Goal: Book appointment/travel/reservation

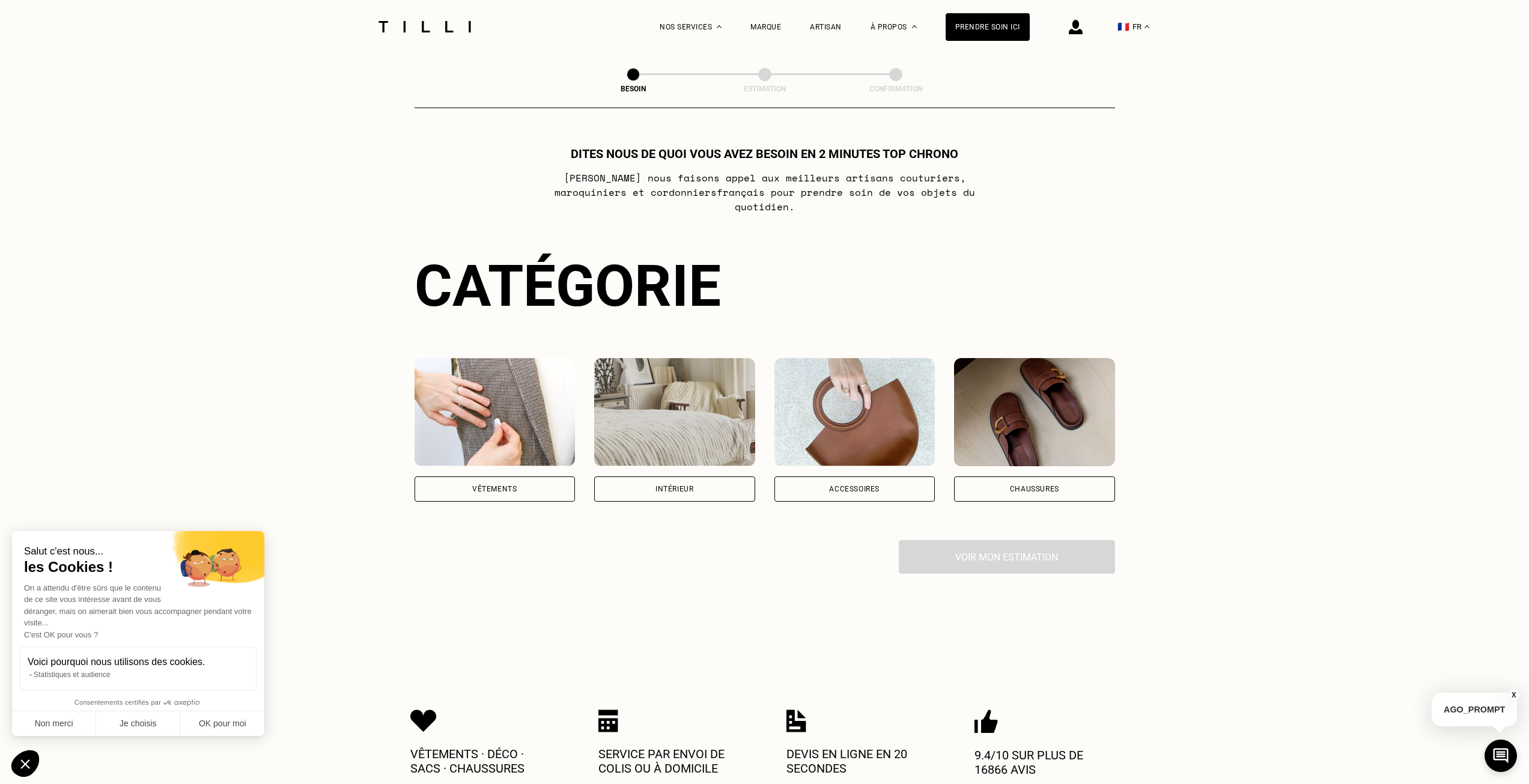
click at [530, 476] on div "Vêtements" at bounding box center [495, 489] width 161 height 25
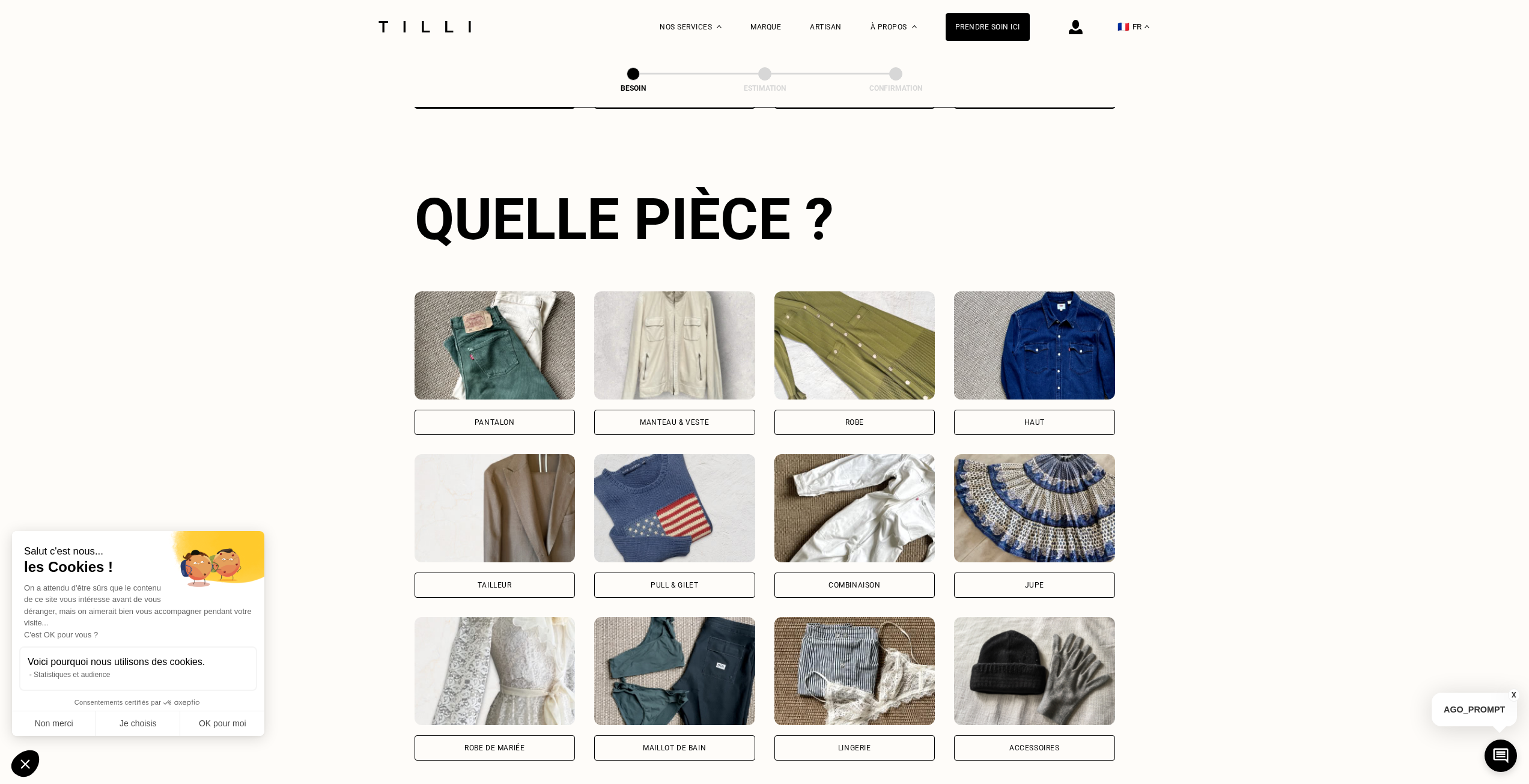
scroll to position [469, 0]
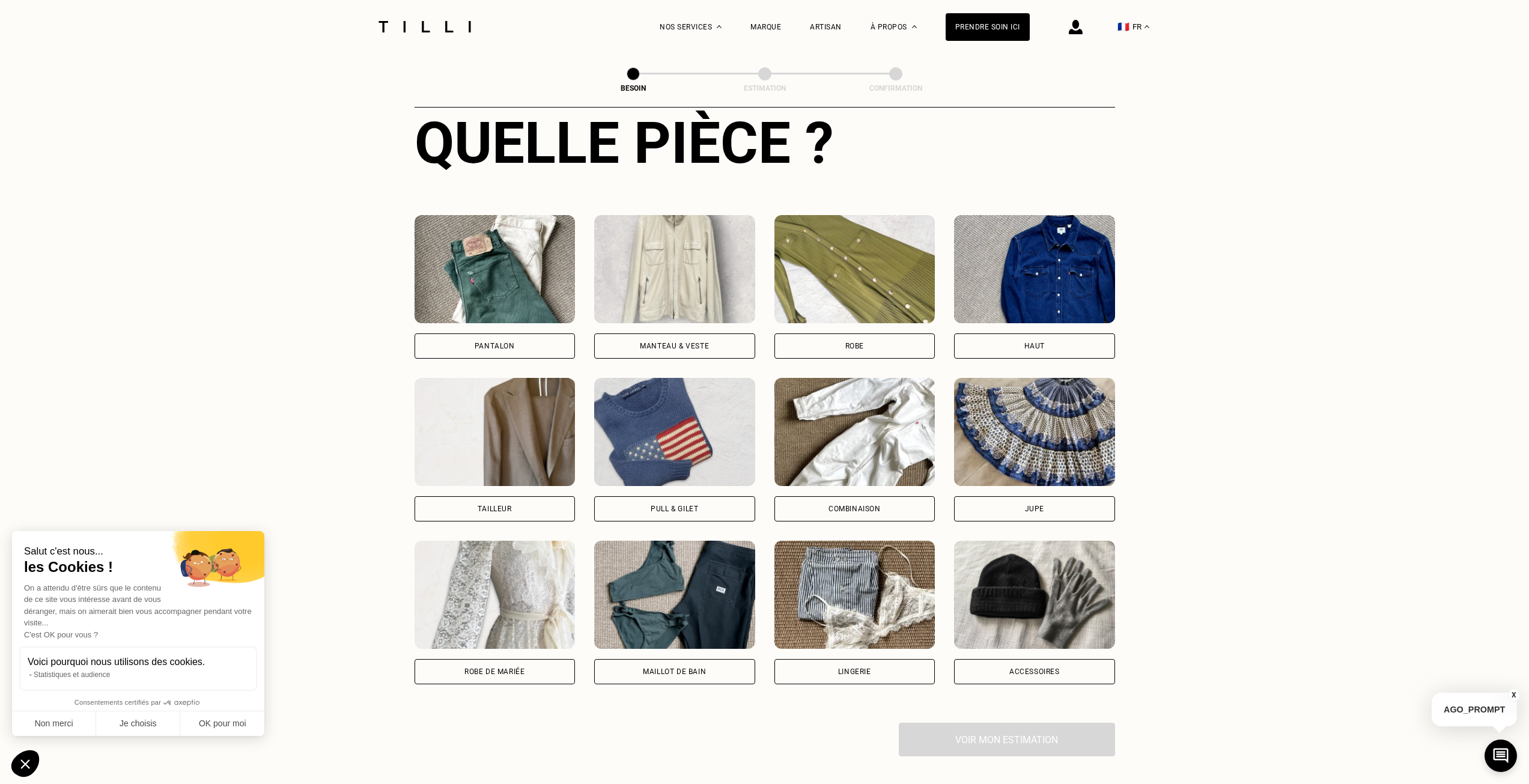
click at [683, 333] on div "Manteau & Veste" at bounding box center [674, 345] width 161 height 25
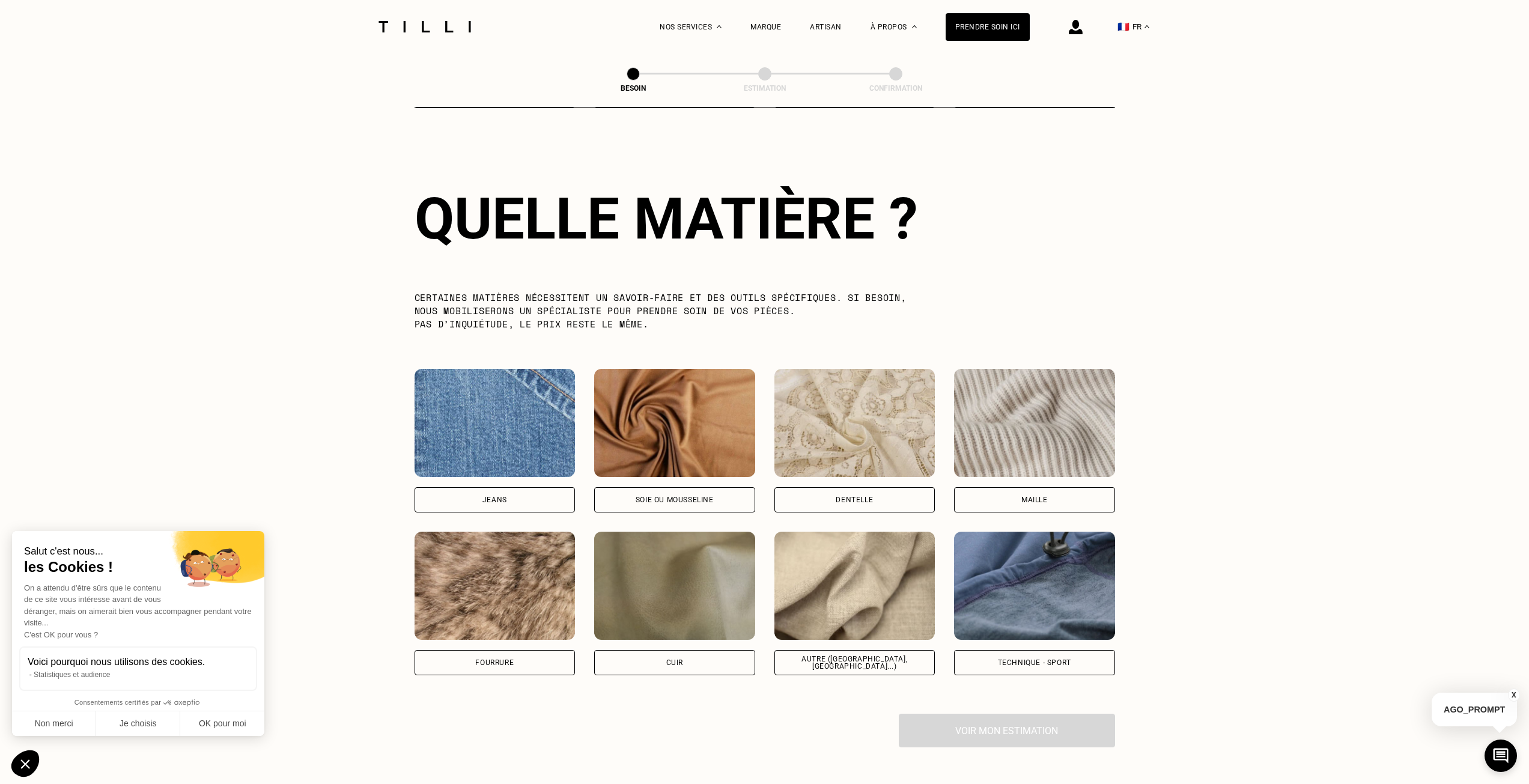
scroll to position [1047, 0]
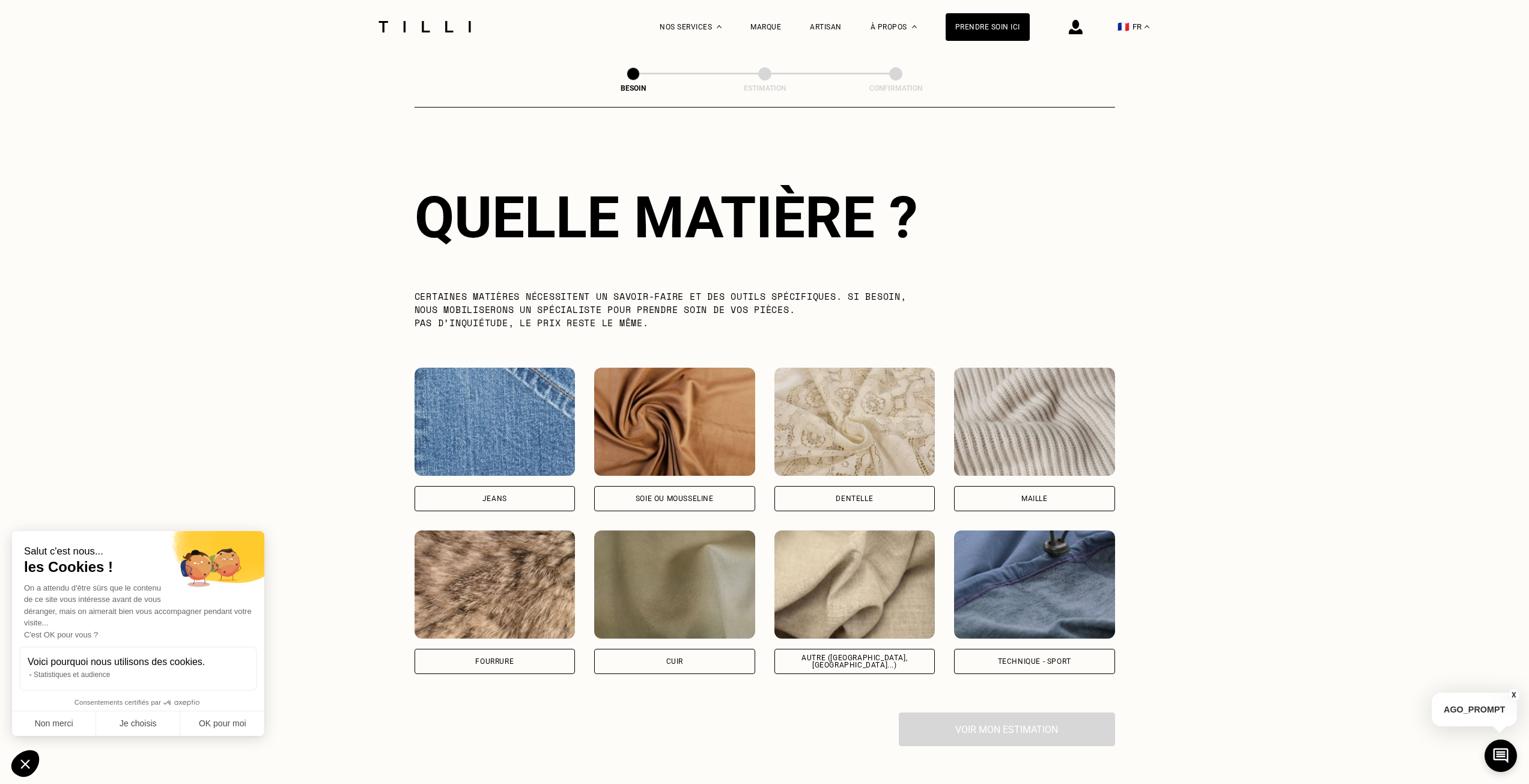
click at [852, 658] on div "Autre ([GEOGRAPHIC_DATA], [GEOGRAPHIC_DATA]...)" at bounding box center [855, 661] width 161 height 25
select select "FR"
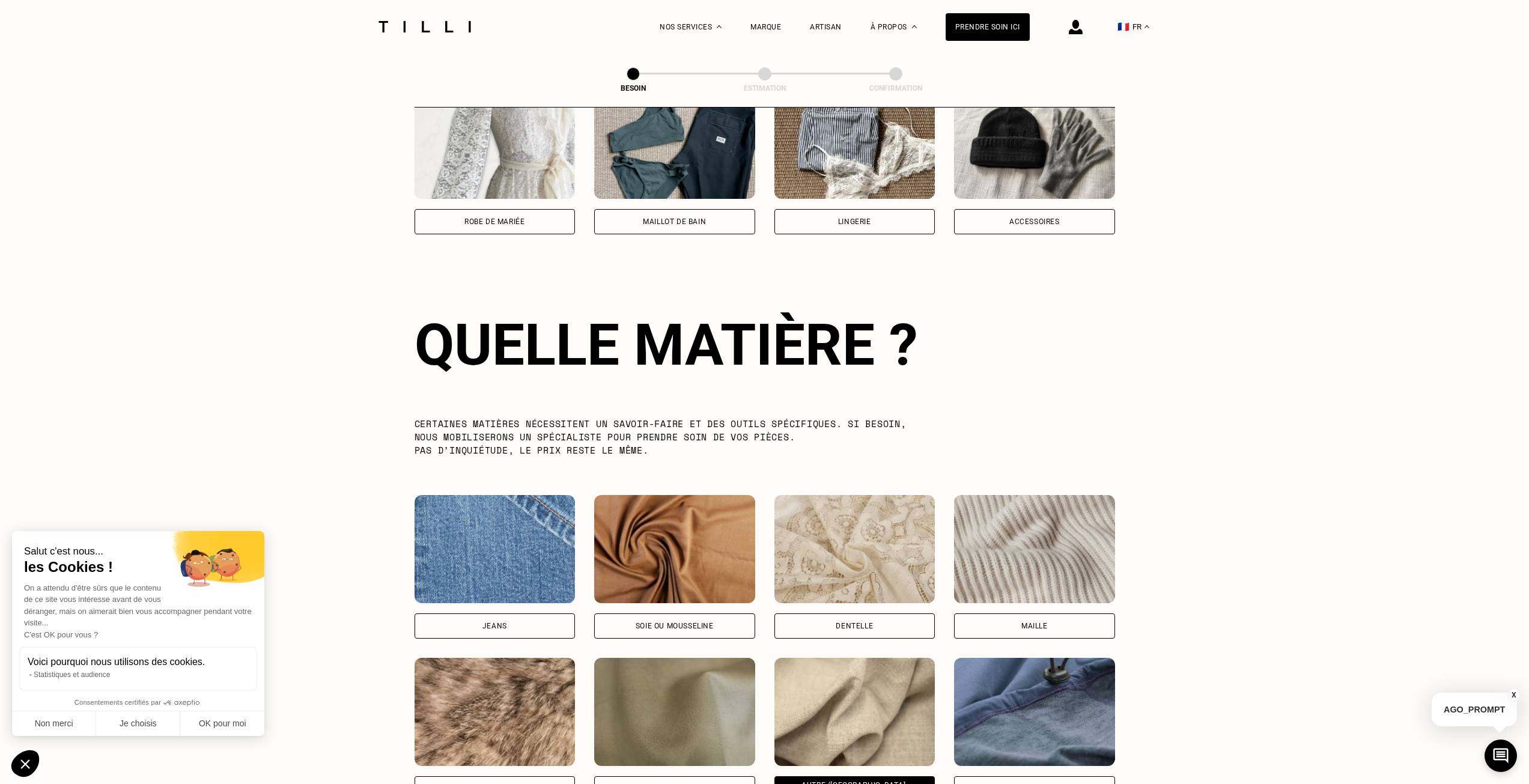
scroll to position [714, 0]
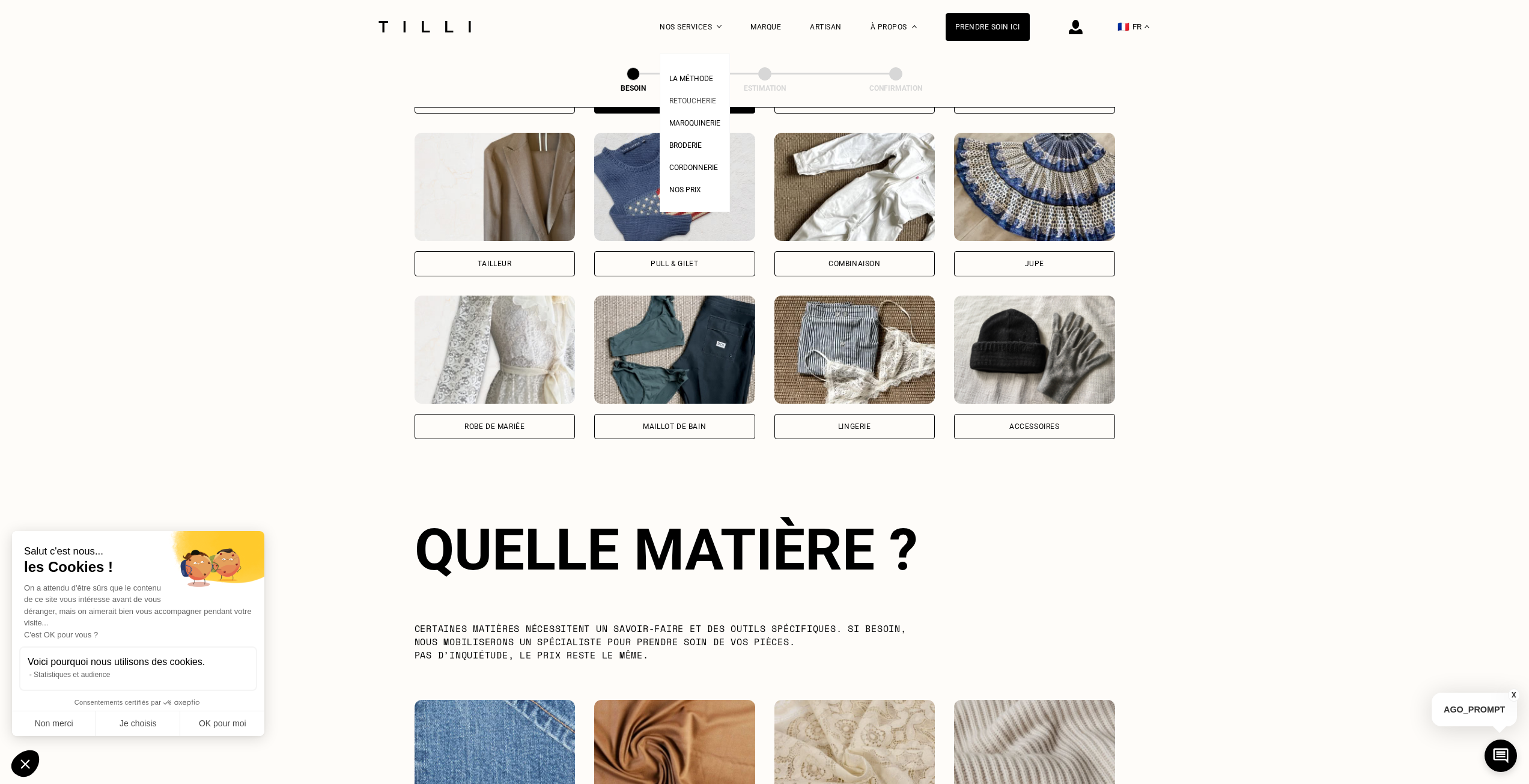
click at [700, 100] on span "Retoucherie" at bounding box center [692, 101] width 47 height 8
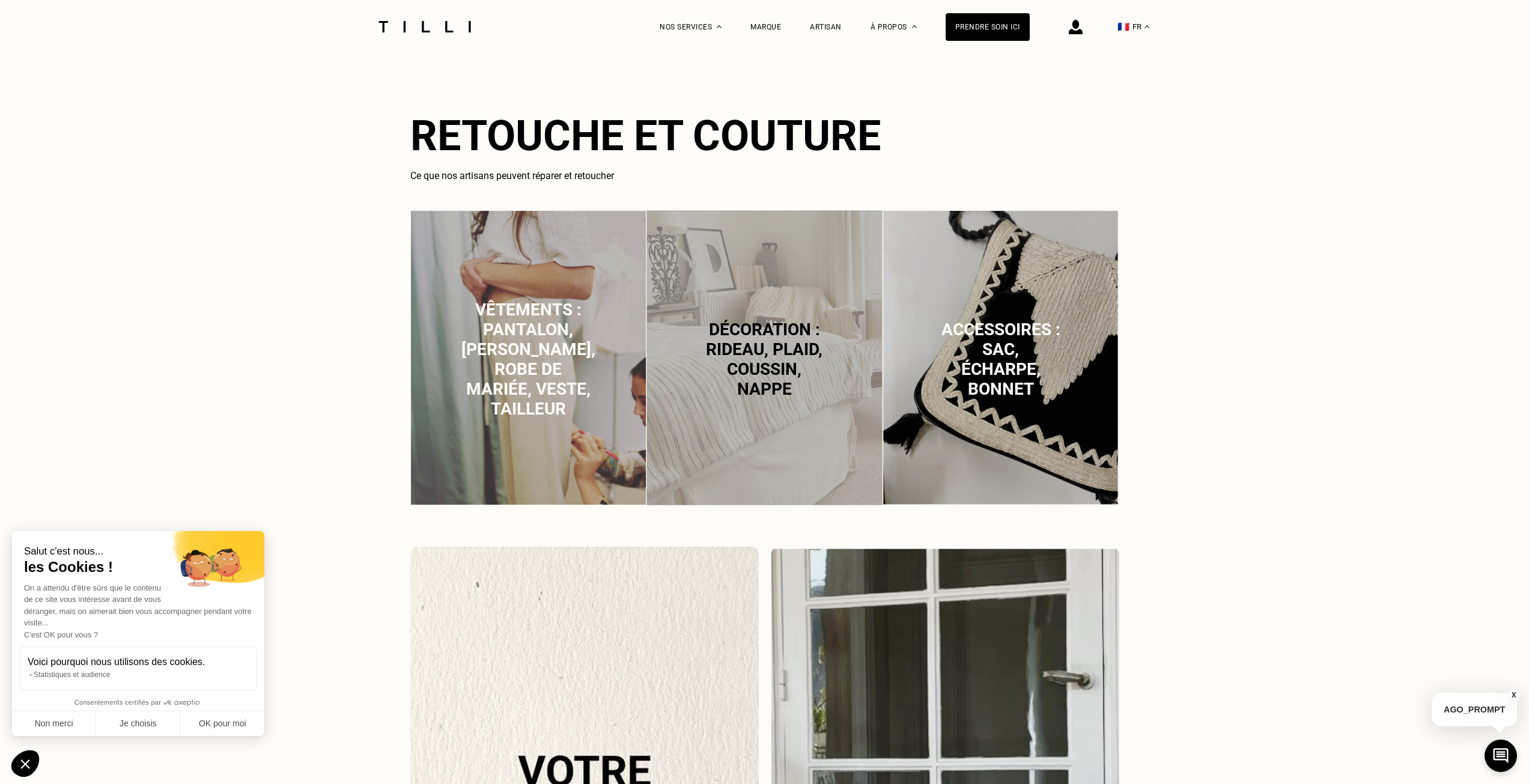
scroll to position [781, 0]
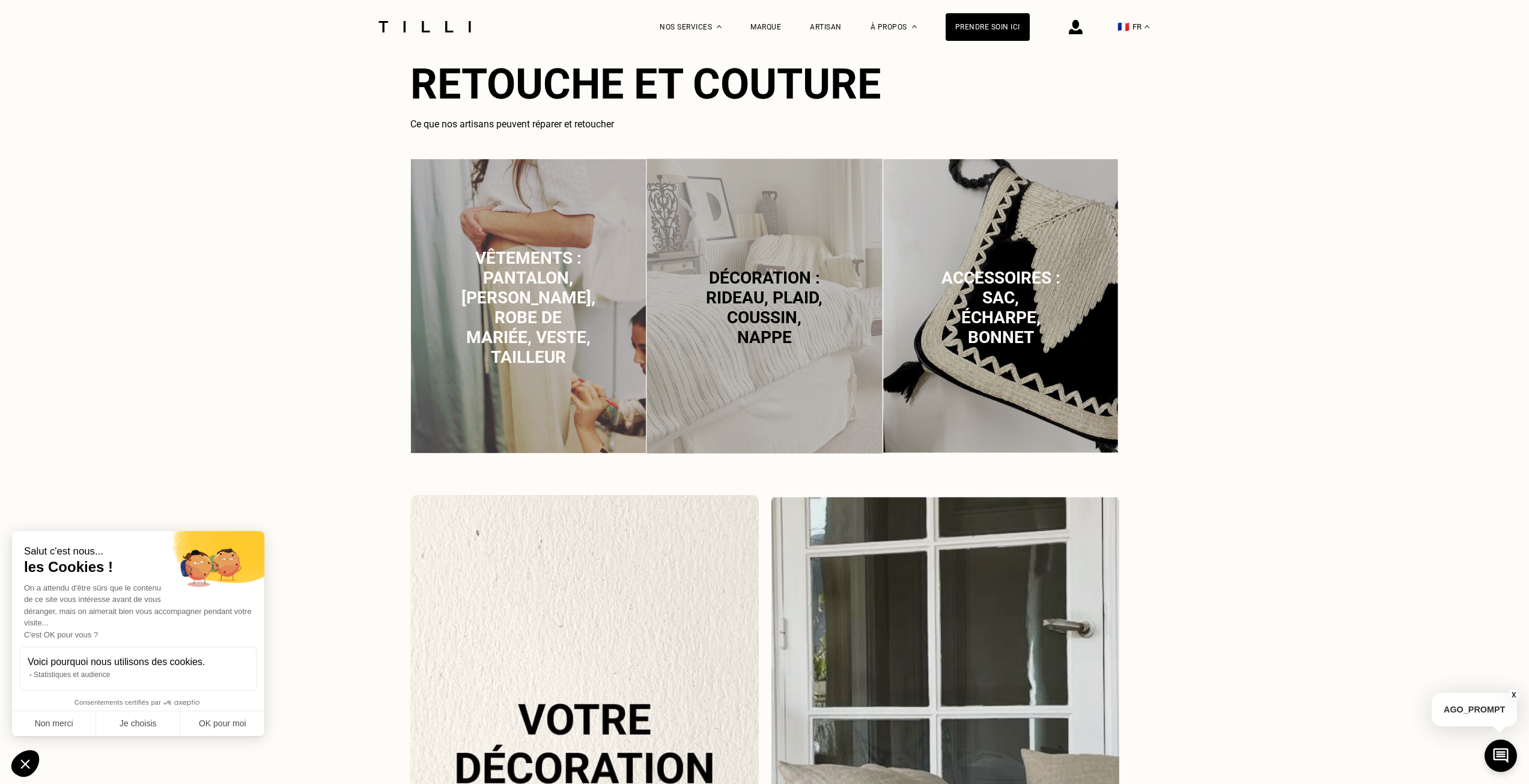
click at [517, 327] on span "Vêtements : pantalon, [PERSON_NAME], robe de mariée, veste, tailleur" at bounding box center [529, 307] width 134 height 119
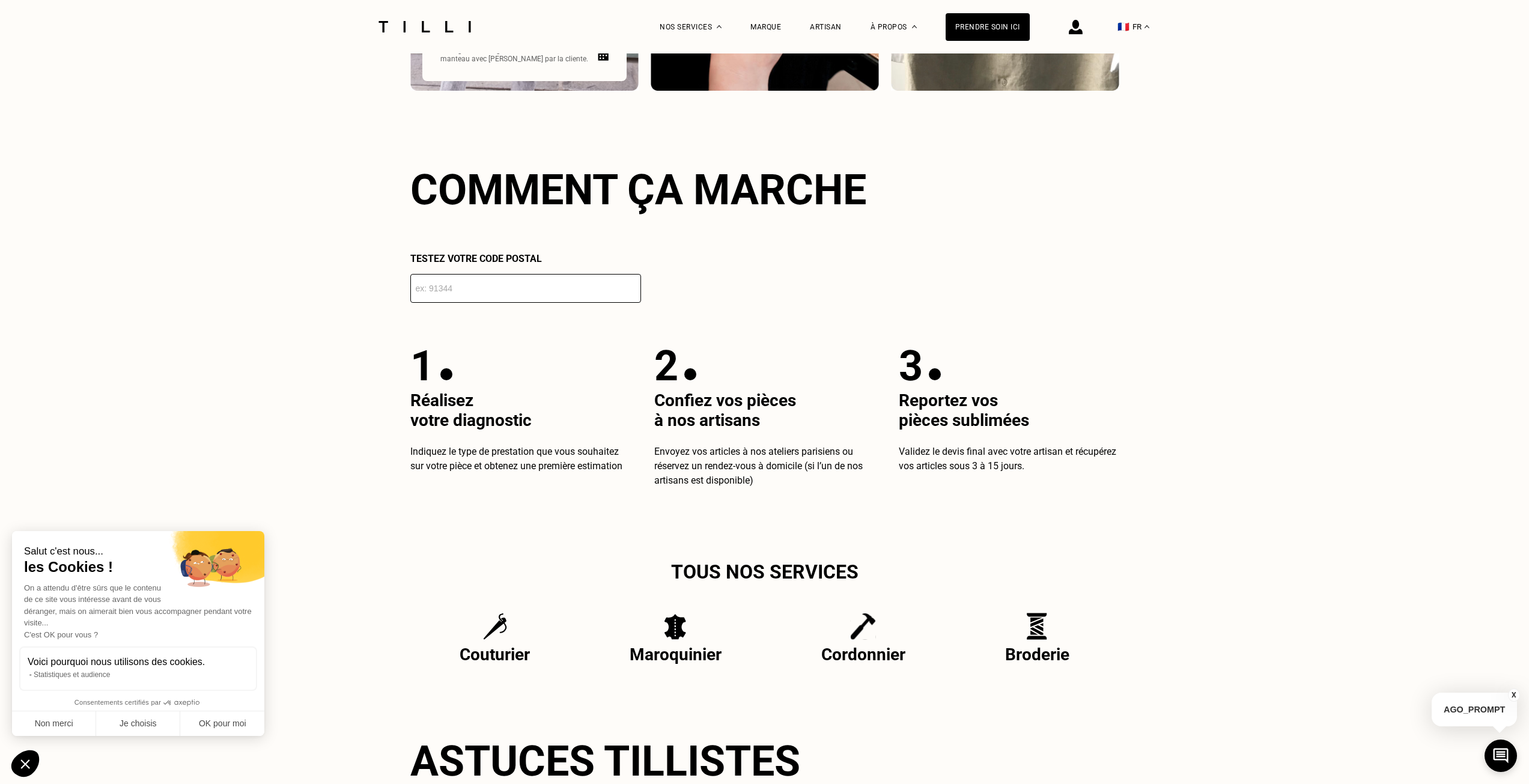
scroll to position [2073, 0]
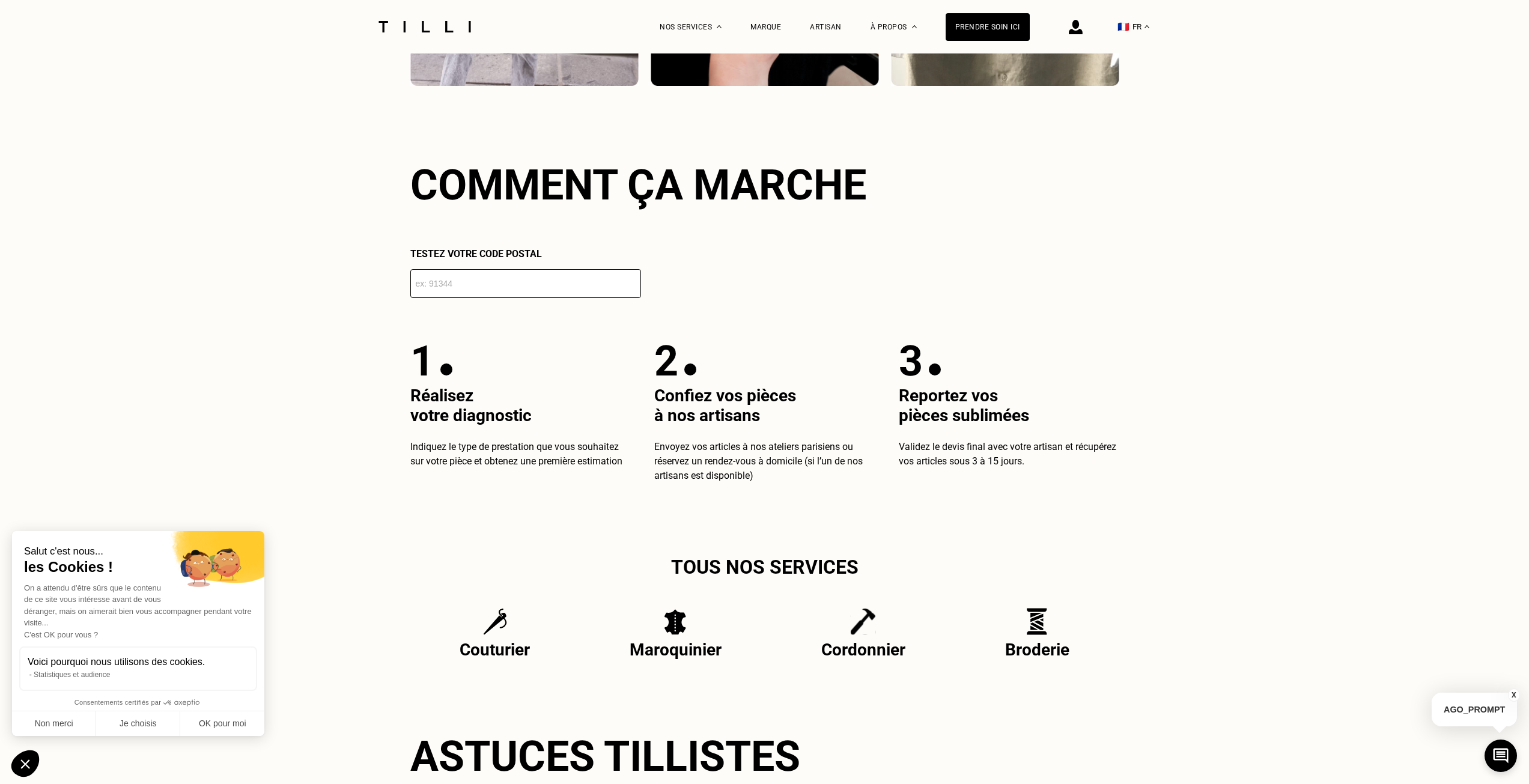
click at [554, 295] on input "number" at bounding box center [525, 283] width 231 height 29
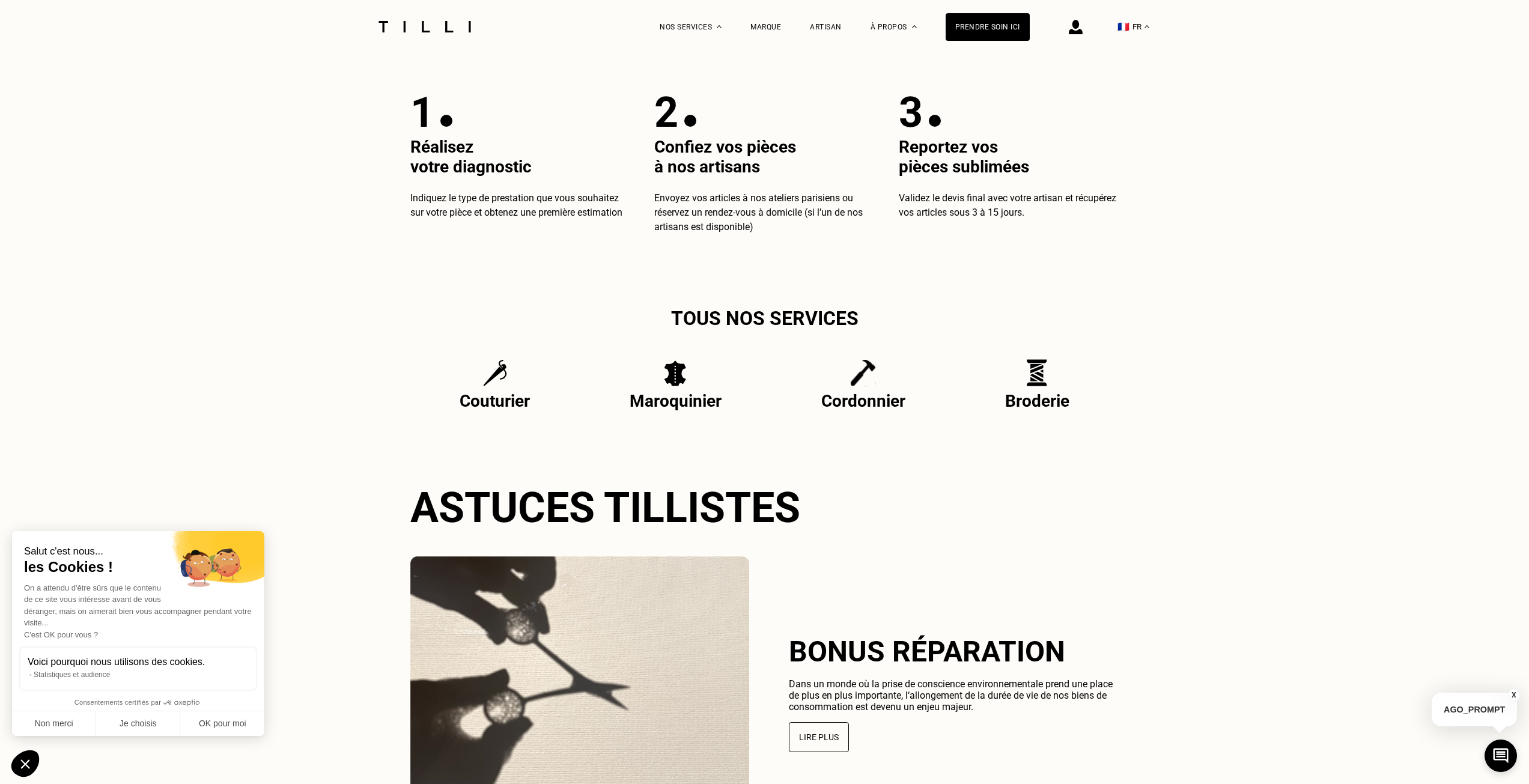
scroll to position [2198, 0]
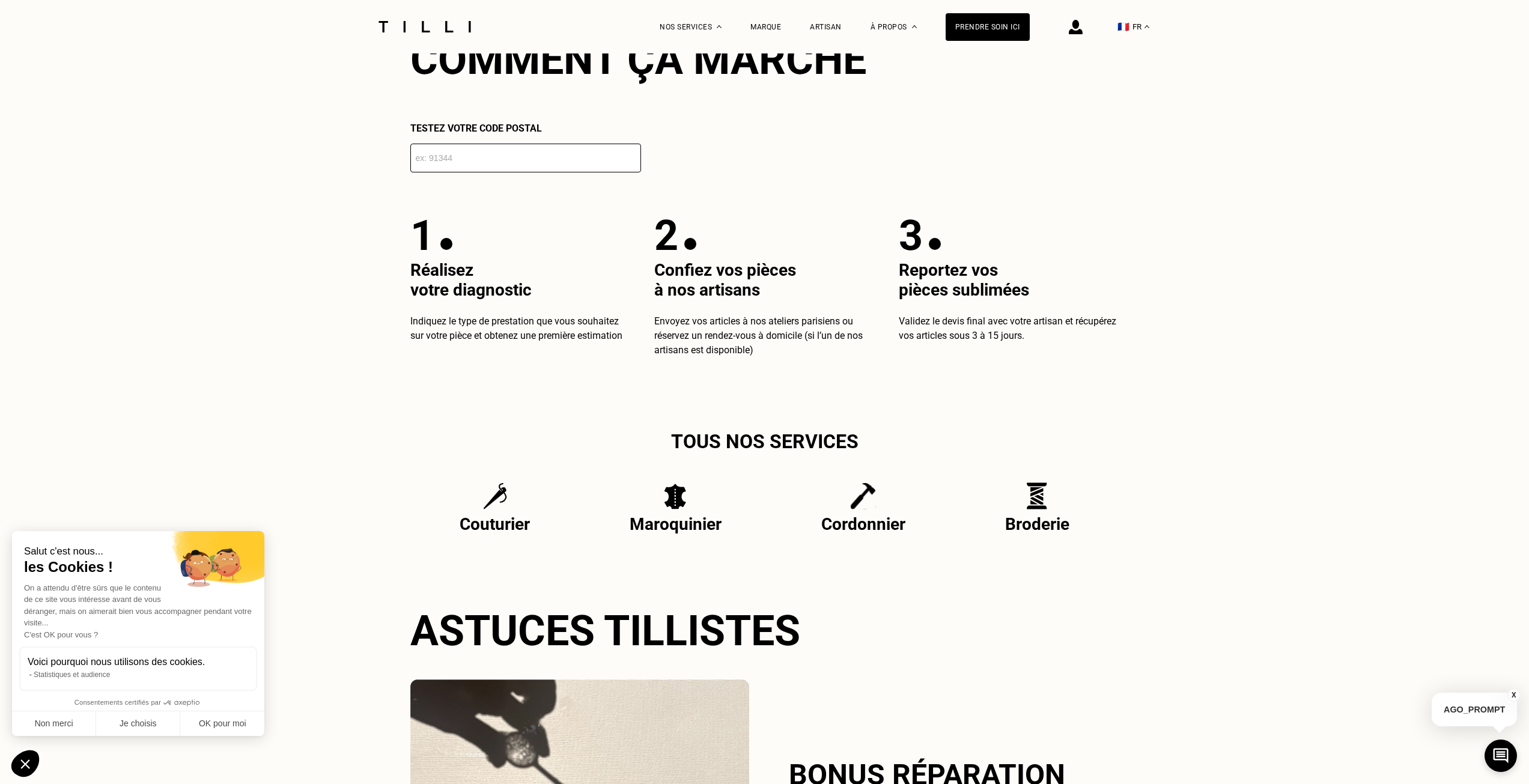
click at [496, 169] on input "number" at bounding box center [525, 157] width 231 height 29
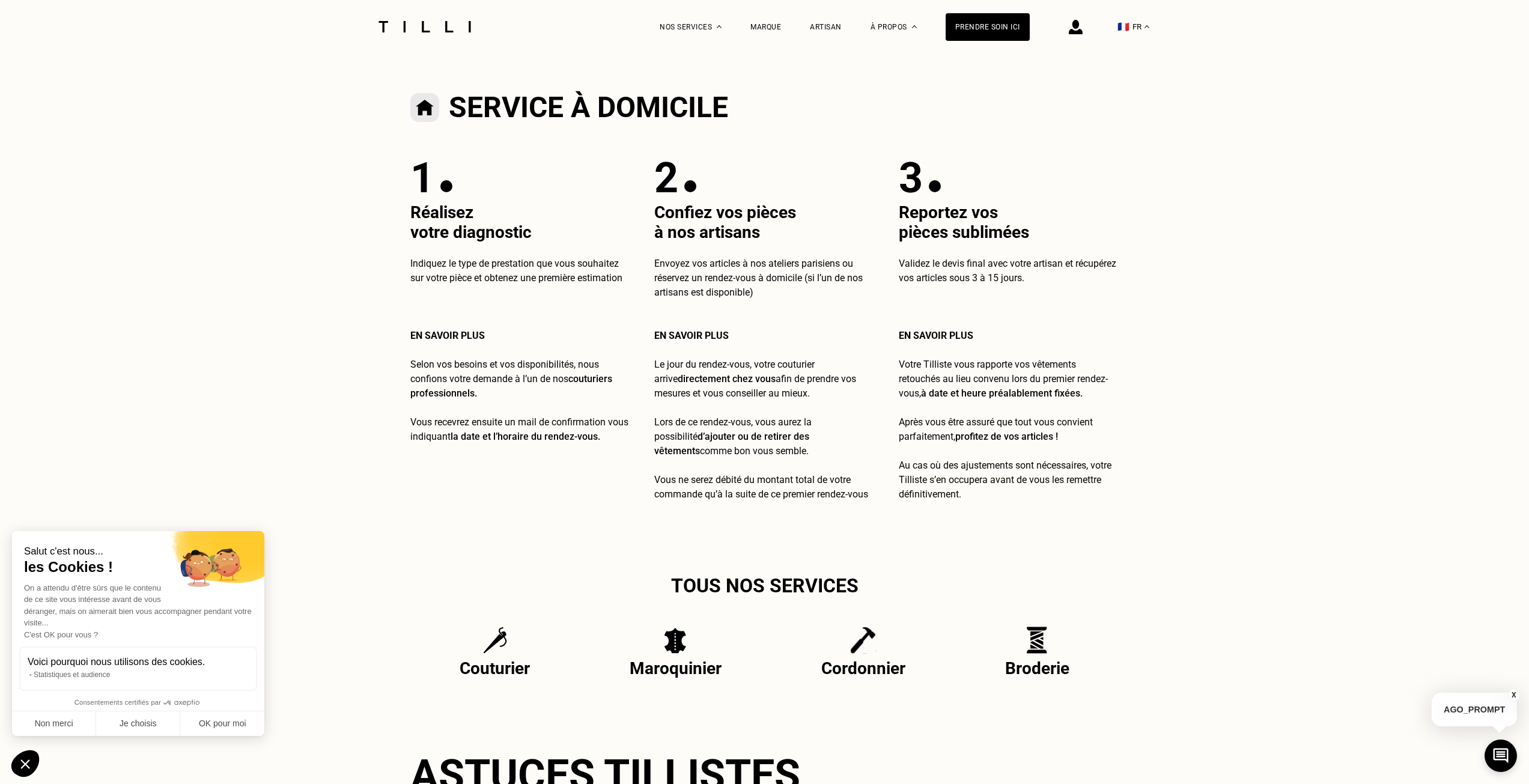
type input "75013"
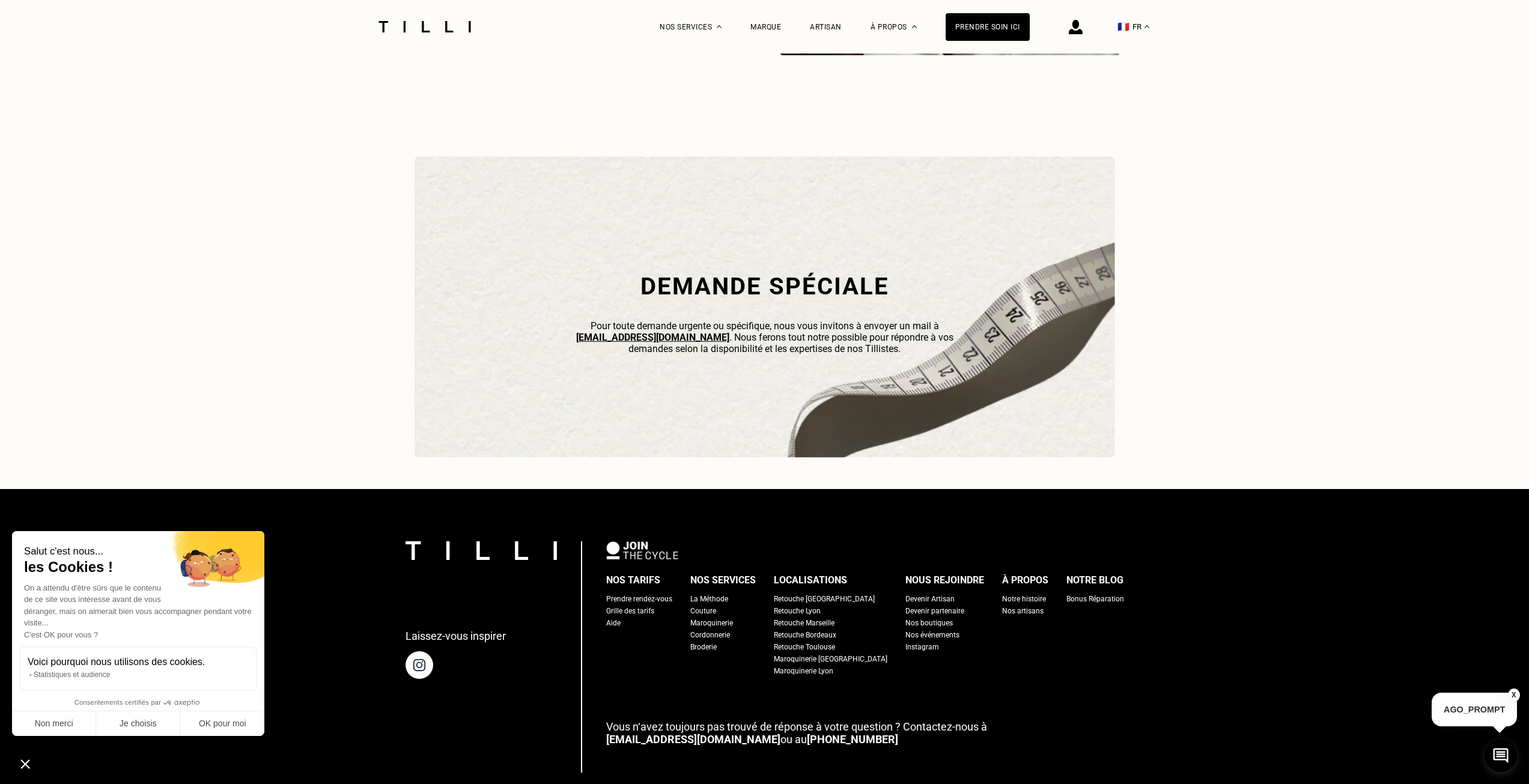
scroll to position [3810, 0]
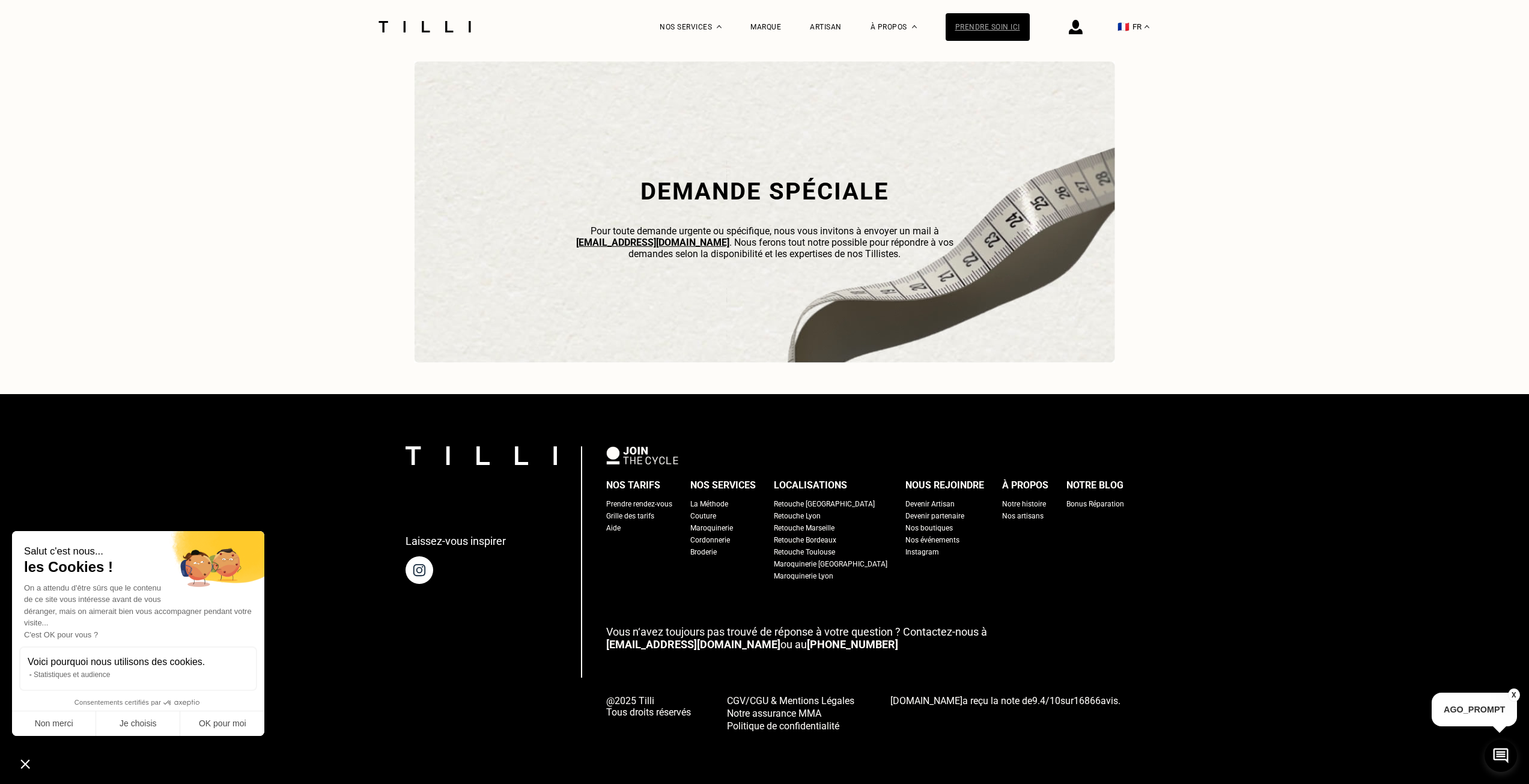
click at [976, 24] on div "Prendre soin ici" at bounding box center [988, 27] width 84 height 28
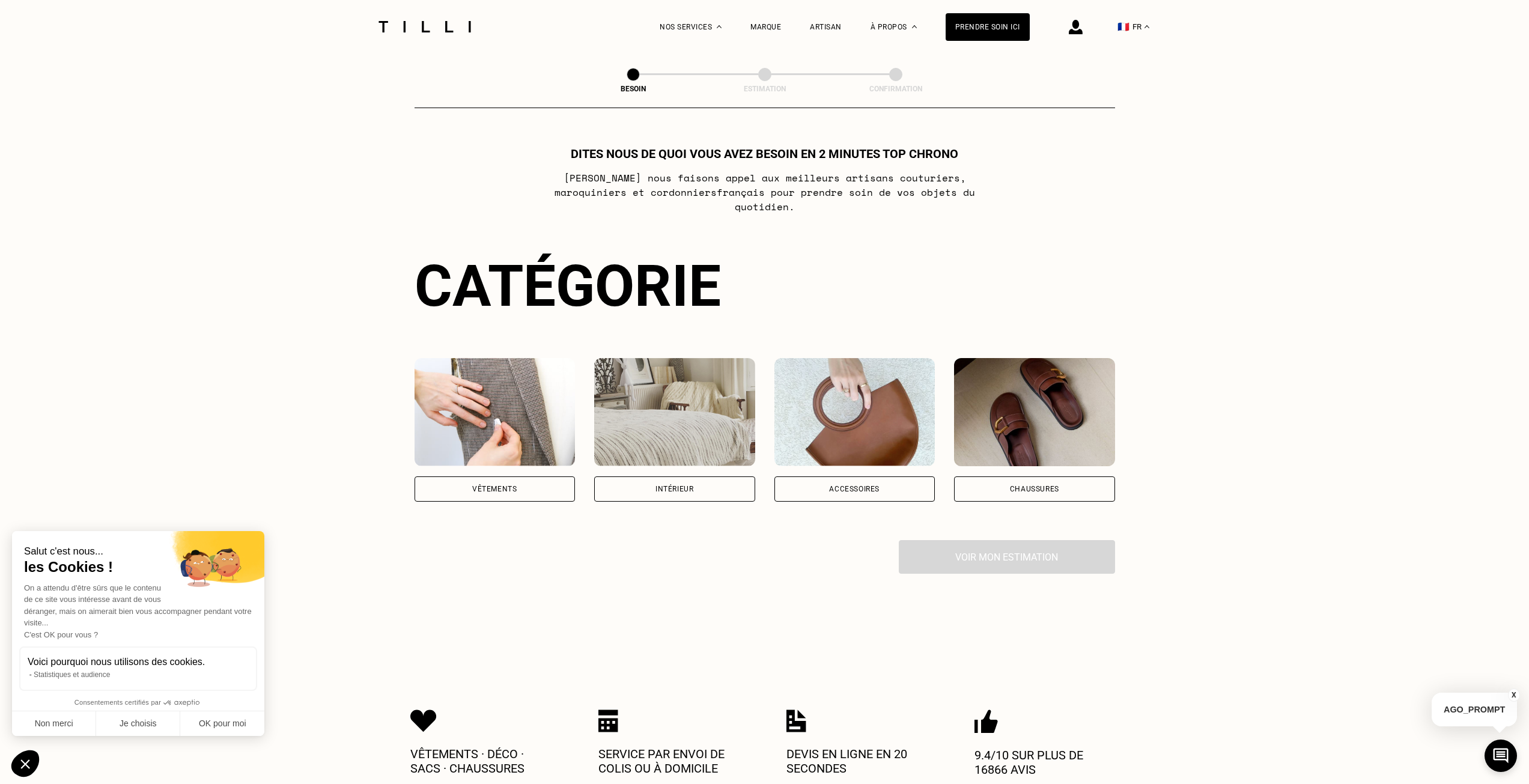
click at [518, 485] on div "Vêtements" at bounding box center [495, 489] width 161 height 25
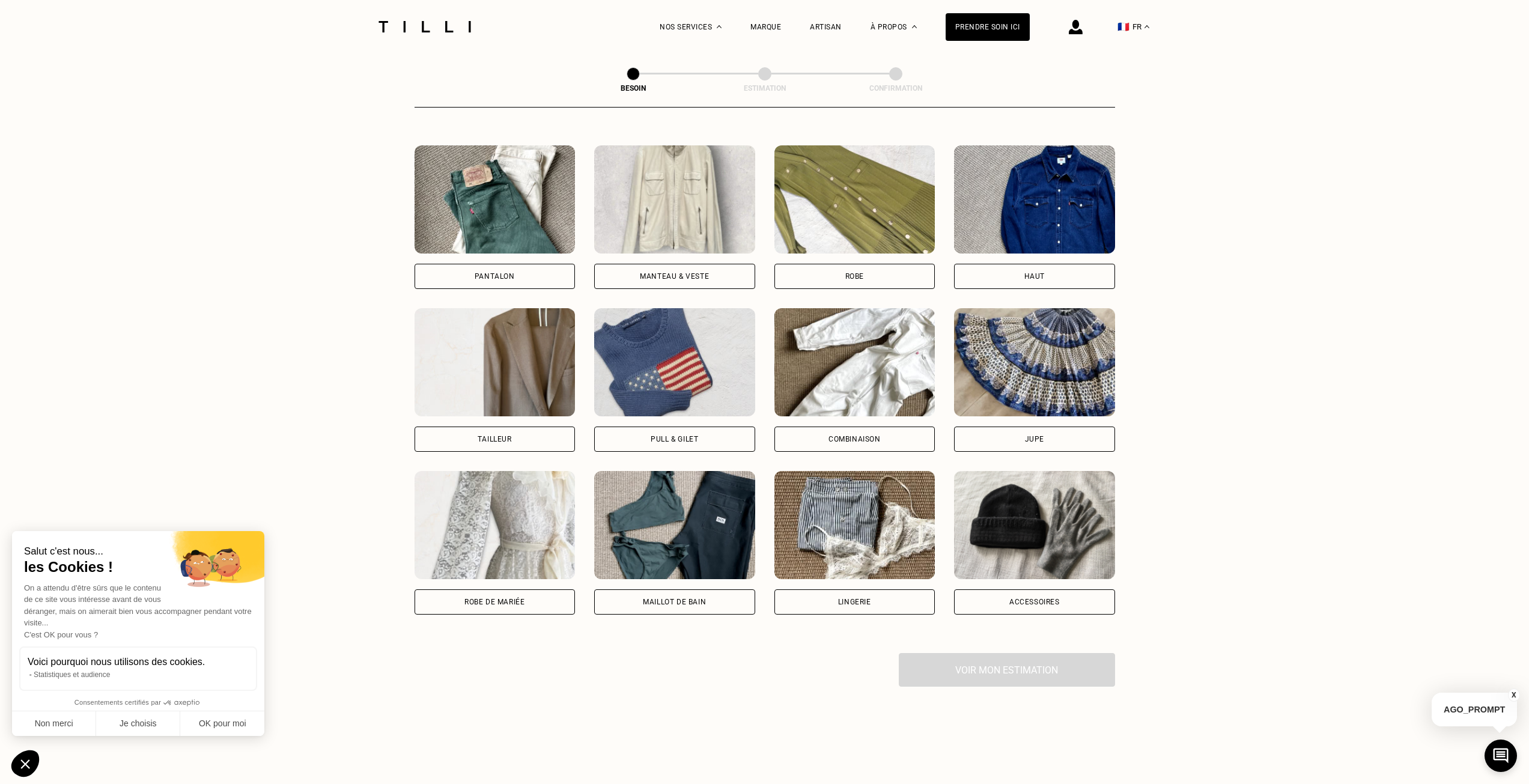
scroll to position [573, 0]
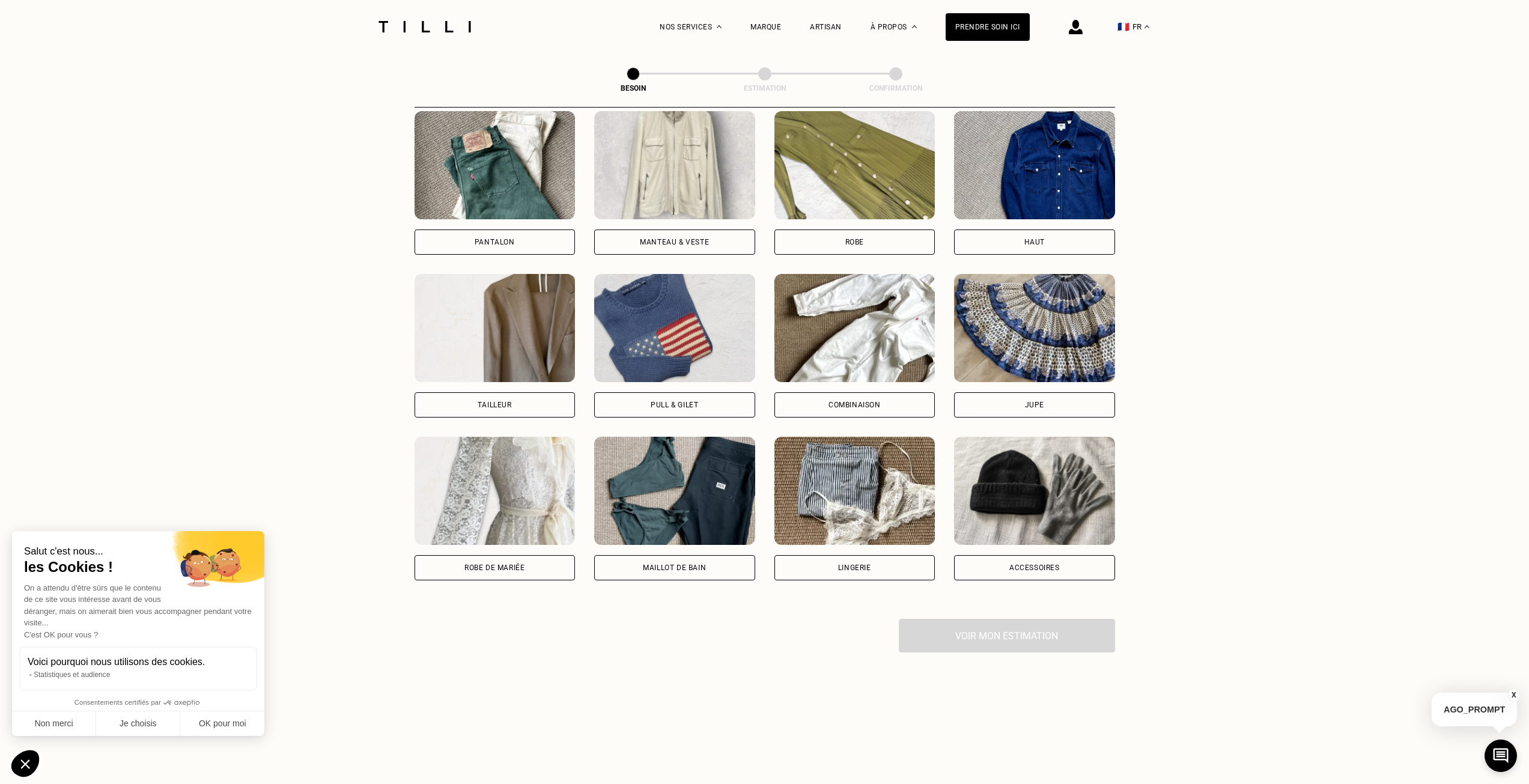
click at [512, 393] on div "Tailleur" at bounding box center [495, 404] width 161 height 25
select select "FR"
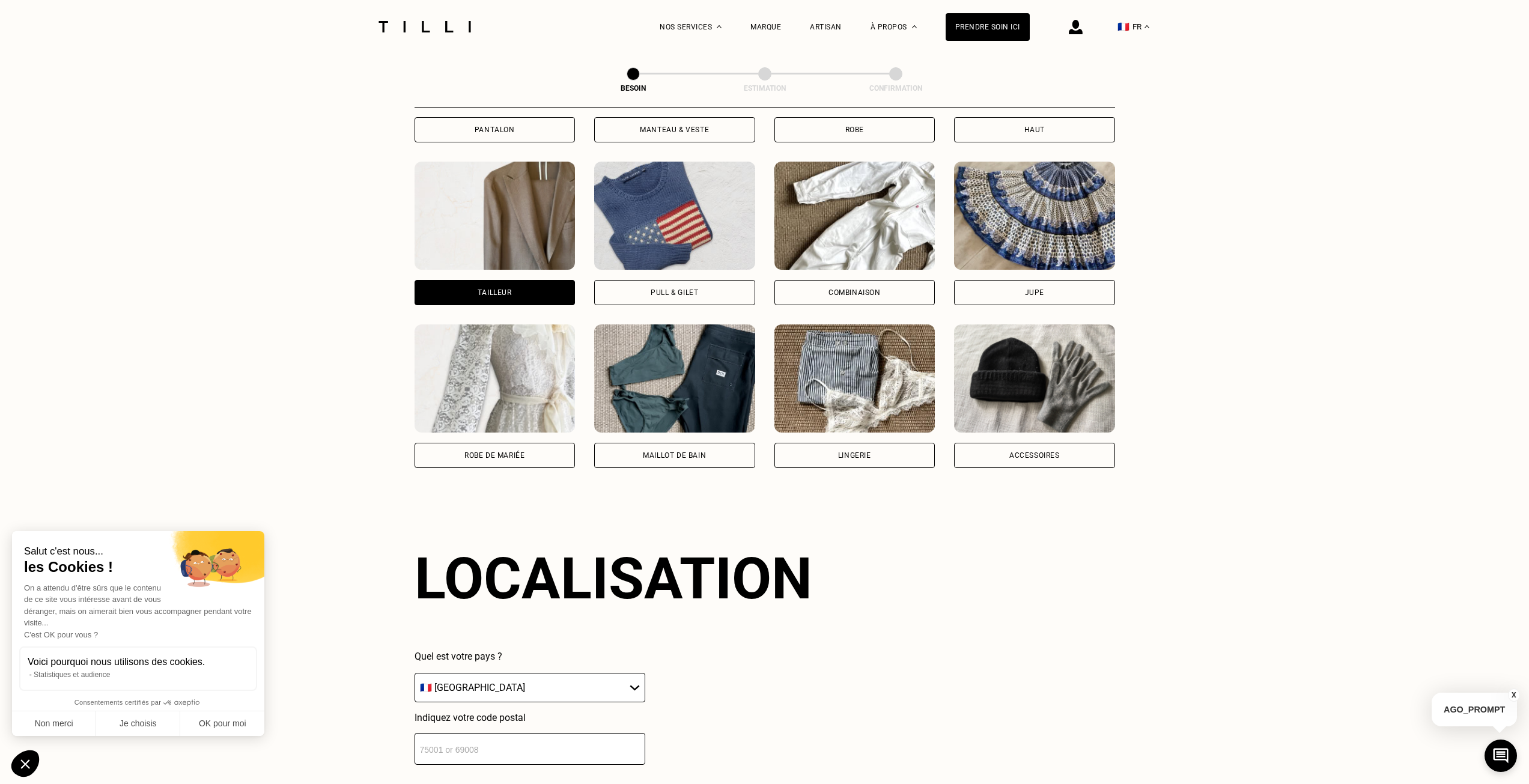
scroll to position [806, 0]
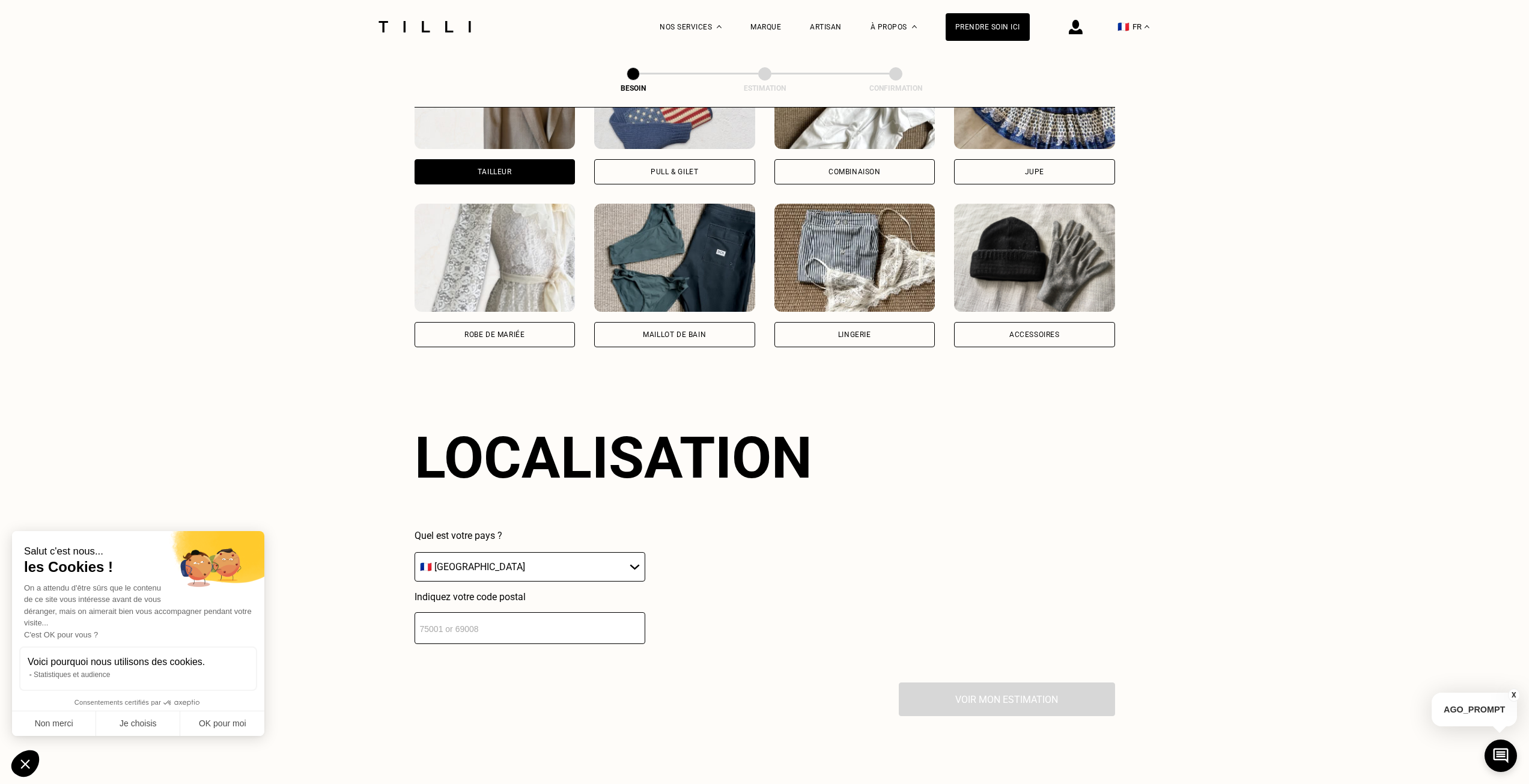
click at [470, 623] on input "number" at bounding box center [530, 628] width 231 height 32
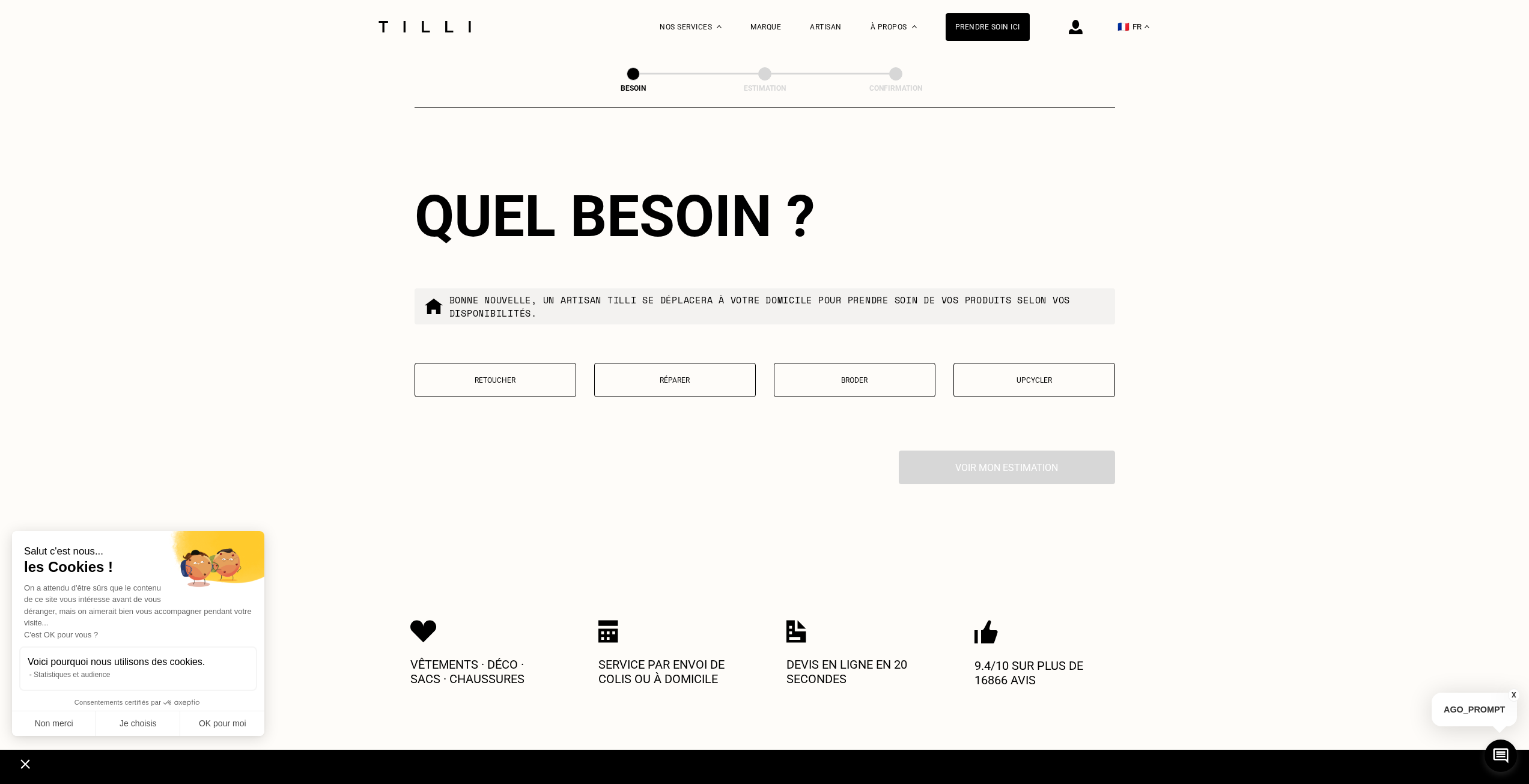
scroll to position [1350, 0]
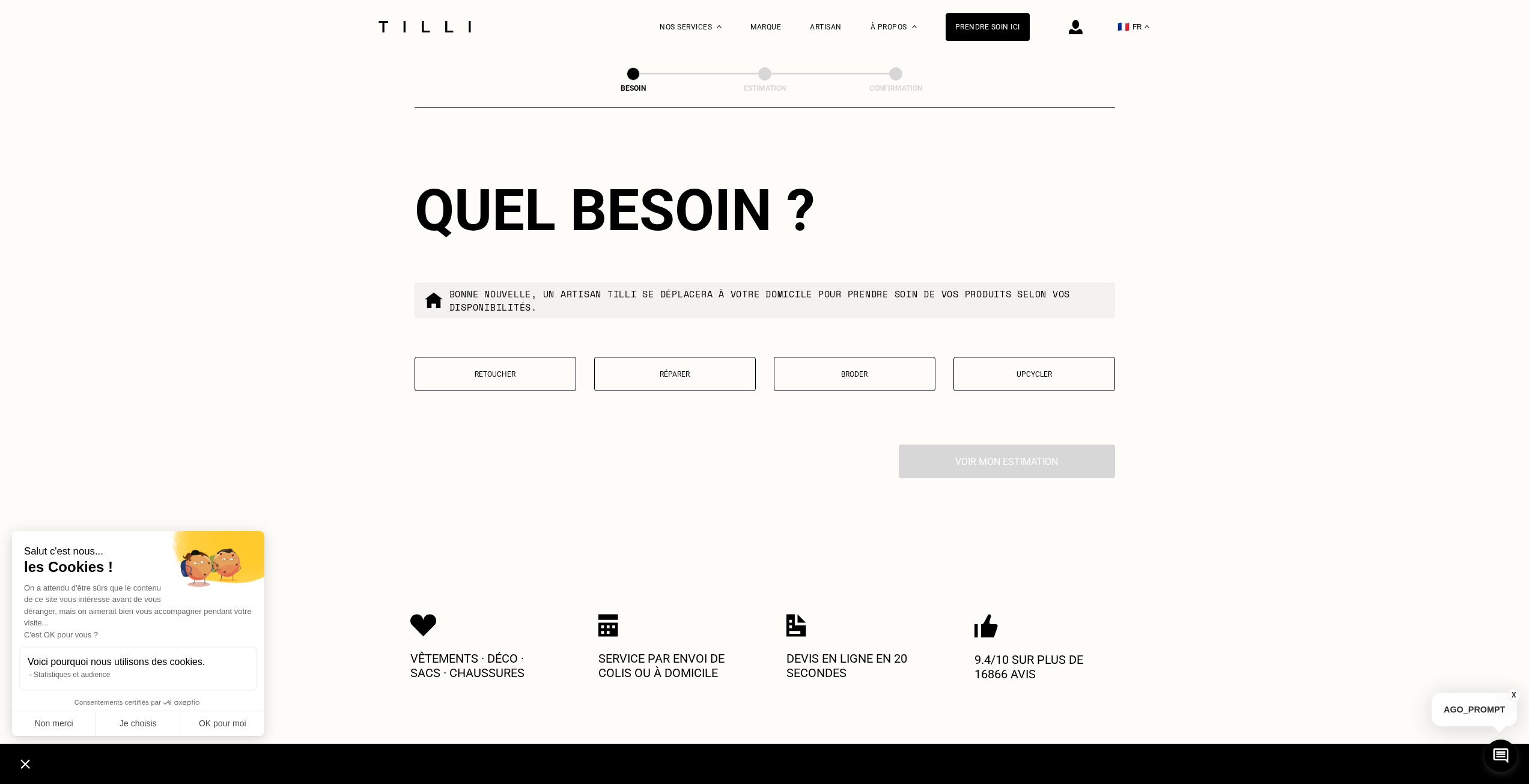
type input "75013"
click at [523, 379] on button "Retoucher" at bounding box center [495, 374] width 161 height 34
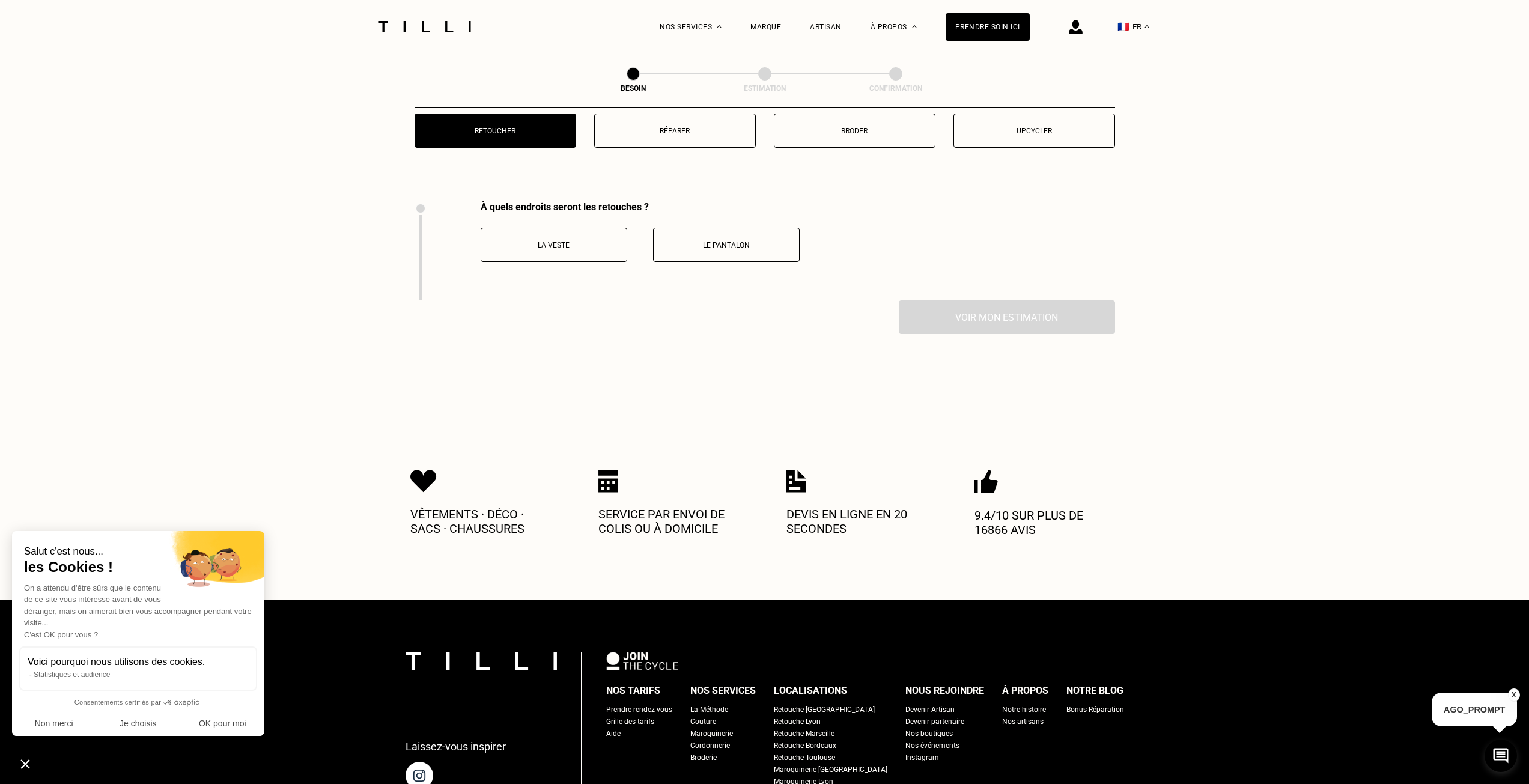
scroll to position [1593, 0]
click at [569, 241] on p "La veste" at bounding box center [553, 246] width 133 height 8
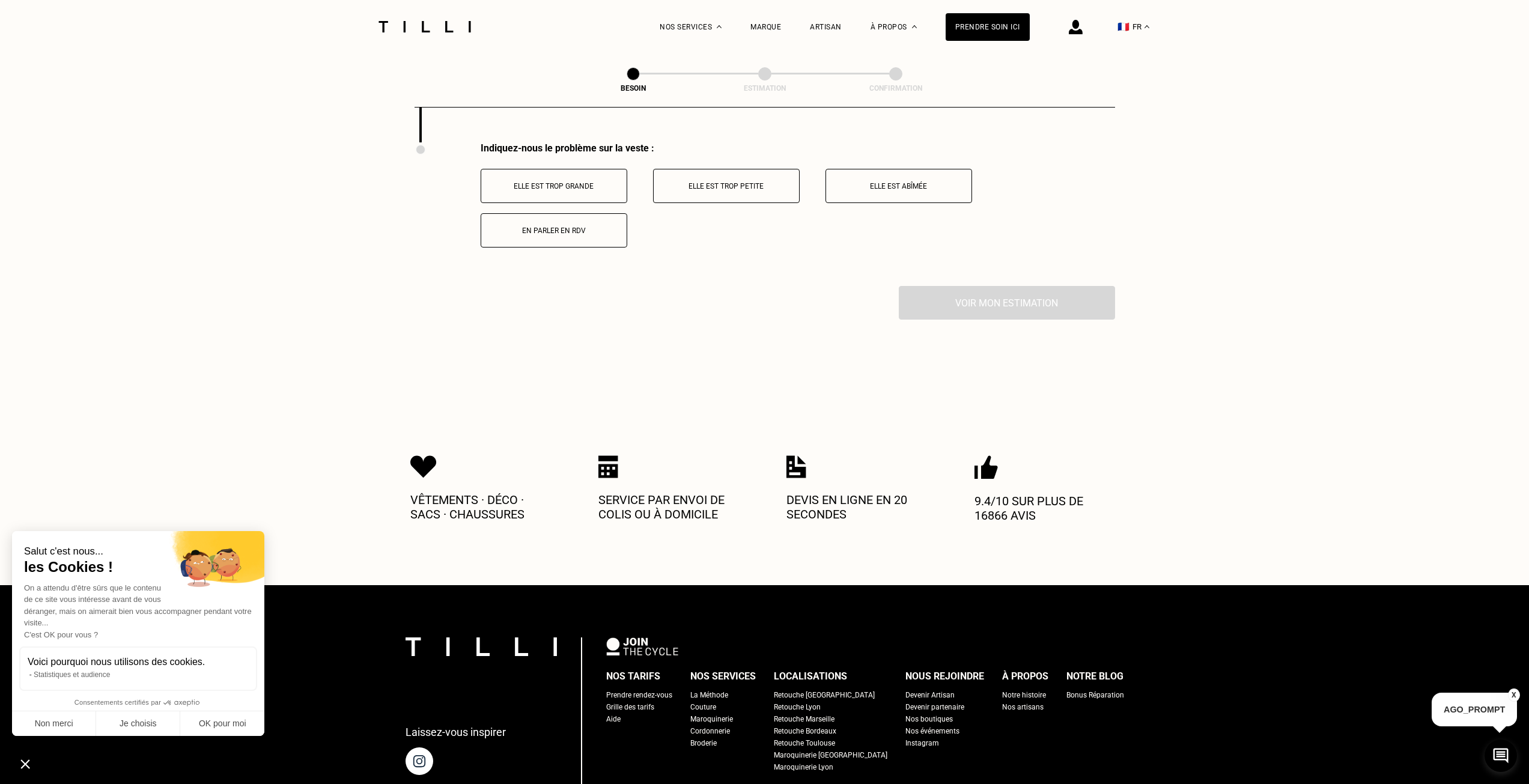
scroll to position [1753, 0]
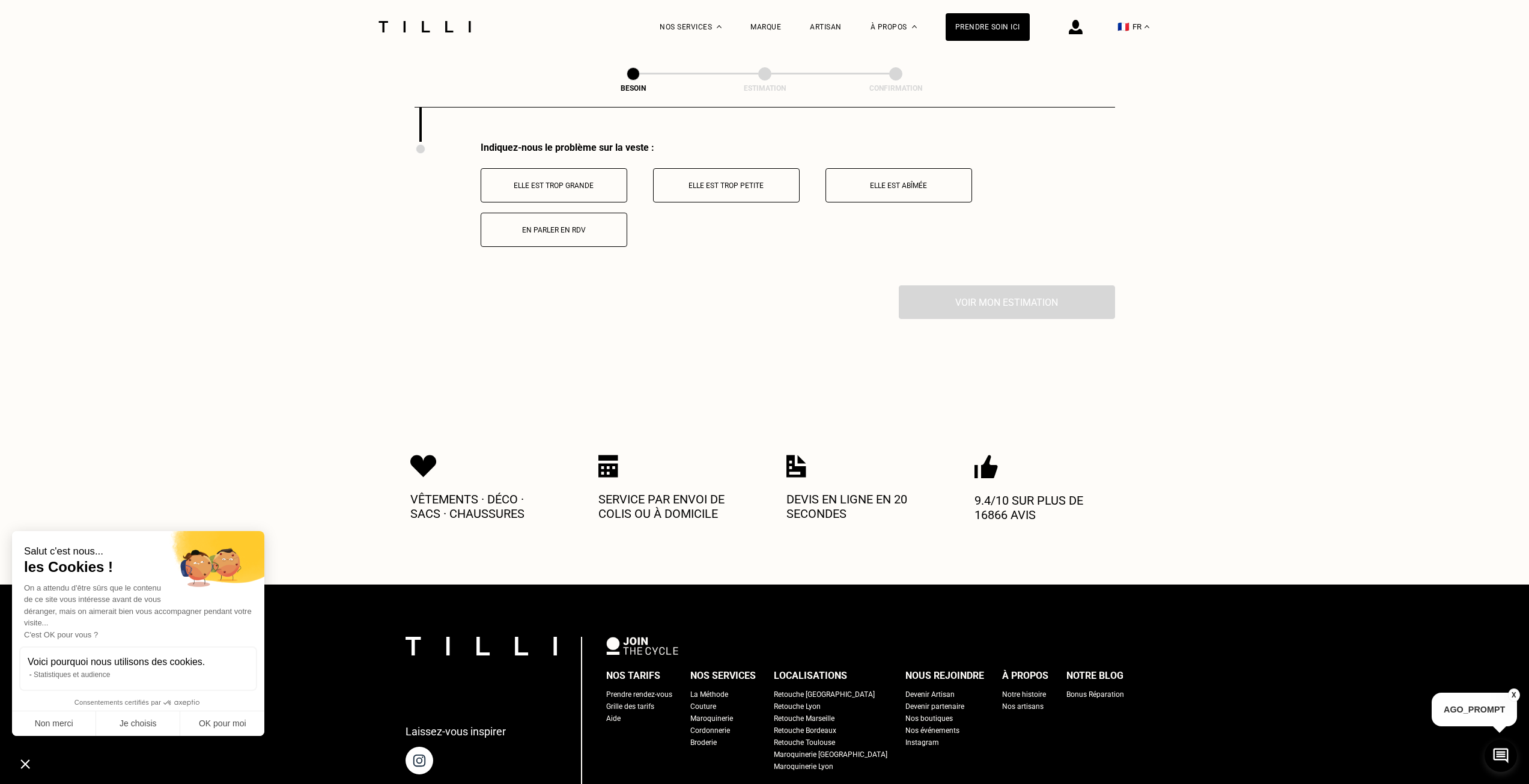
click at [584, 182] on button "Elle est trop grande" at bounding box center [553, 186] width 147 height 34
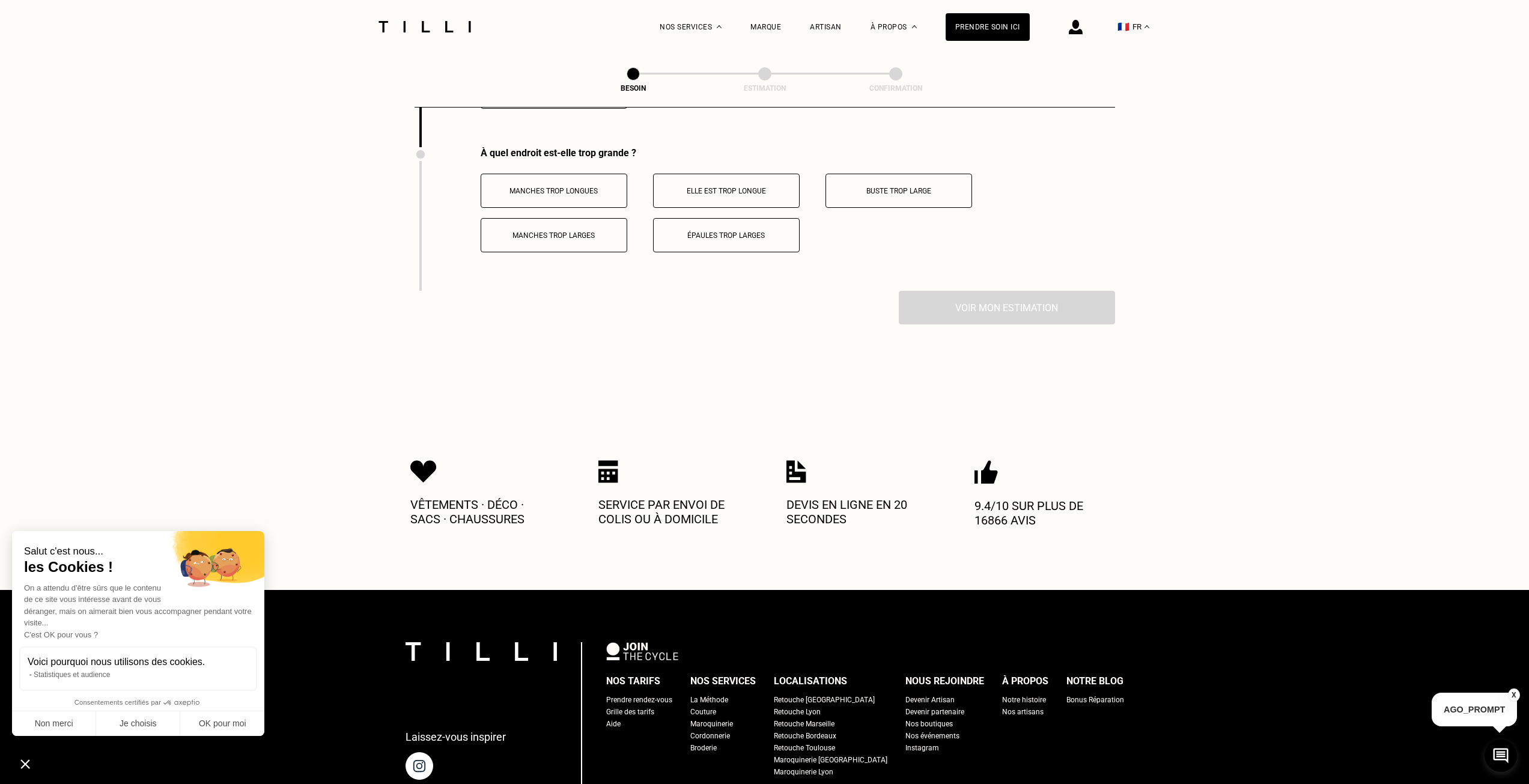
scroll to position [1896, 0]
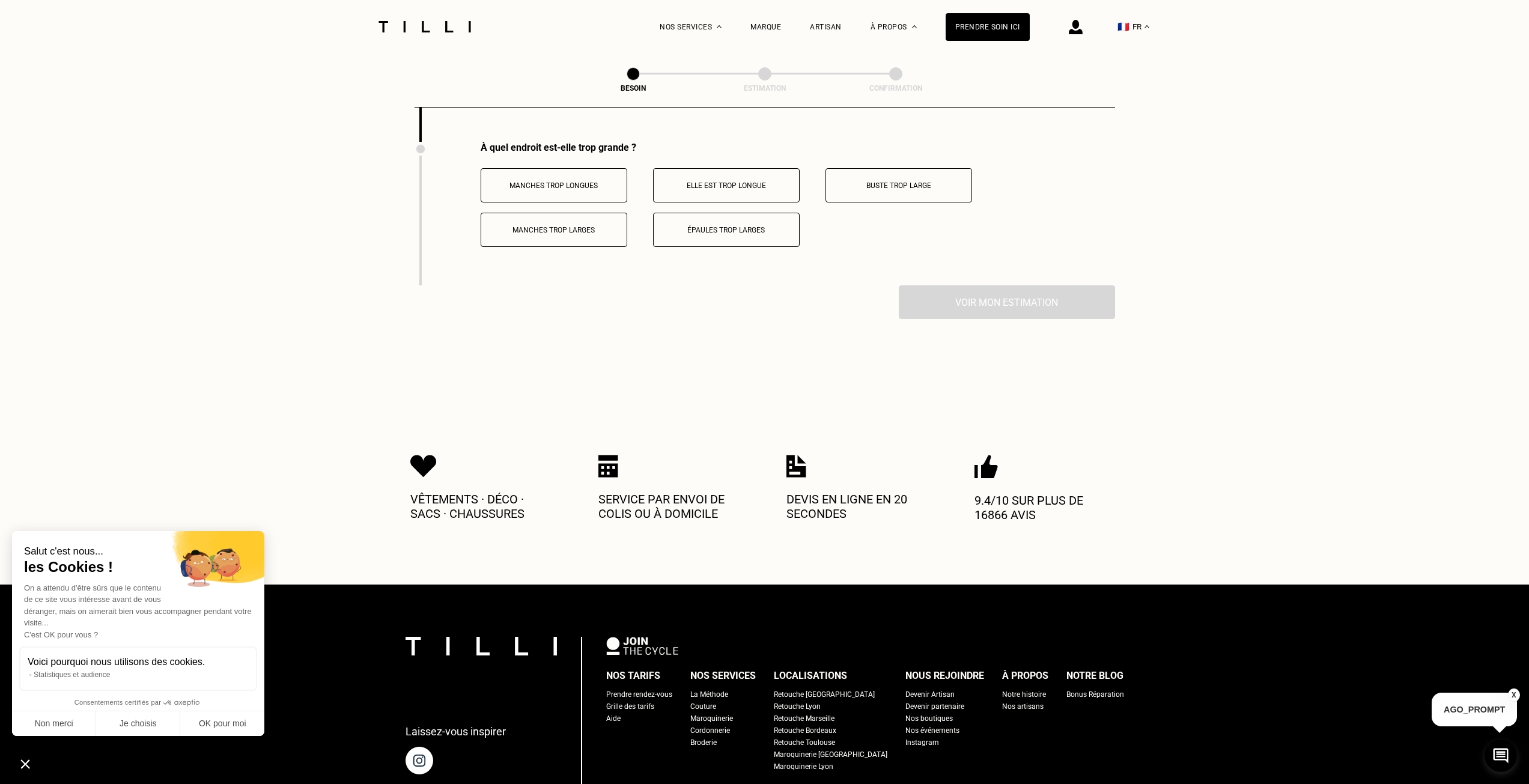
click at [578, 182] on p "Manches trop longues" at bounding box center [553, 186] width 133 height 8
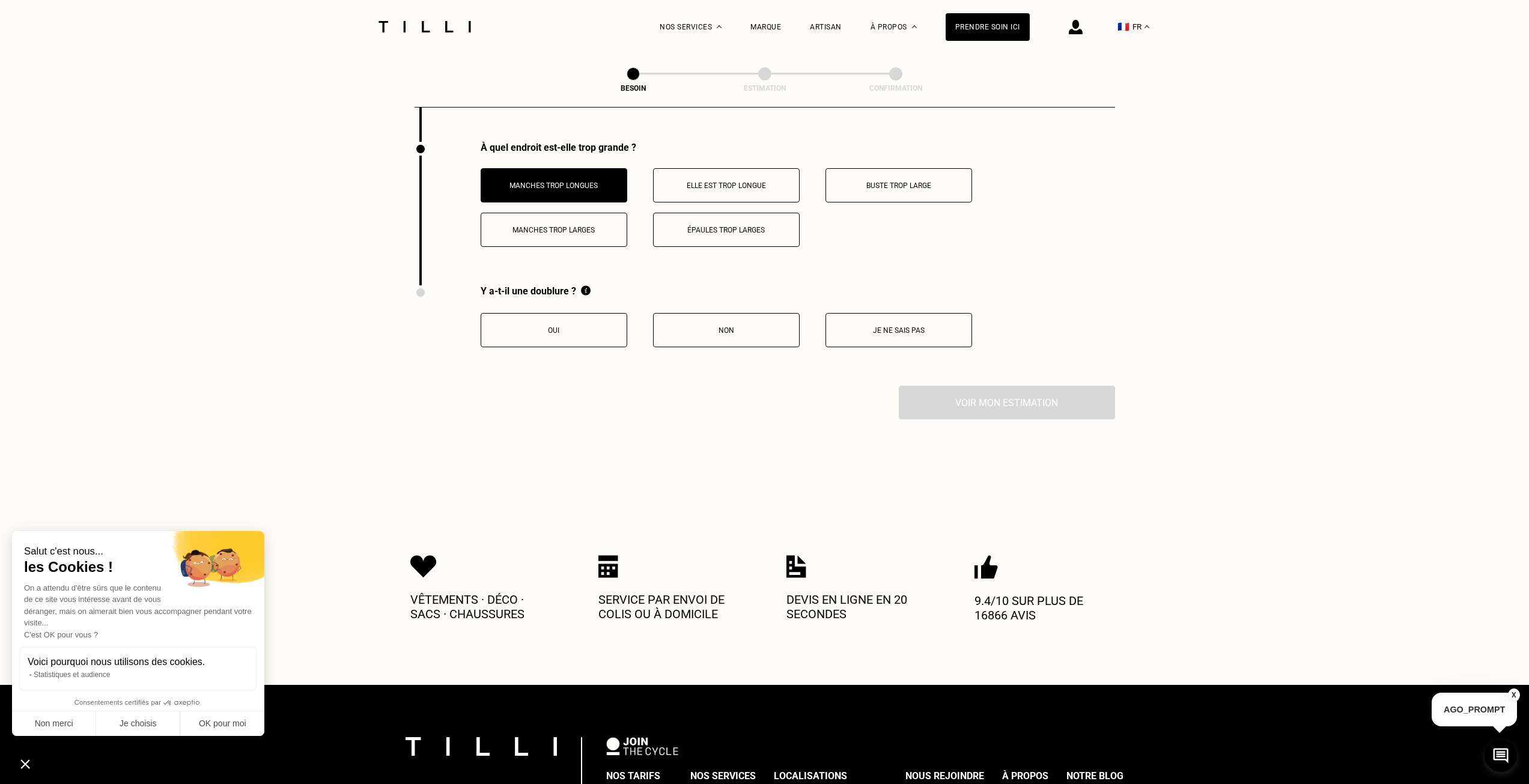
click at [736, 185] on button "Elle est trop longue" at bounding box center [726, 186] width 147 height 34
click at [881, 327] on p "Je ne sais pas" at bounding box center [899, 331] width 133 height 8
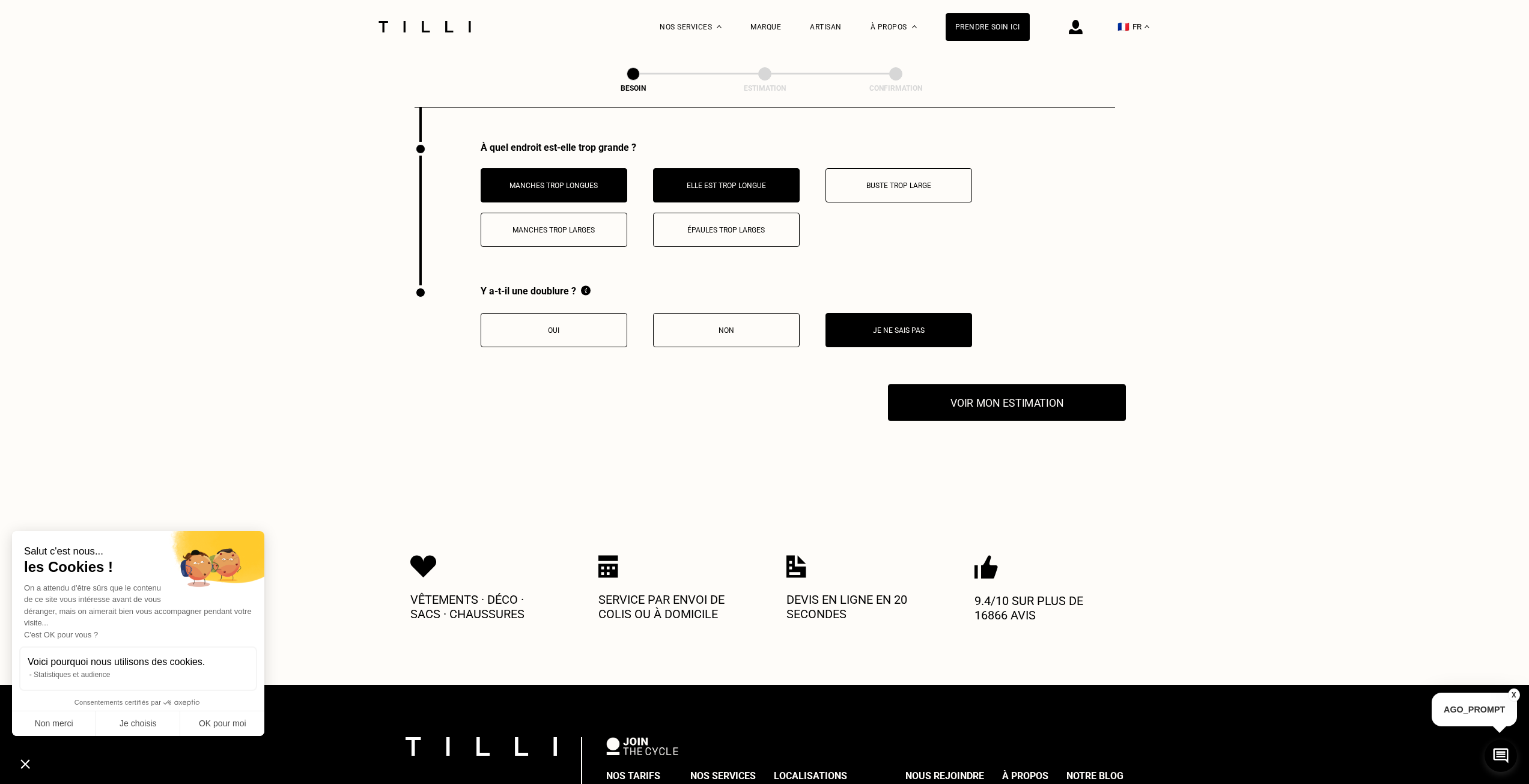
click at [972, 399] on button "Voir mon estimation" at bounding box center [1007, 403] width 238 height 38
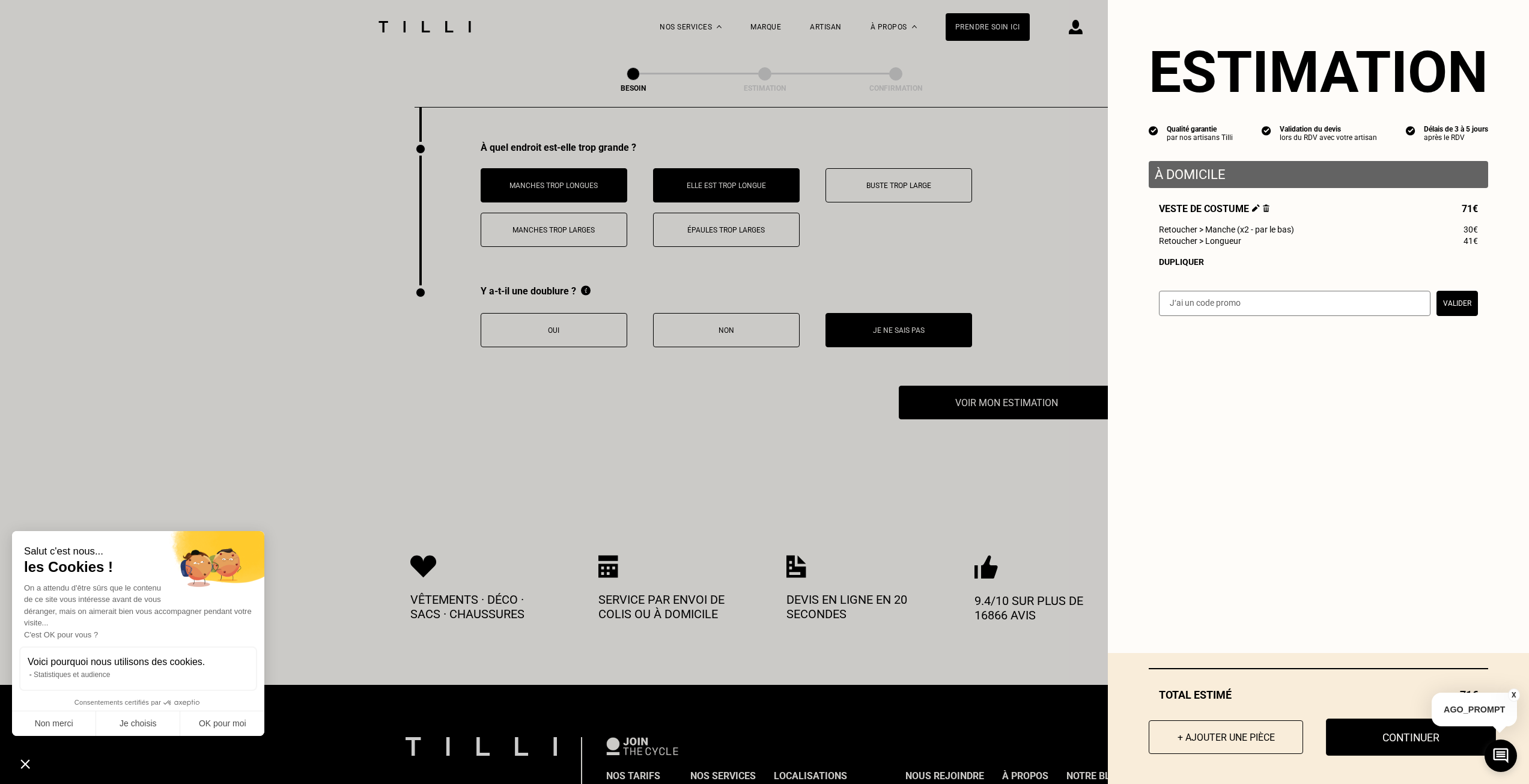
click at [1407, 741] on button "Continuer" at bounding box center [1411, 737] width 170 height 38
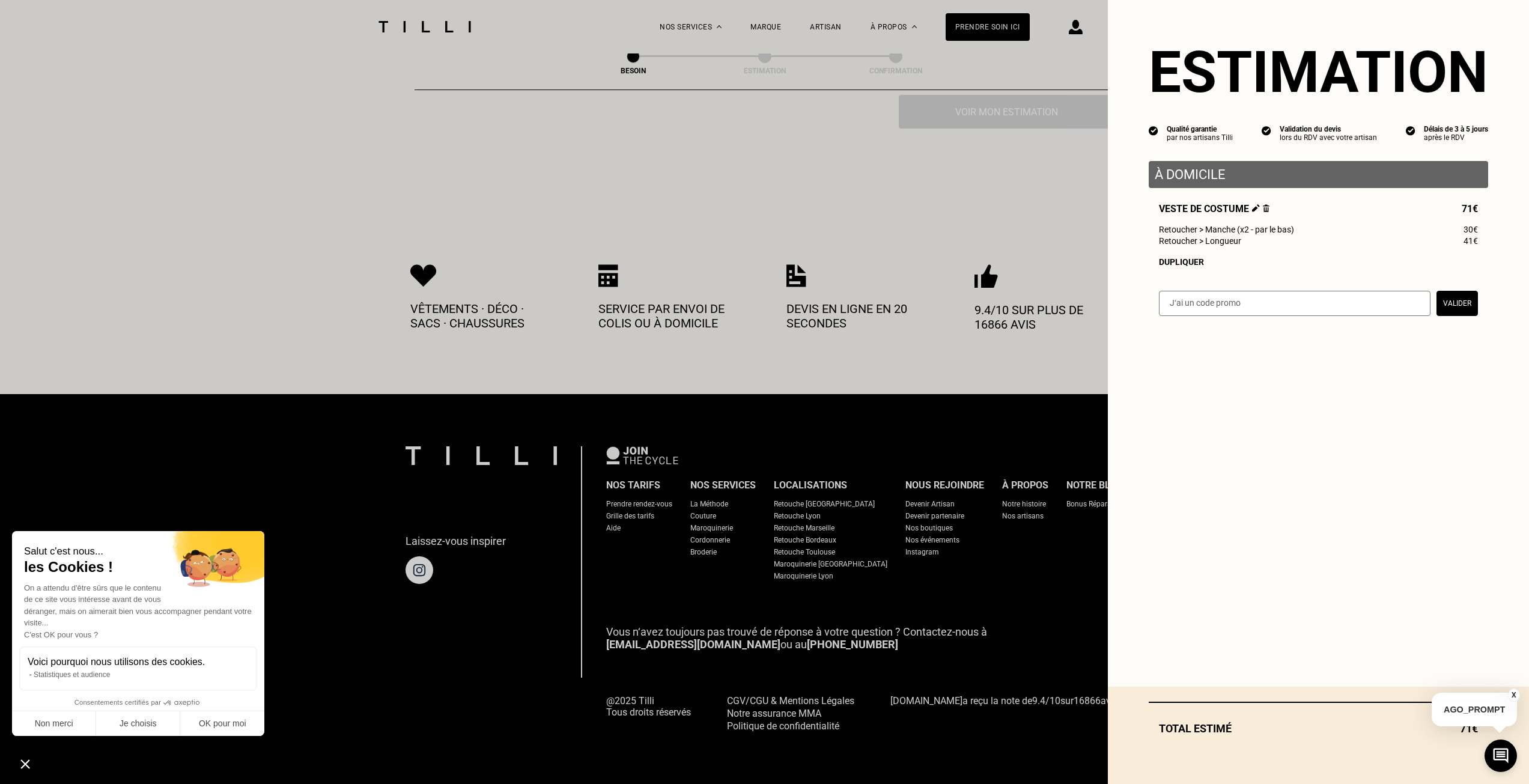
scroll to position [433, 0]
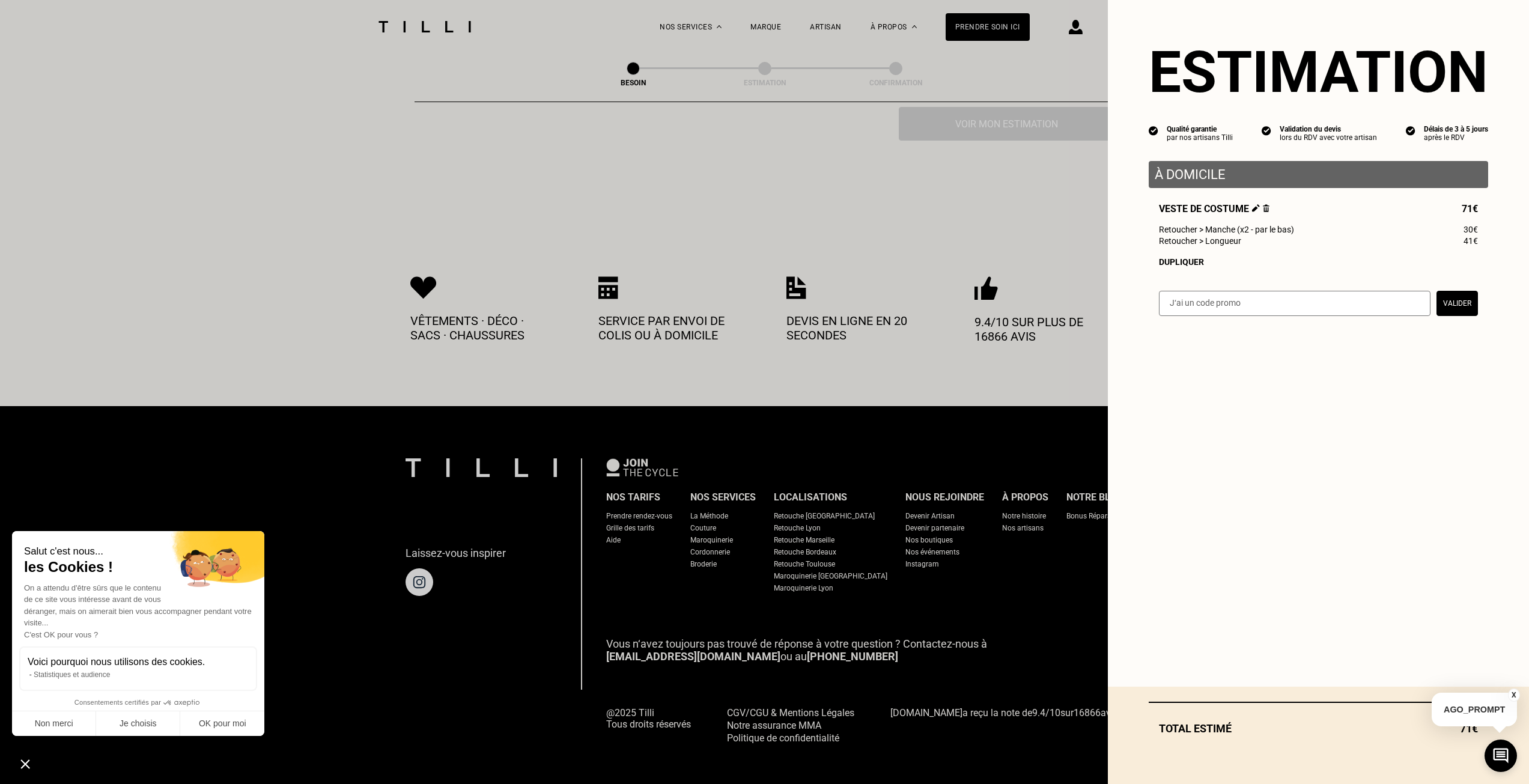
select select "FR"
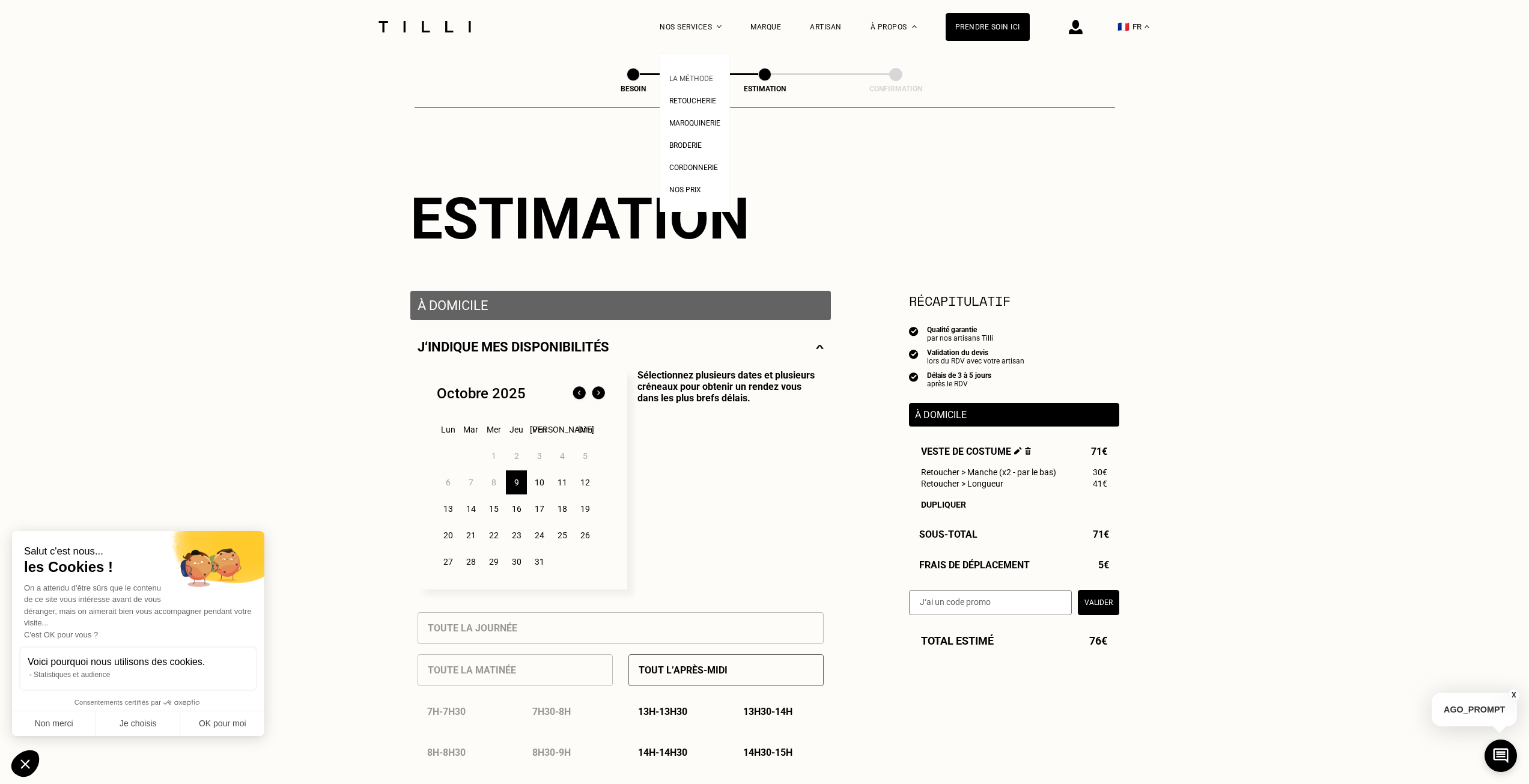
click at [689, 77] on span "La Méthode" at bounding box center [692, 79] width 44 height 8
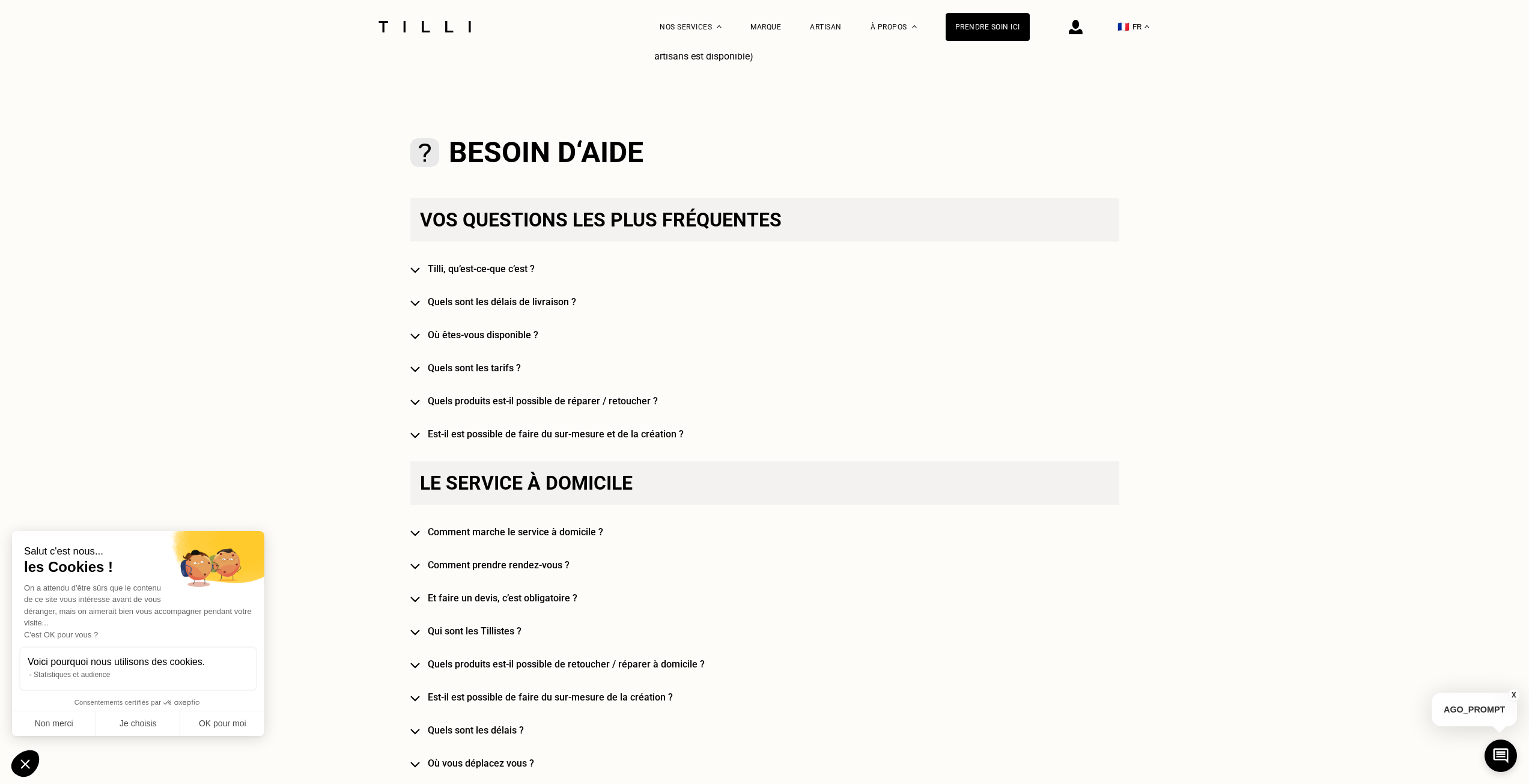
scroll to position [601, 0]
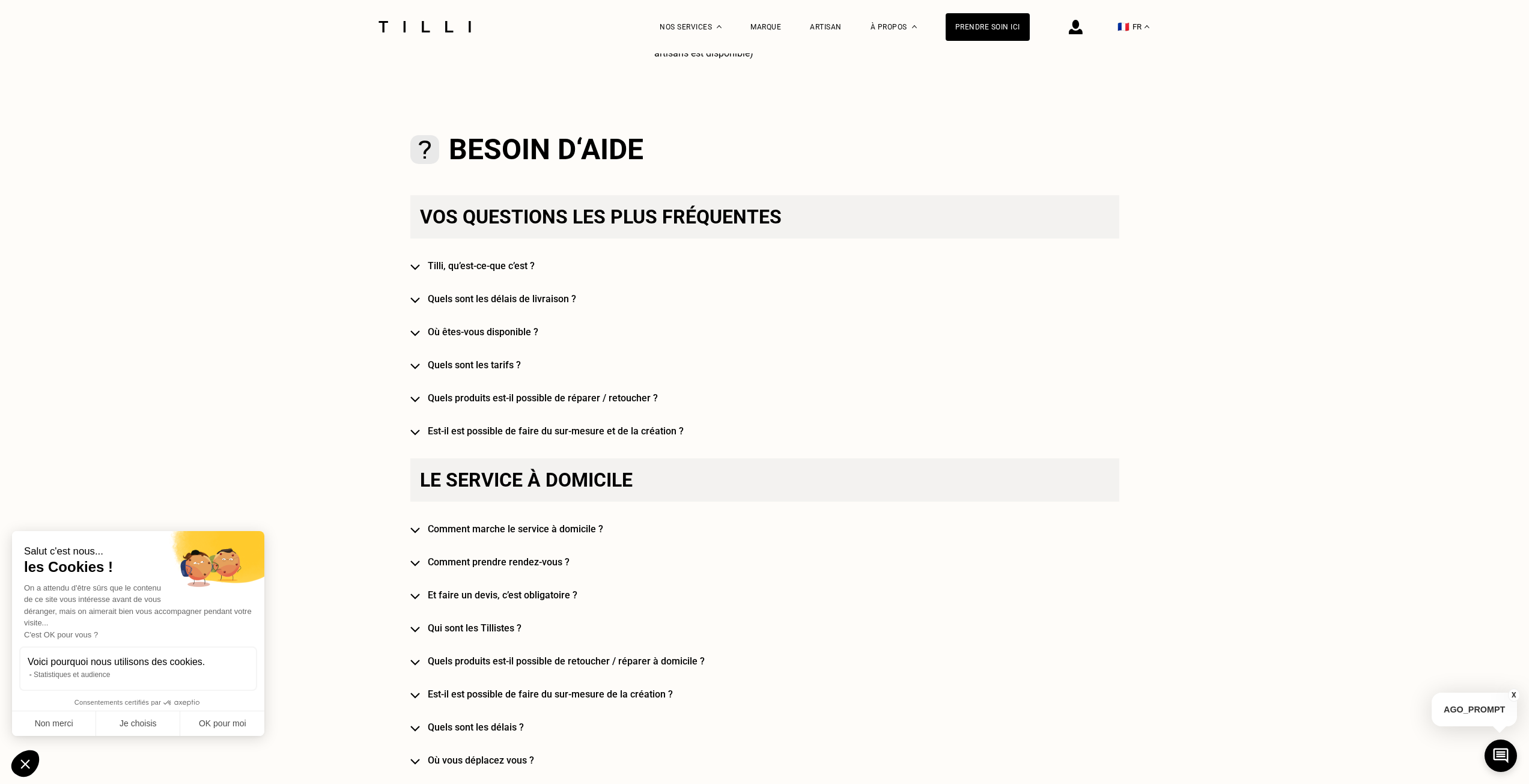
click at [426, 304] on div "Vos questions les plus fréquentes [PERSON_NAME], qu’est-ce-que c’est ? Quels so…" at bounding box center [764, 316] width 709 height 241
drag, startPoint x: 426, startPoint y: 304, endPoint x: 418, endPoint y: 304, distance: 8.0
click at [425, 304] on div "Vos questions les plus fréquentes [PERSON_NAME], qu’est-ce-que c’est ? Quels so…" at bounding box center [764, 316] width 709 height 241
click at [417, 304] on img at bounding box center [415, 300] width 10 height 6
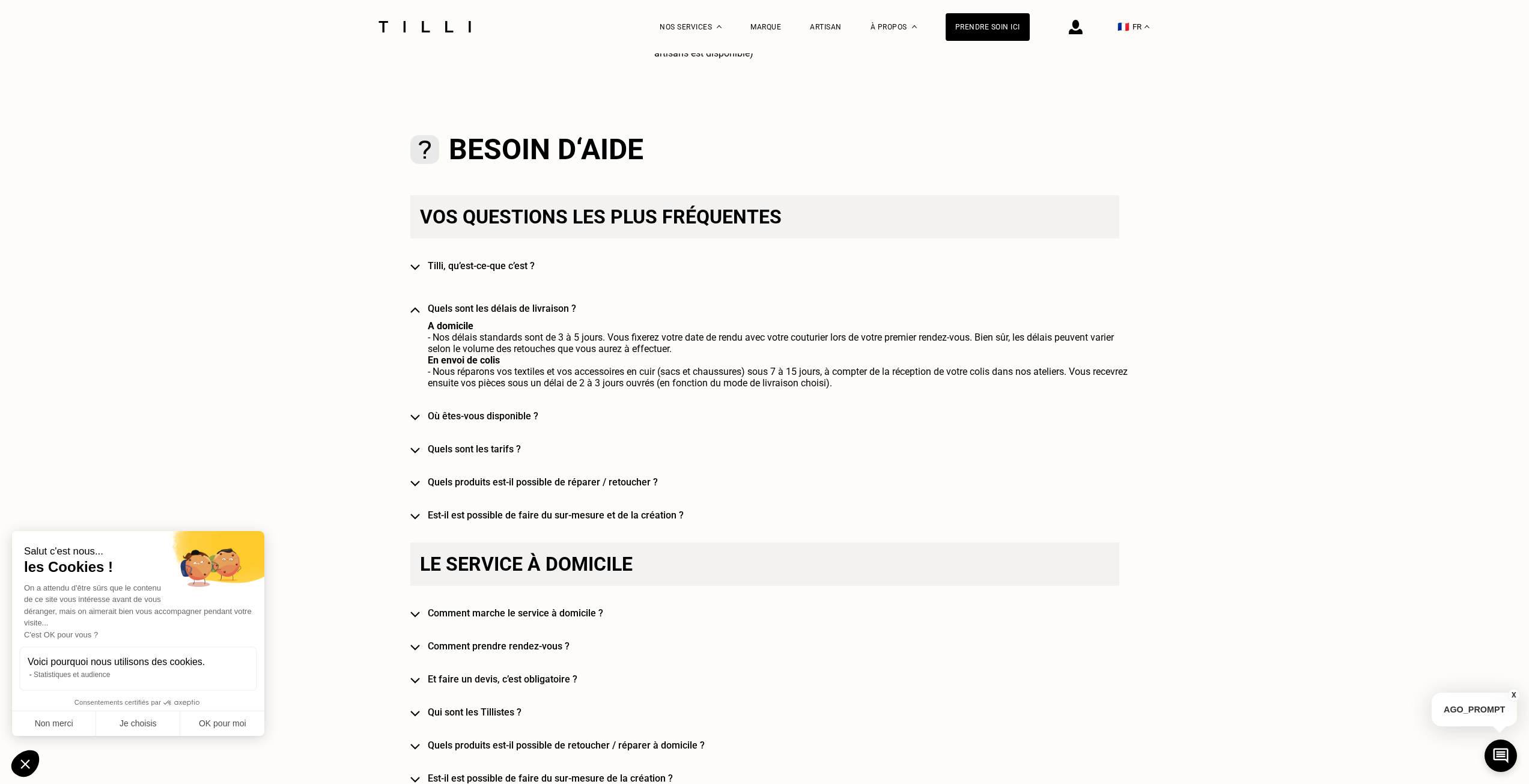
click at [417, 304] on div "Vos questions les plus fréquentes [PERSON_NAME], qu’est-ce-que c’est ? Quels so…" at bounding box center [764, 358] width 709 height 326
click at [420, 311] on img at bounding box center [415, 309] width 10 height 6
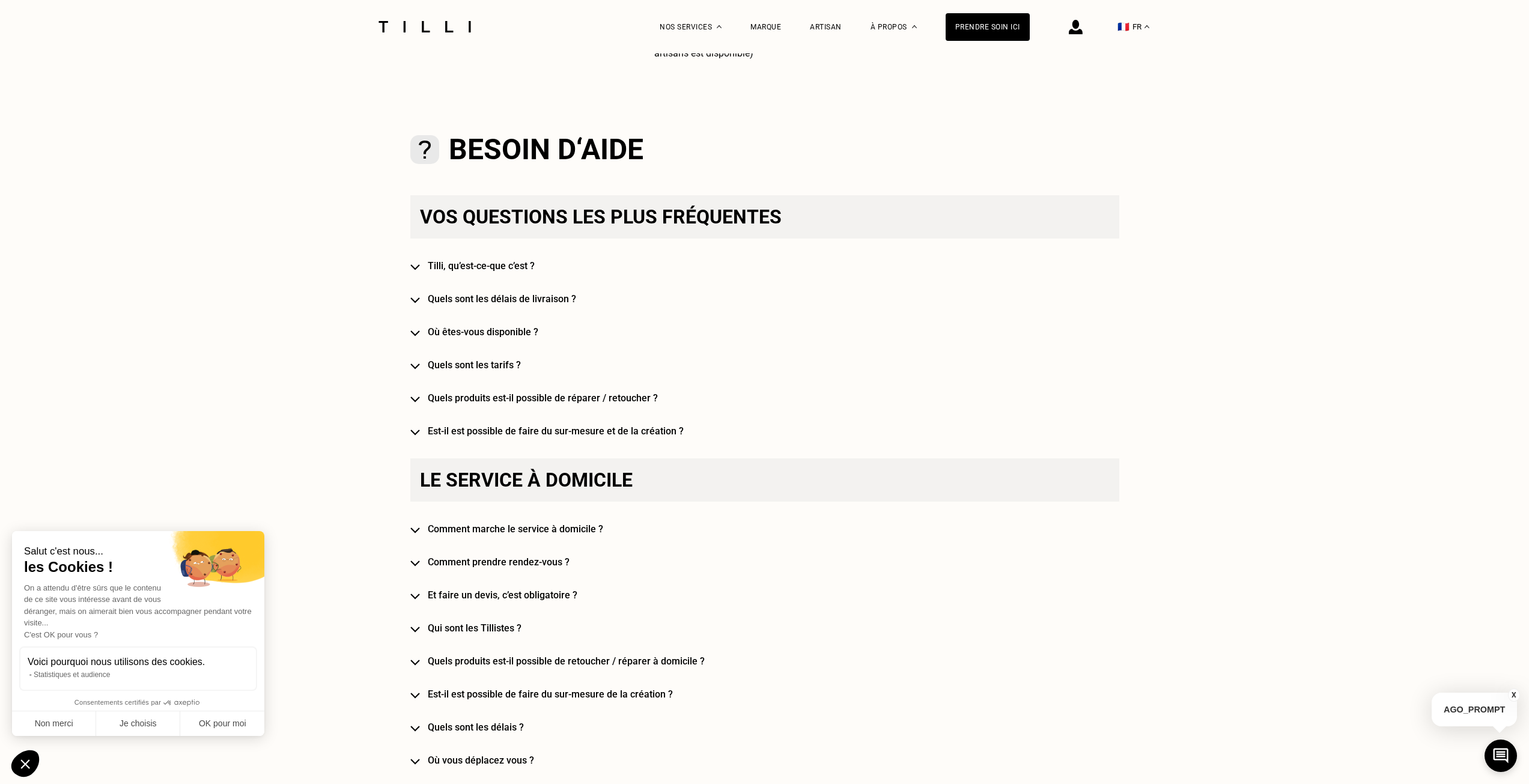
click at [420, 334] on img at bounding box center [415, 333] width 10 height 6
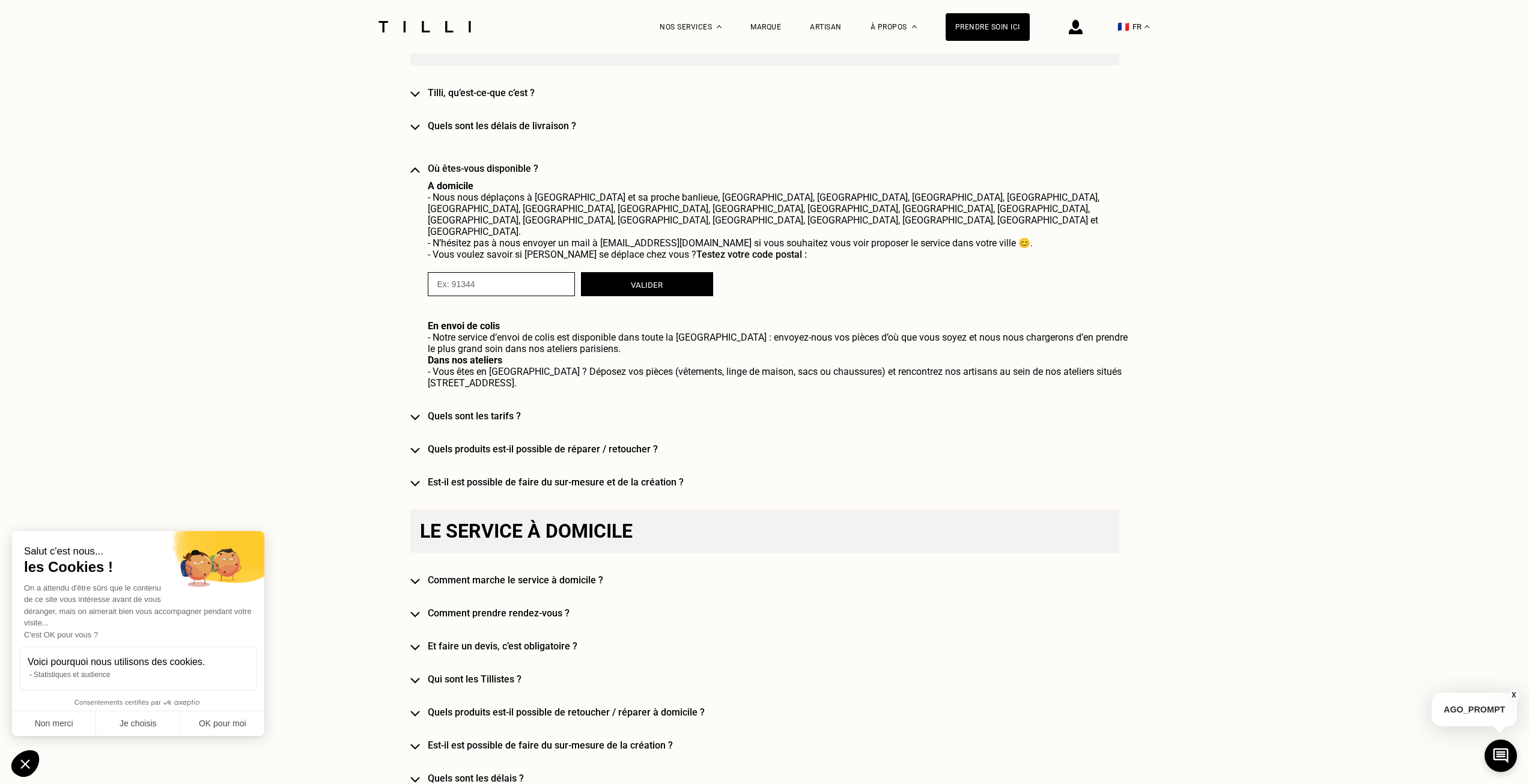
scroll to position [781, 0]
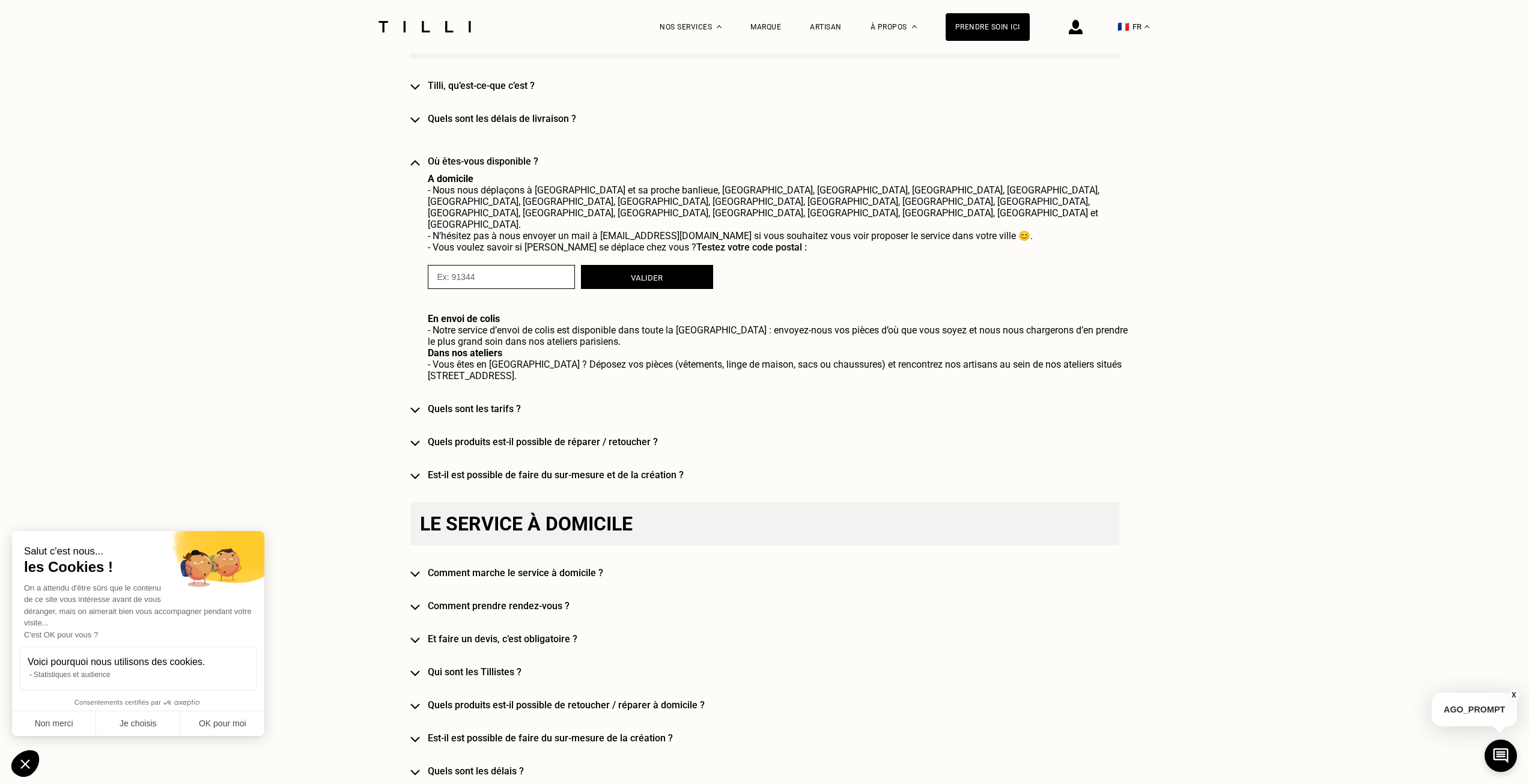
click at [424, 394] on div "Vos questions les plus fréquentes [PERSON_NAME], qu’est-ce-que c’est ? Quels so…" at bounding box center [764, 247] width 709 height 466
click at [417, 408] on img at bounding box center [415, 410] width 10 height 6
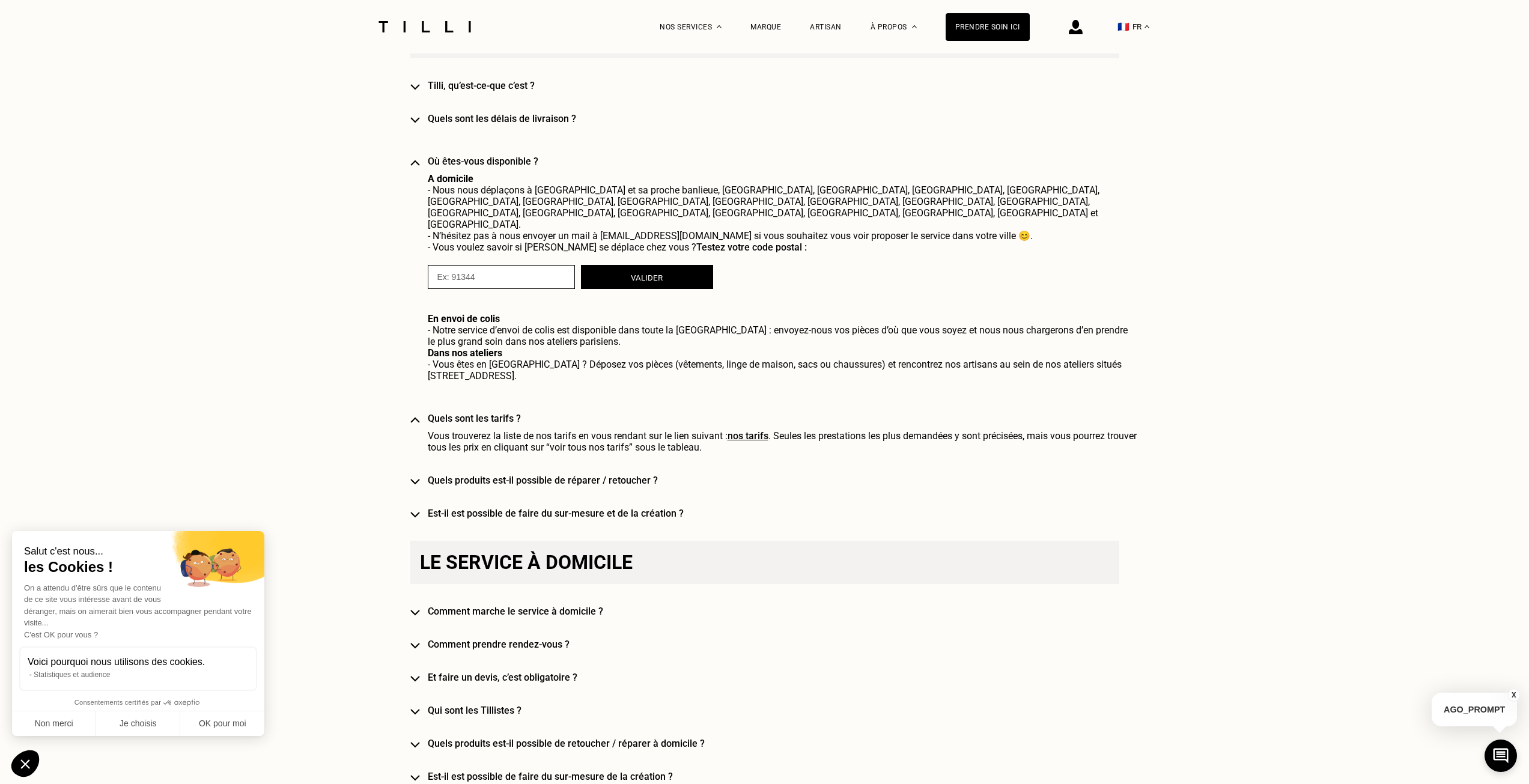
click at [420, 417] on img at bounding box center [415, 420] width 10 height 6
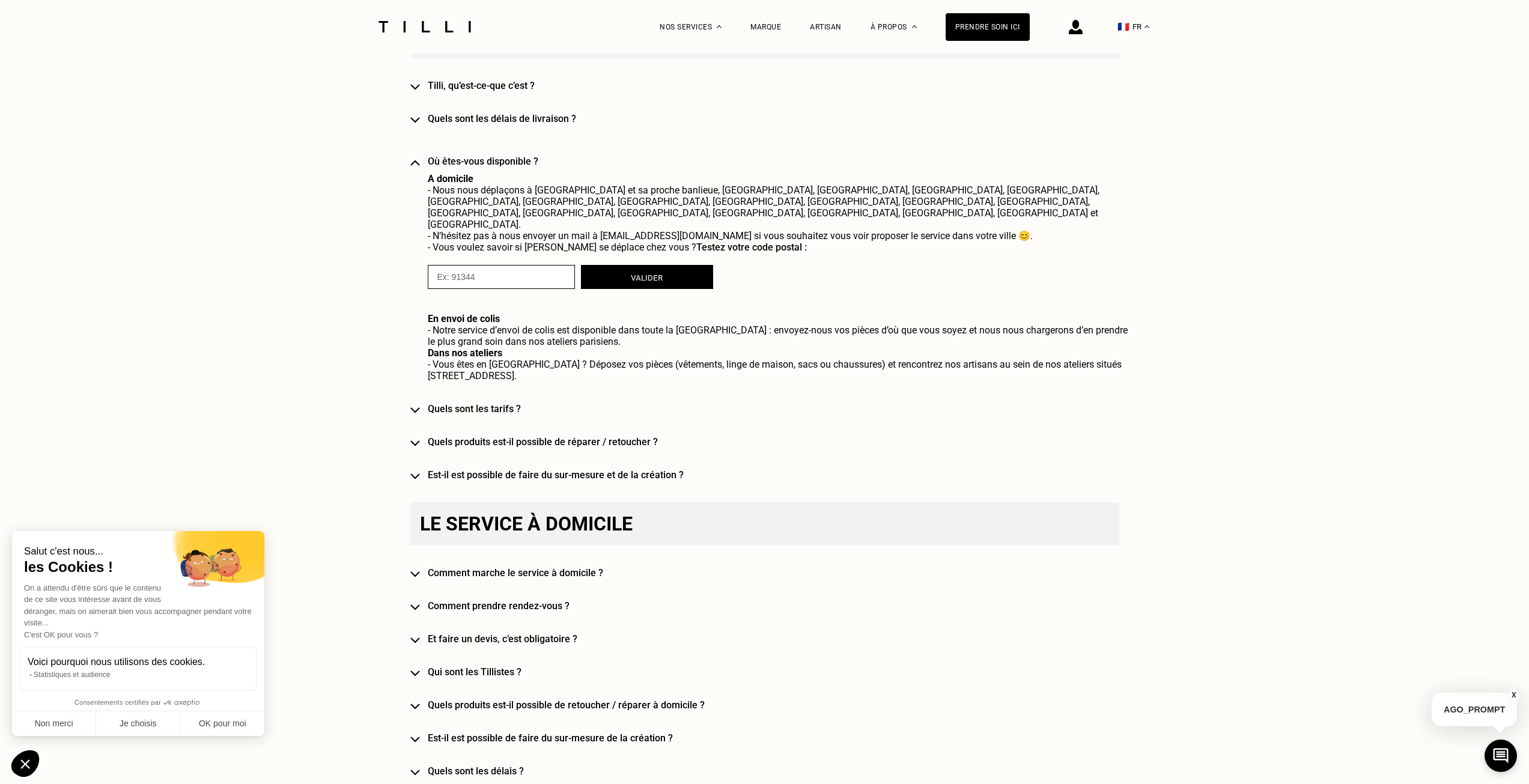
click at [420, 440] on img at bounding box center [415, 443] width 10 height 6
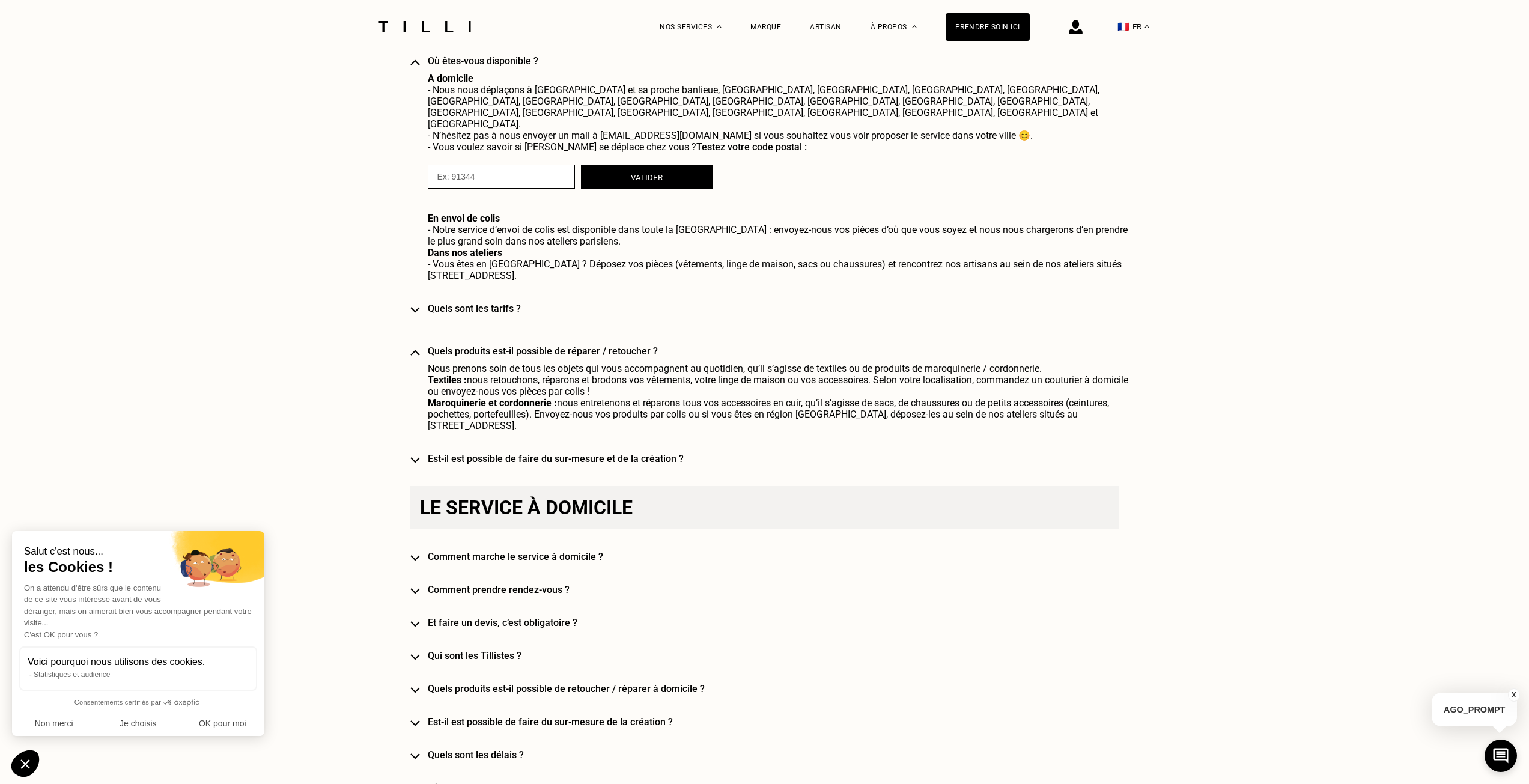
scroll to position [901, 0]
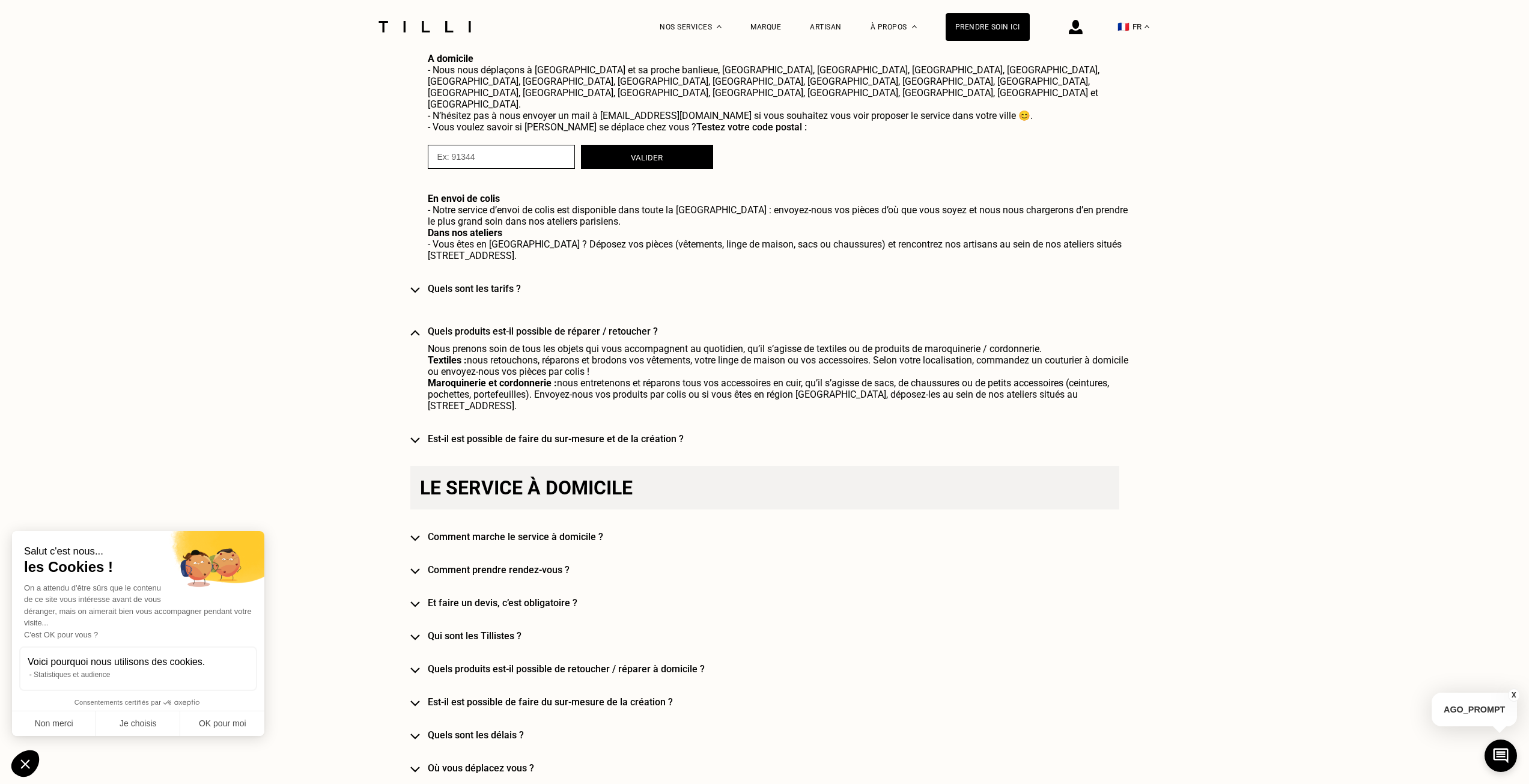
click at [420, 437] on img at bounding box center [415, 439] width 10 height 6
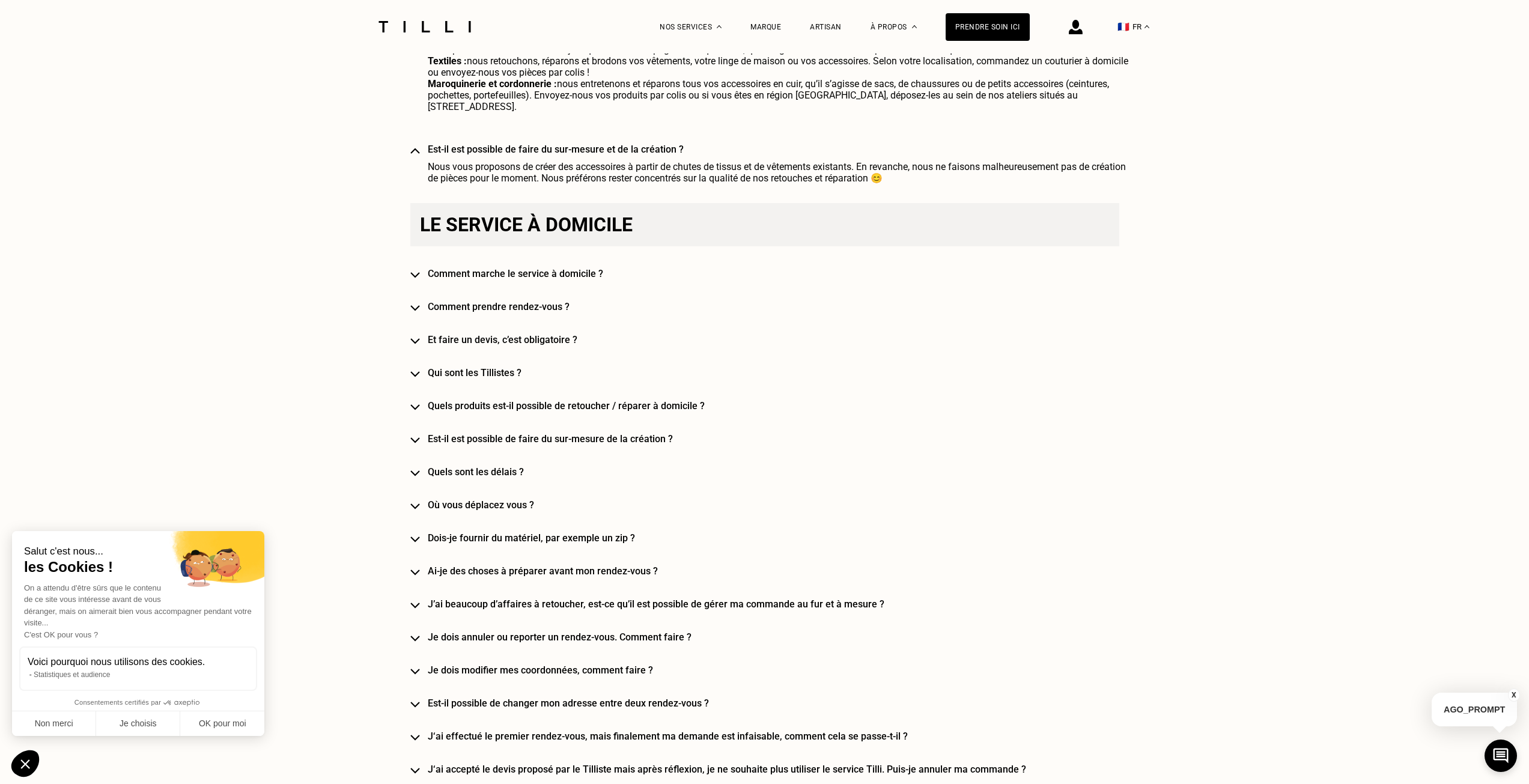
scroll to position [1201, 0]
click at [422, 263] on div "Le service à domicile Comment marche le service à domicile ? Comment prendre re…" at bounding box center [764, 570] width 709 height 737
click at [417, 271] on img at bounding box center [415, 273] width 10 height 6
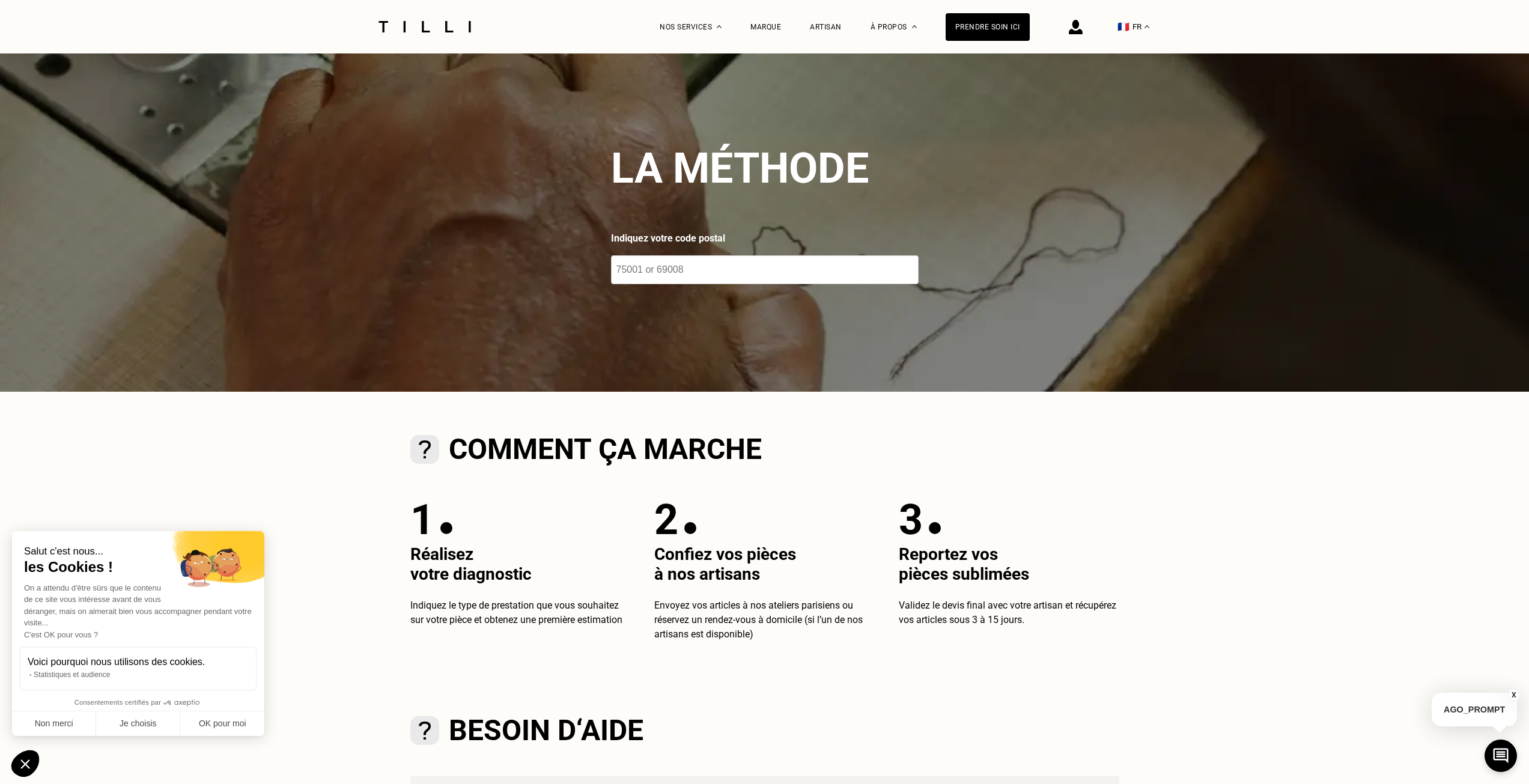
scroll to position [0, 0]
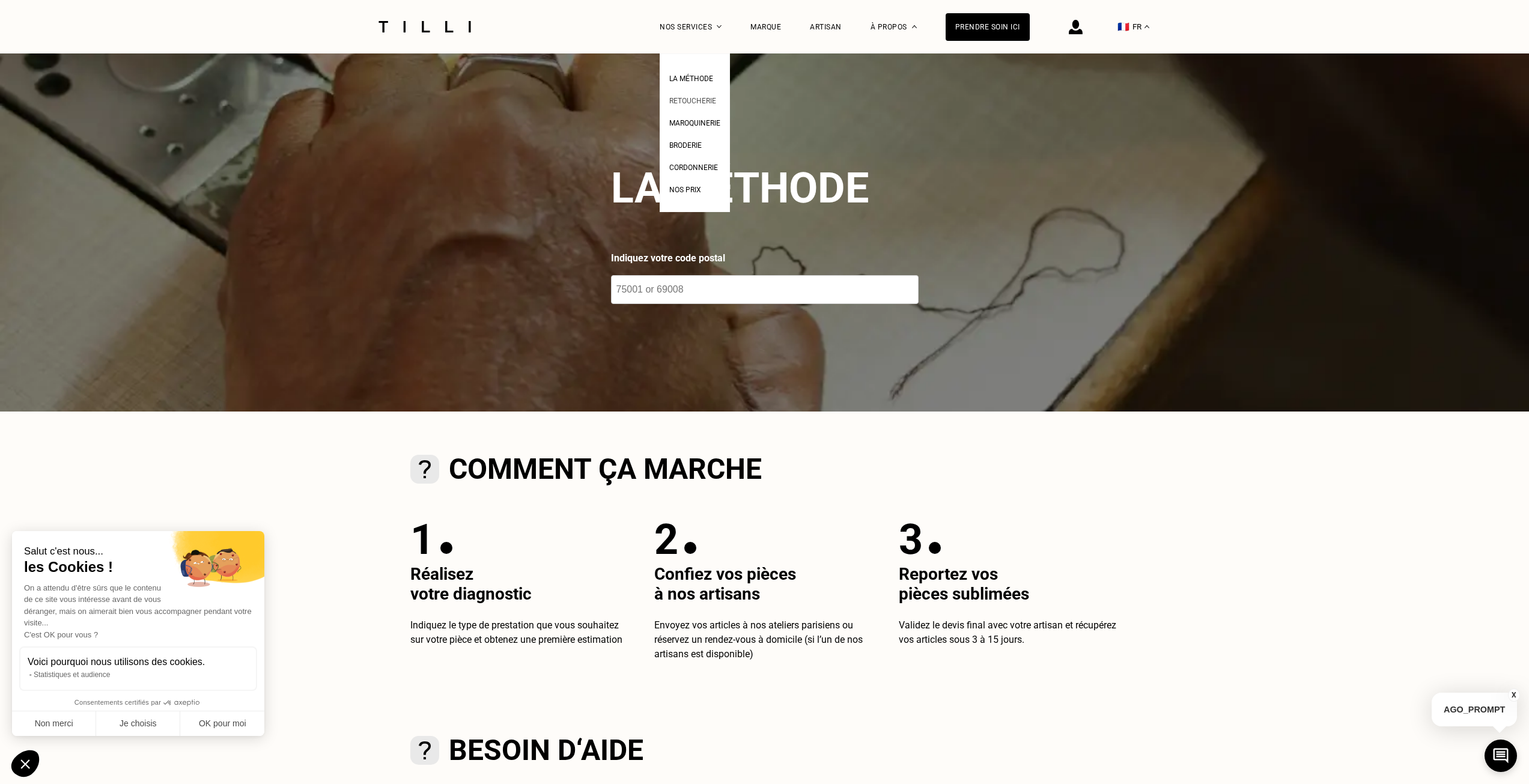
click at [706, 96] on link "Retoucherie" at bounding box center [692, 99] width 47 height 12
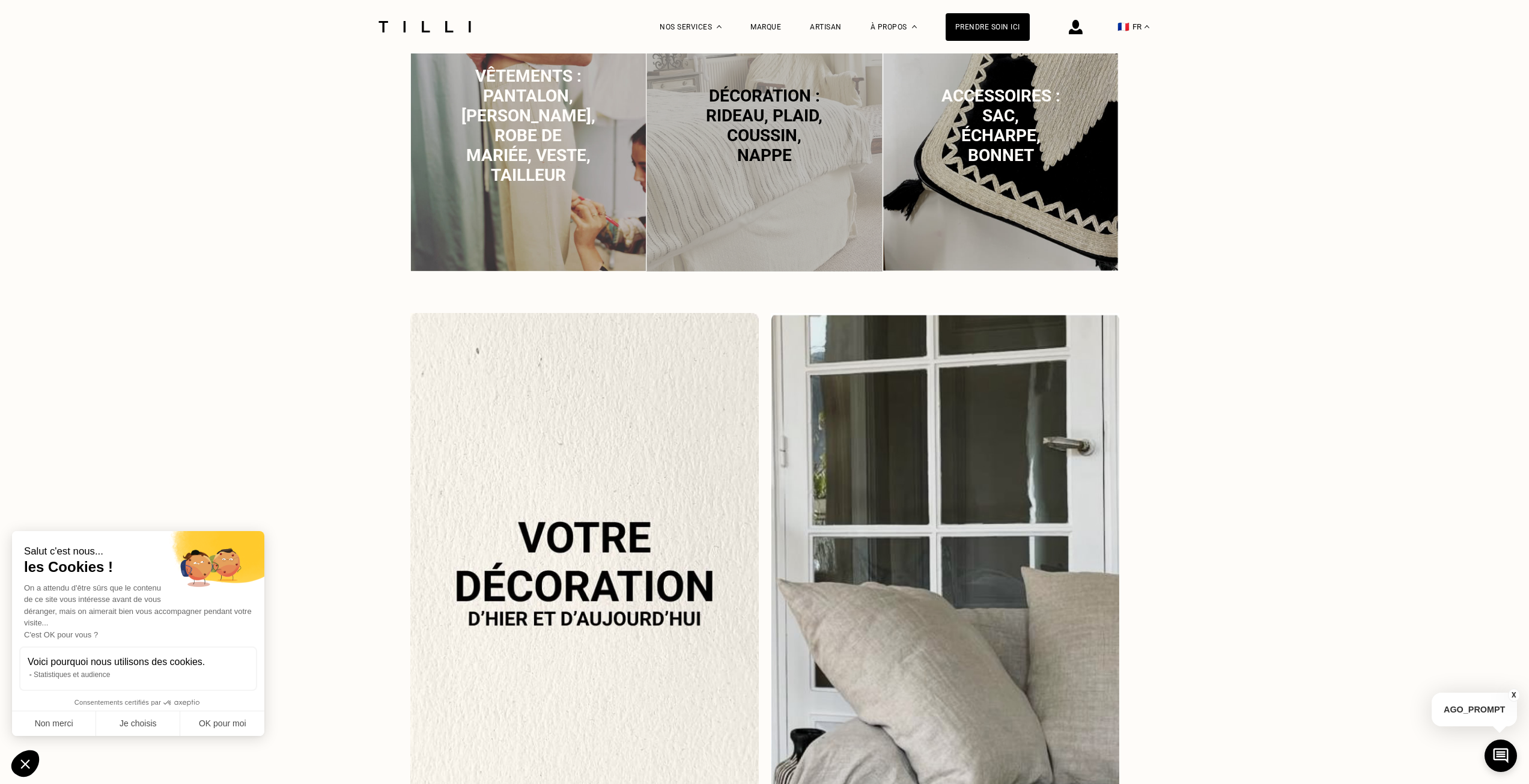
scroll to position [962, 0]
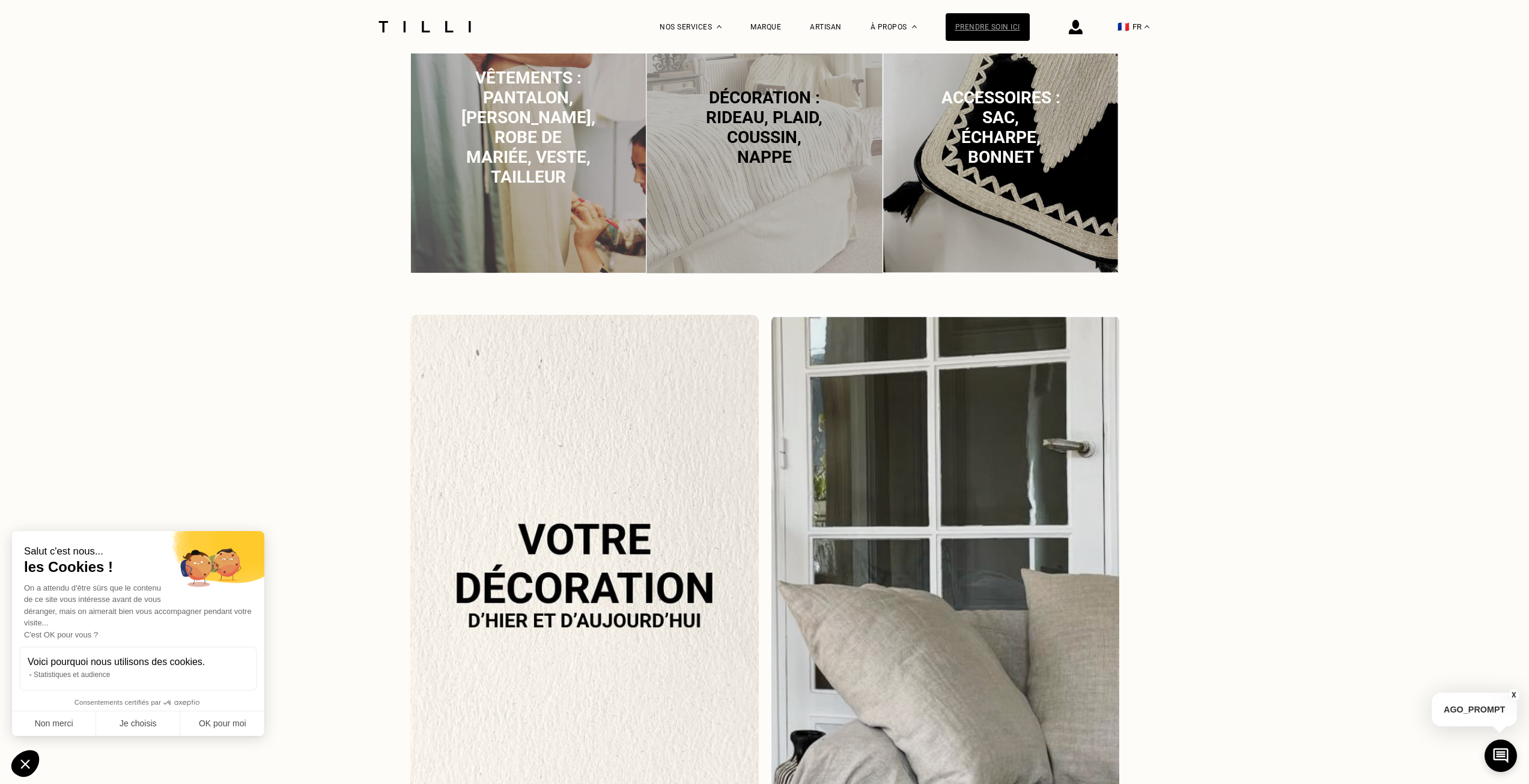
click at [968, 33] on div "Prendre soin ici" at bounding box center [988, 27] width 84 height 28
select select "FR"
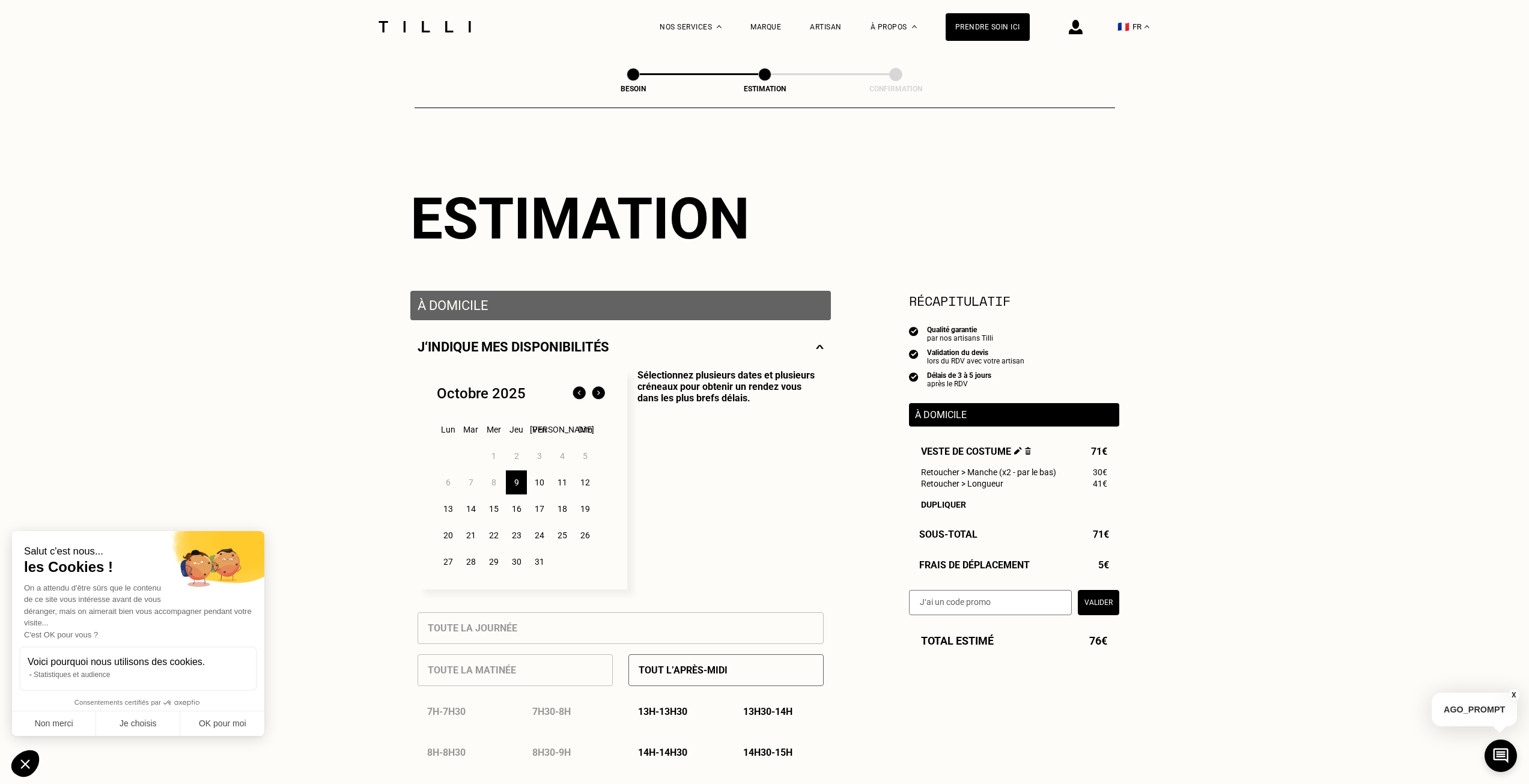
click at [638, 82] on div "Besoin" at bounding box center [634, 75] width 13 height 16
select select "FR"
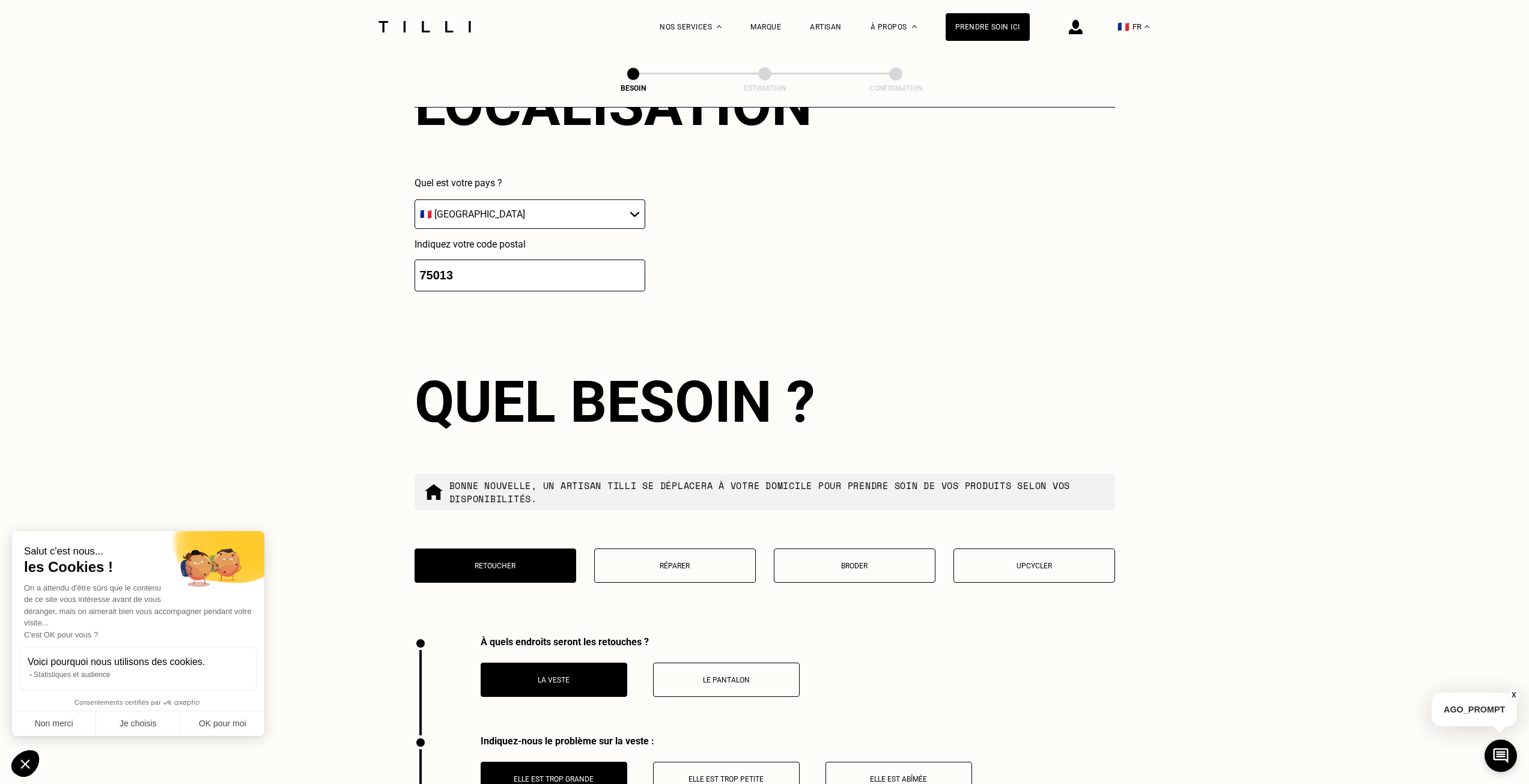
scroll to position [1227, 0]
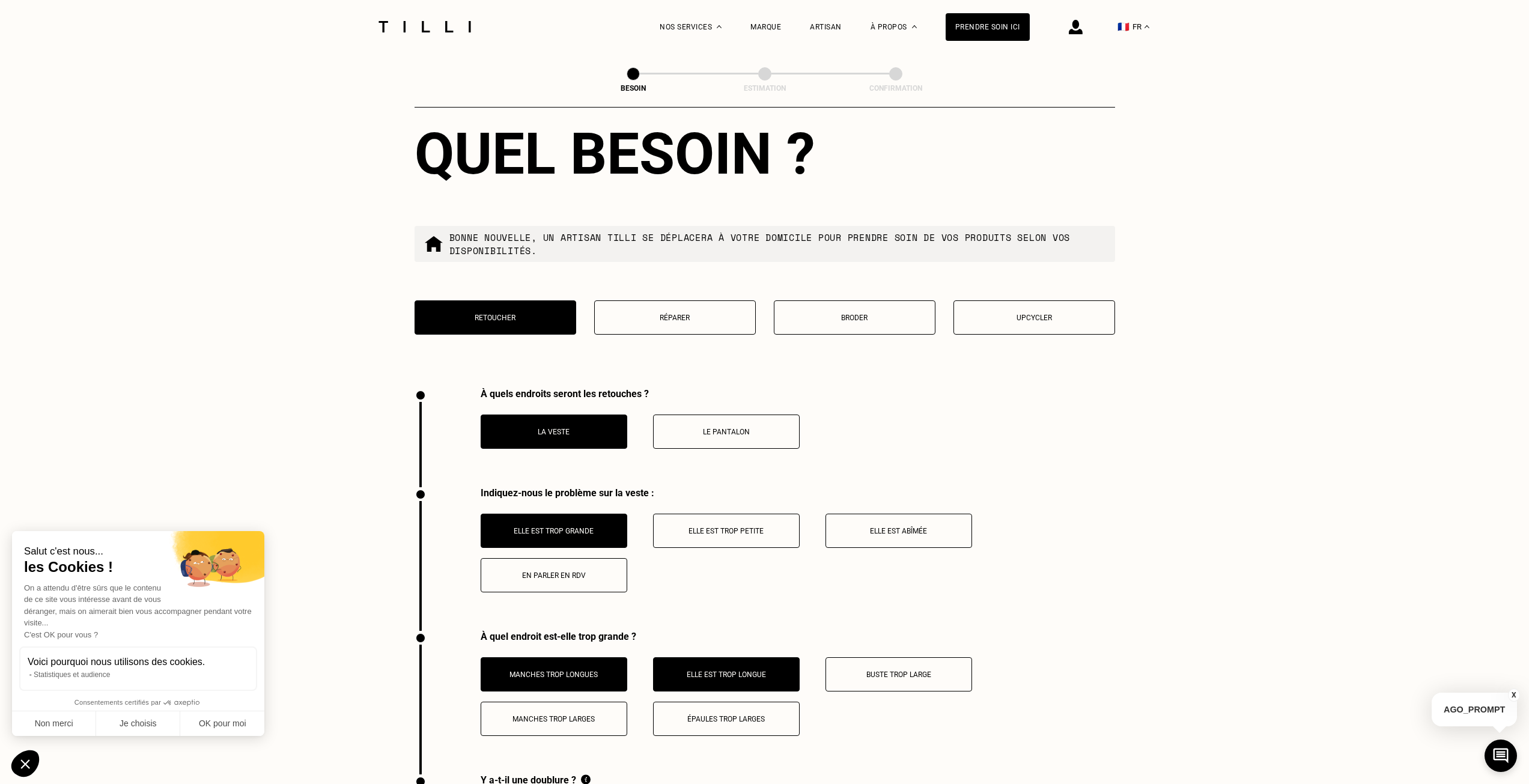
click at [703, 430] on button "Le pantalon" at bounding box center [726, 432] width 147 height 34
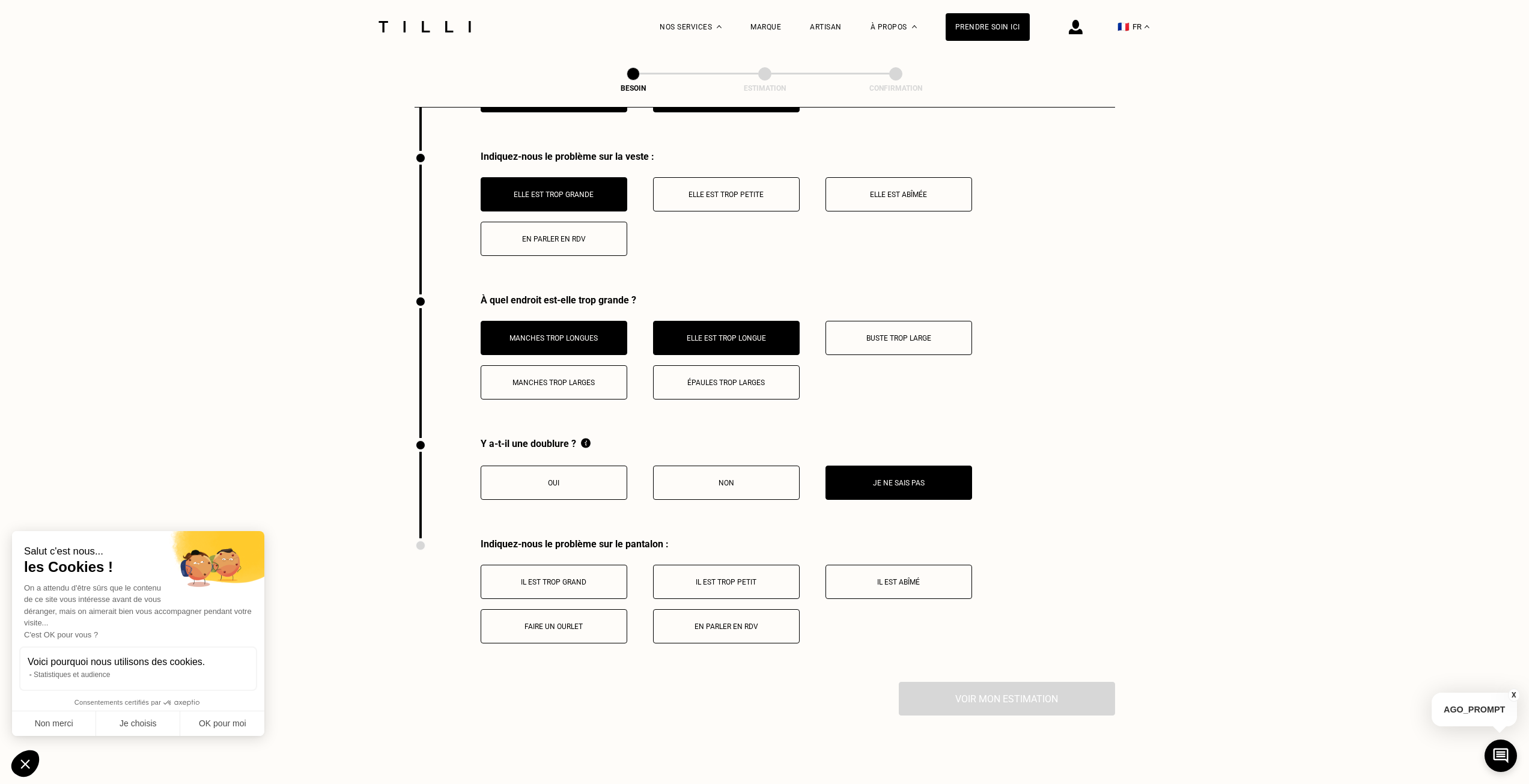
scroll to position [1753, 0]
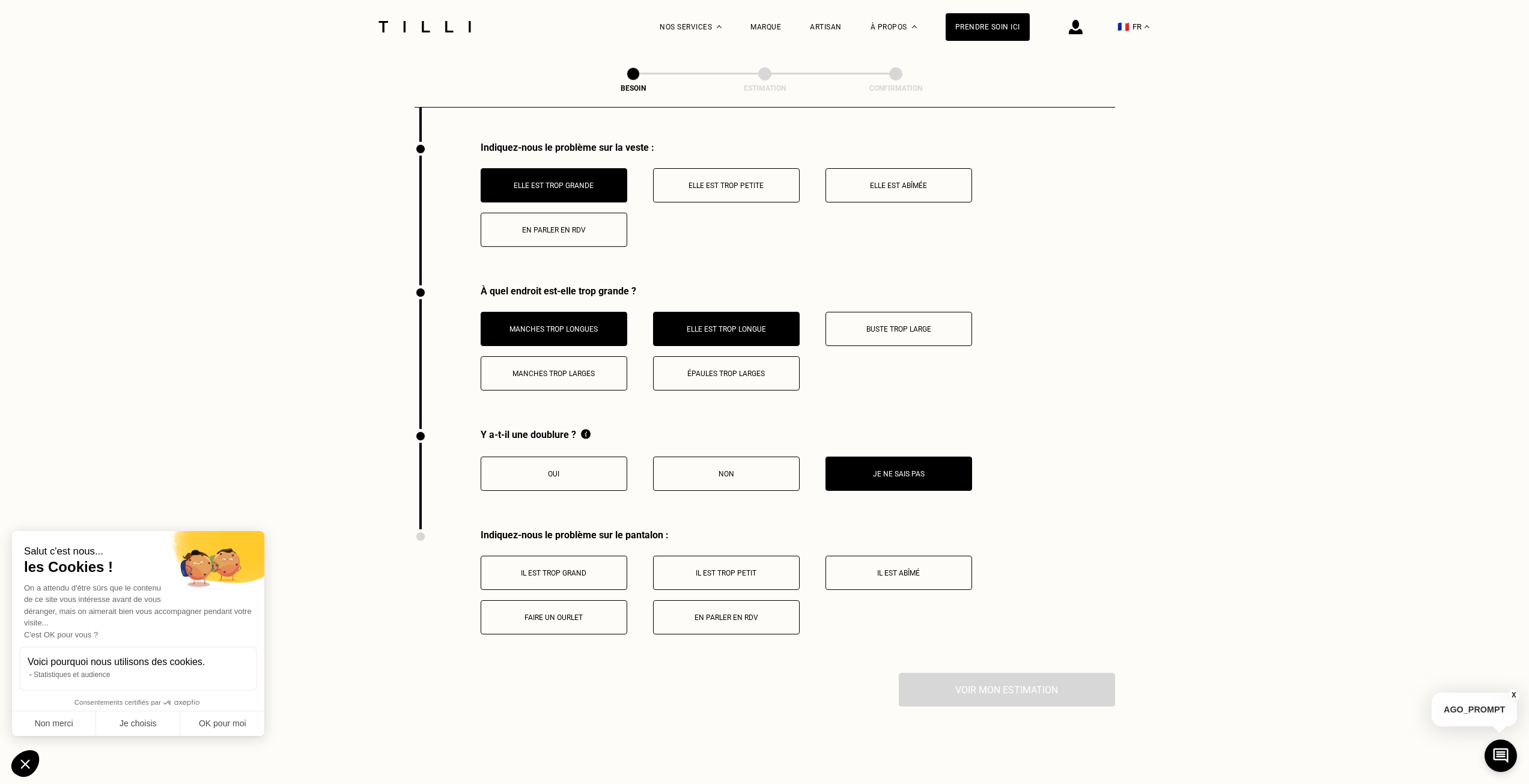
click at [587, 556] on button "Il est trop grand" at bounding box center [553, 573] width 147 height 34
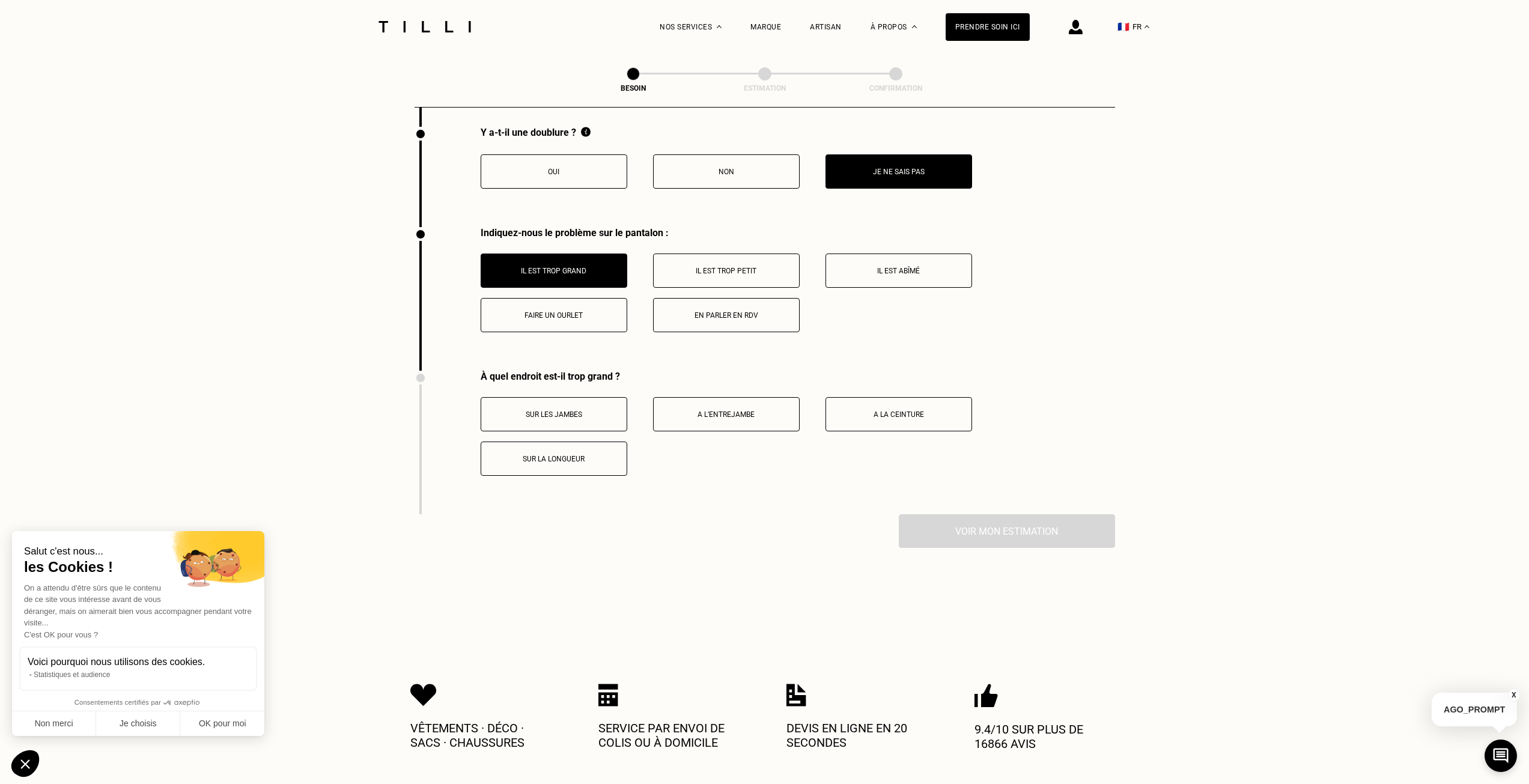
scroll to position [2043, 0]
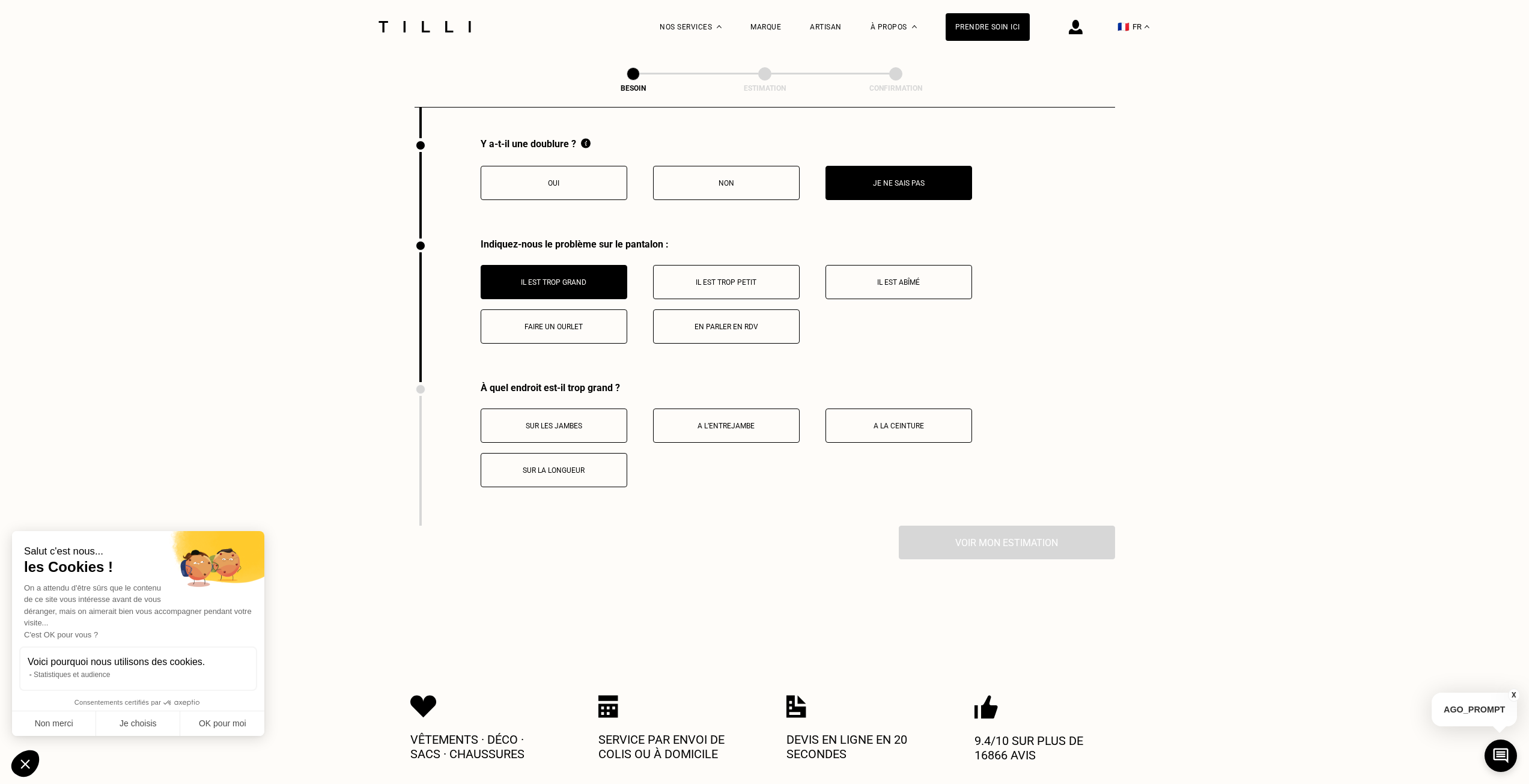
click at [581, 421] on p "Sur les jambes" at bounding box center [553, 426] width 133 height 8
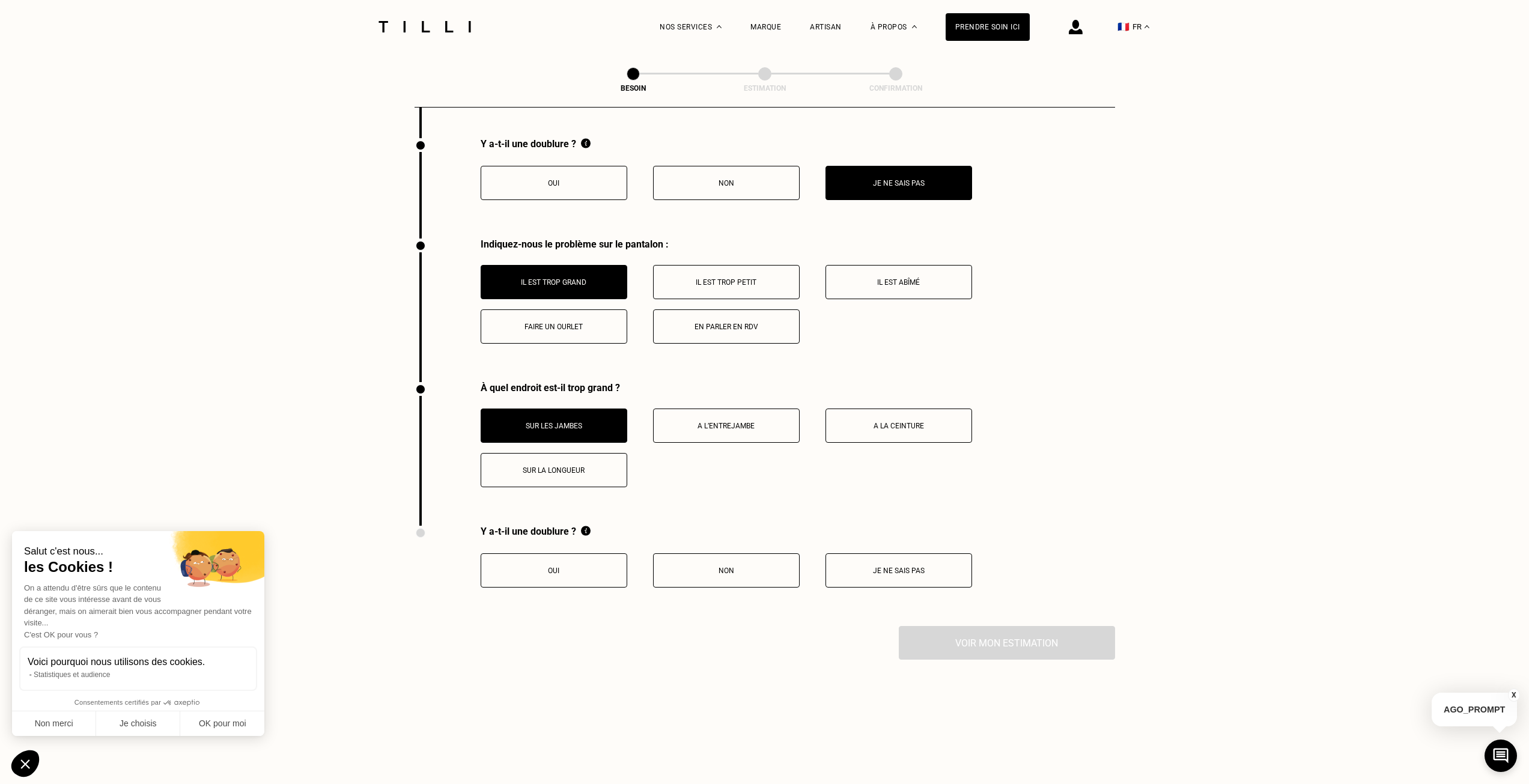
click at [580, 430] on button "Sur les jambes" at bounding box center [553, 426] width 147 height 34
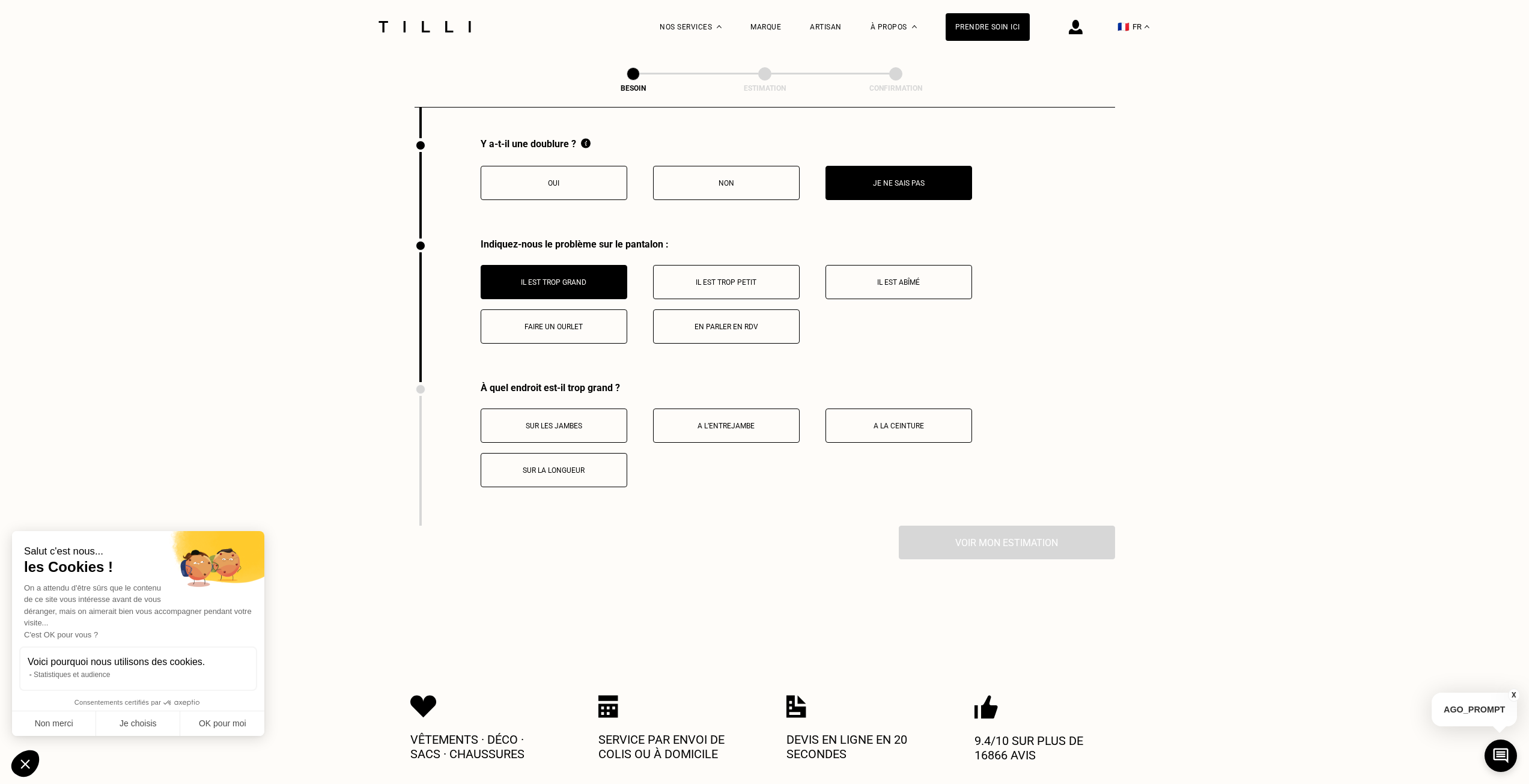
click at [560, 466] on p "Sur la longueur" at bounding box center [553, 471] width 133 height 8
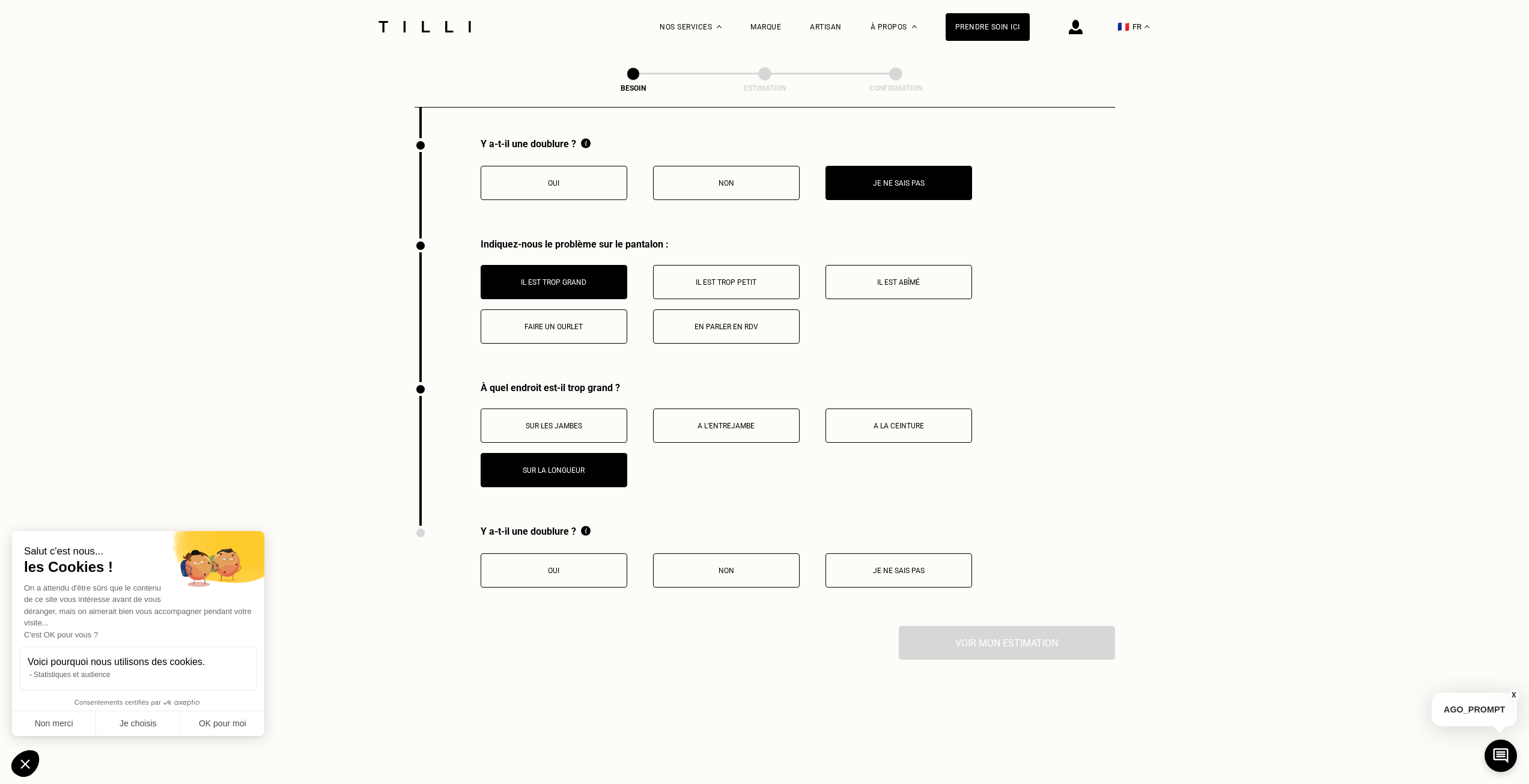
click at [852, 572] on button "Je ne sais pas" at bounding box center [899, 570] width 147 height 34
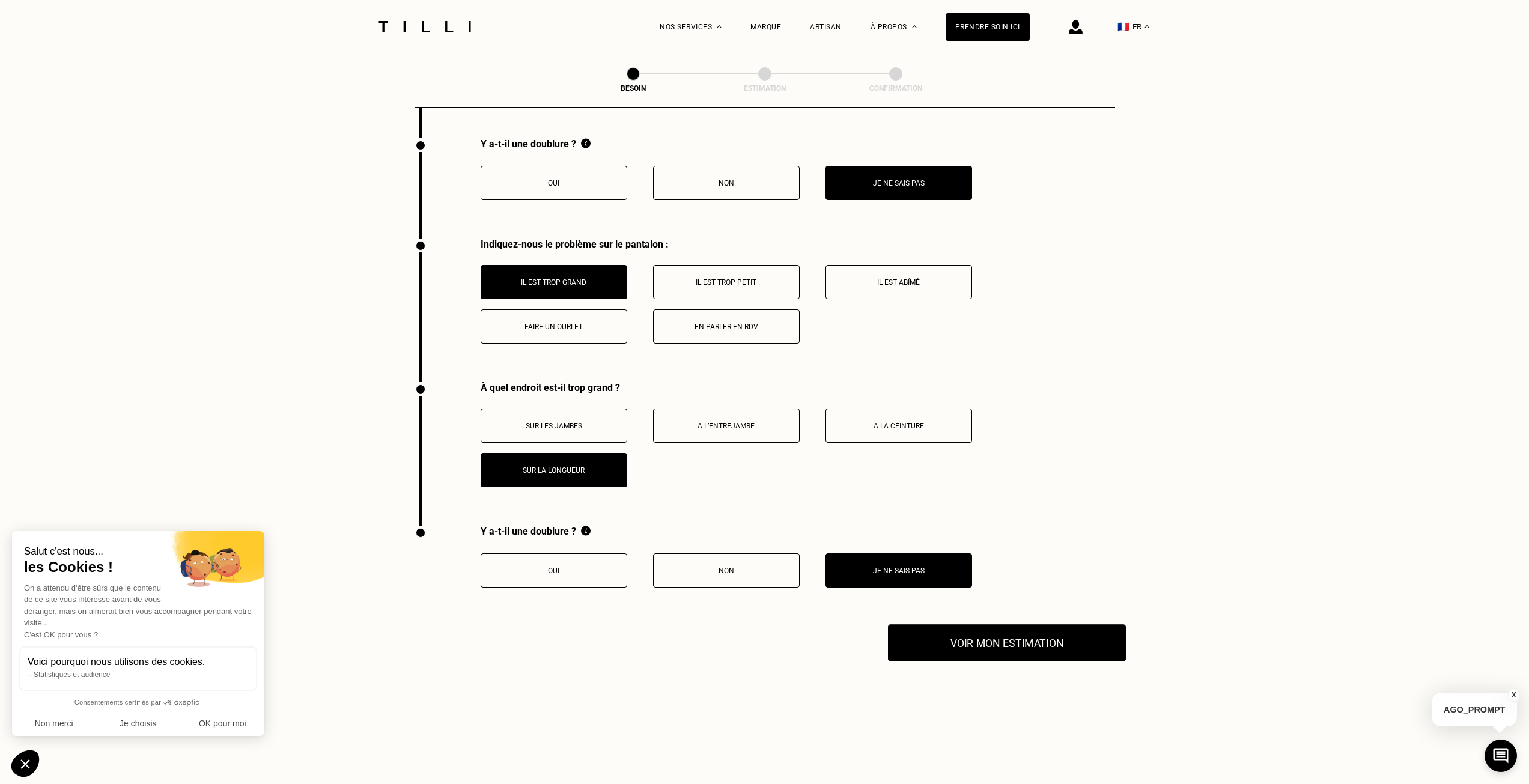
click at [970, 629] on button "Voir mon estimation" at bounding box center [1007, 643] width 238 height 38
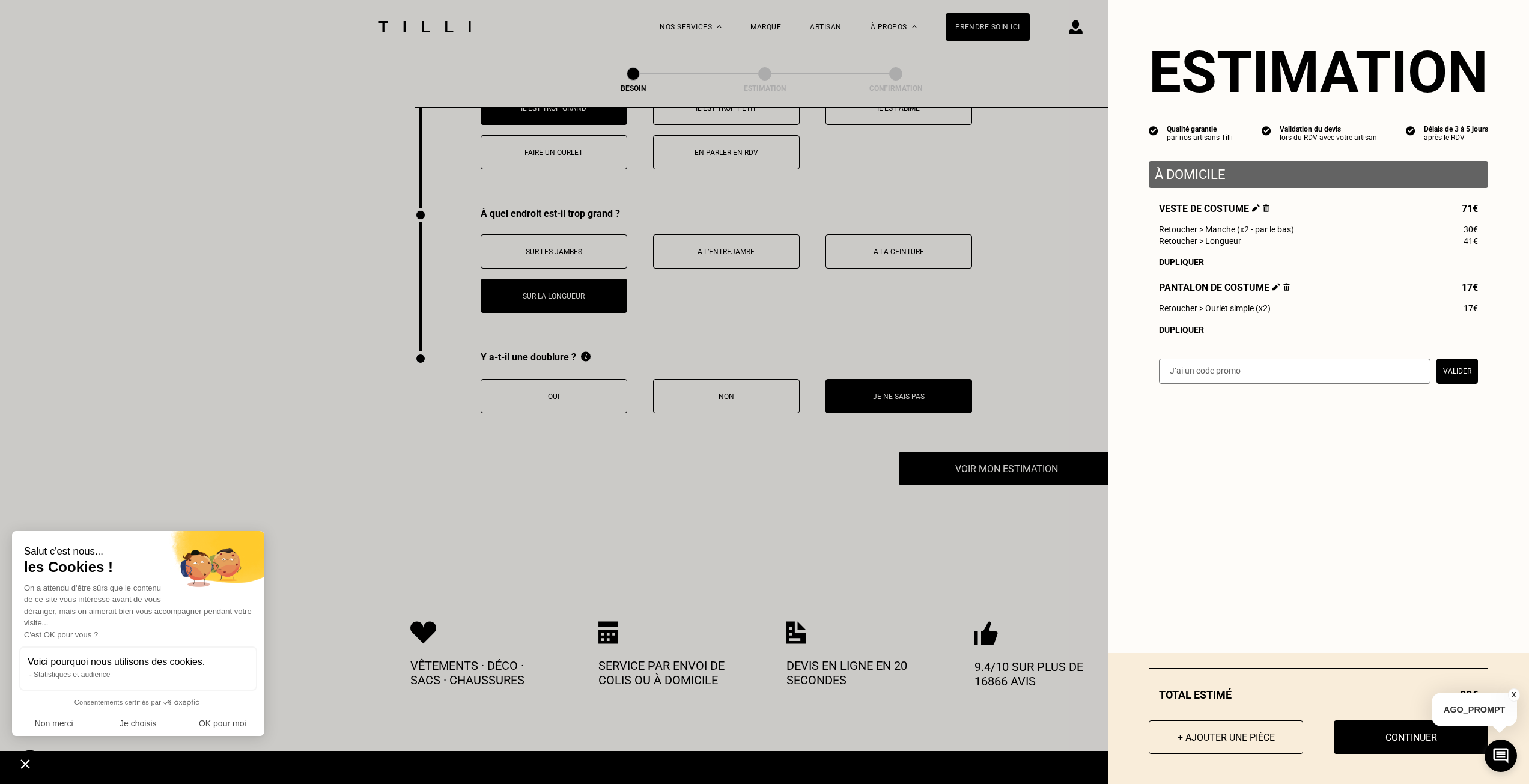
scroll to position [2224, 0]
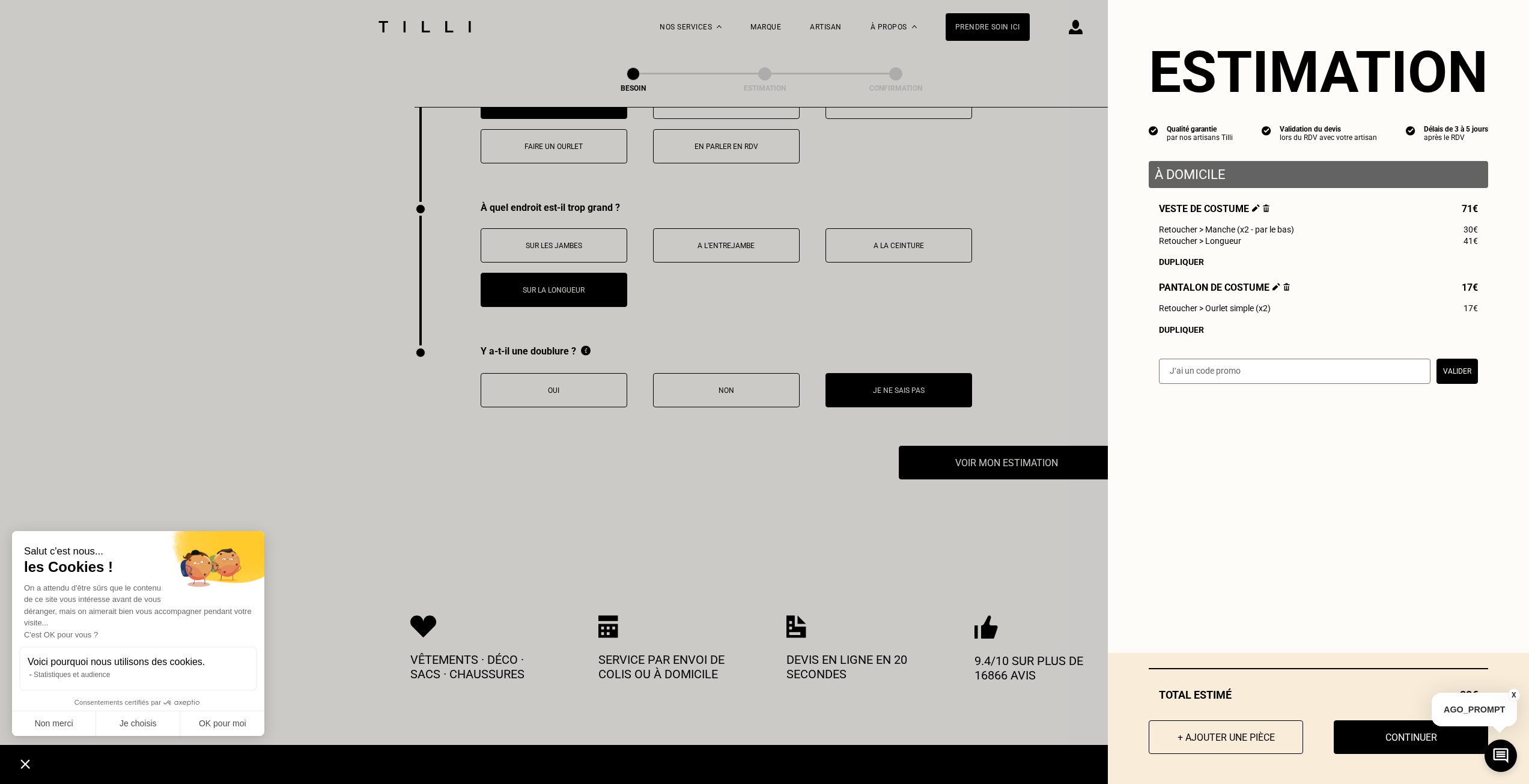
click at [1513, 692] on button "X" at bounding box center [1514, 695] width 12 height 13
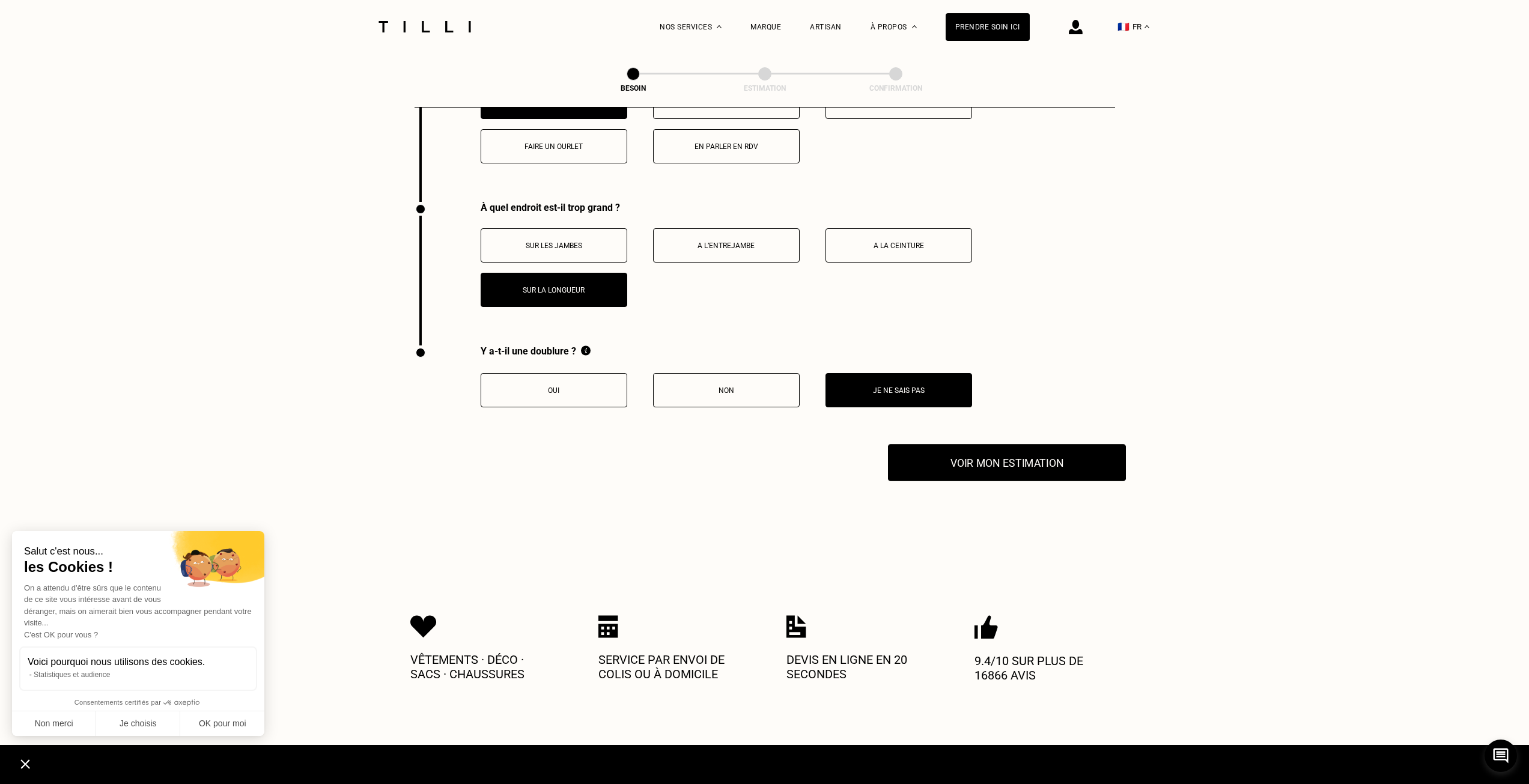
click at [1044, 457] on button "Voir mon estimation" at bounding box center [1007, 463] width 238 height 38
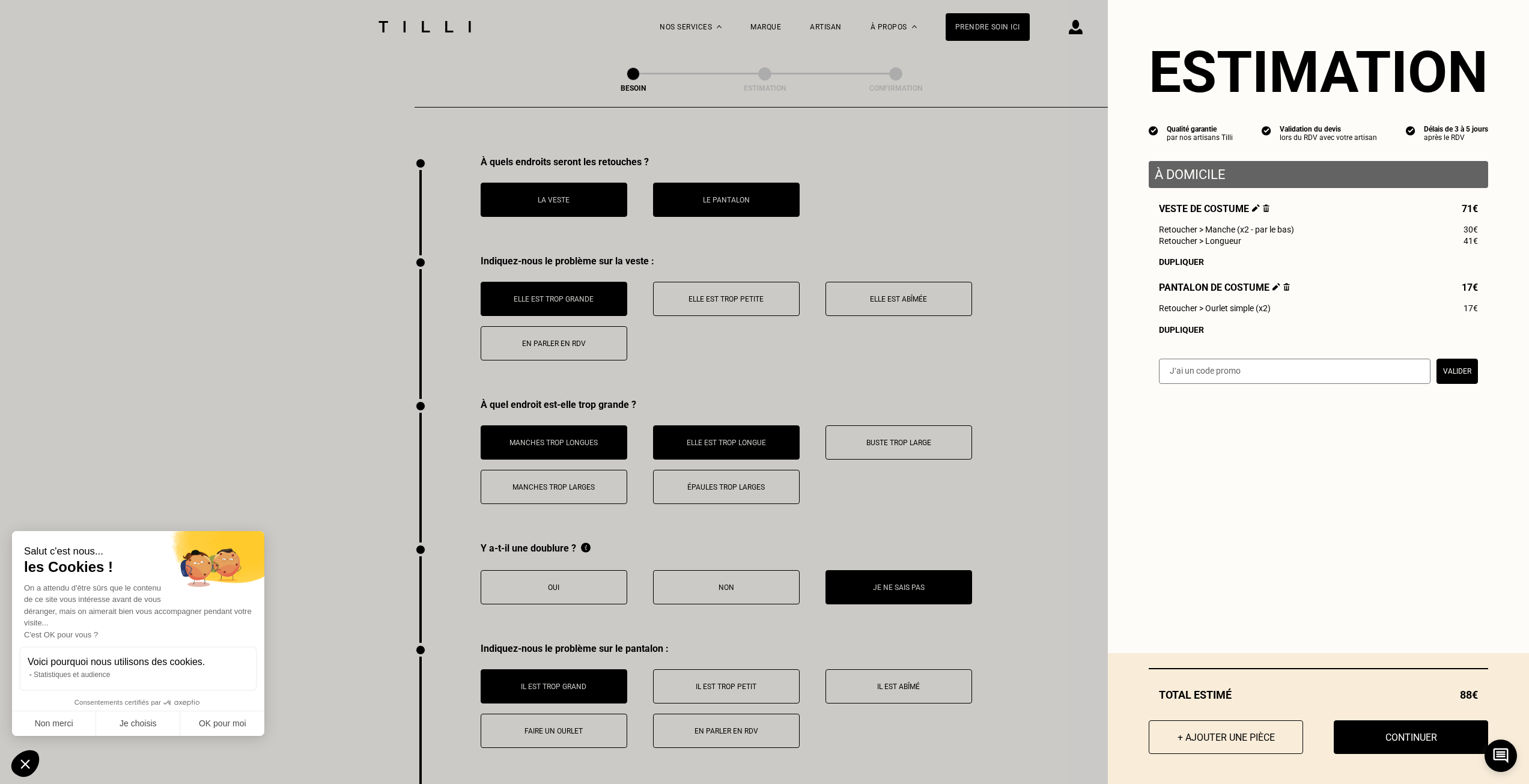
scroll to position [1623, 0]
